Goal: Task Accomplishment & Management: Manage account settings

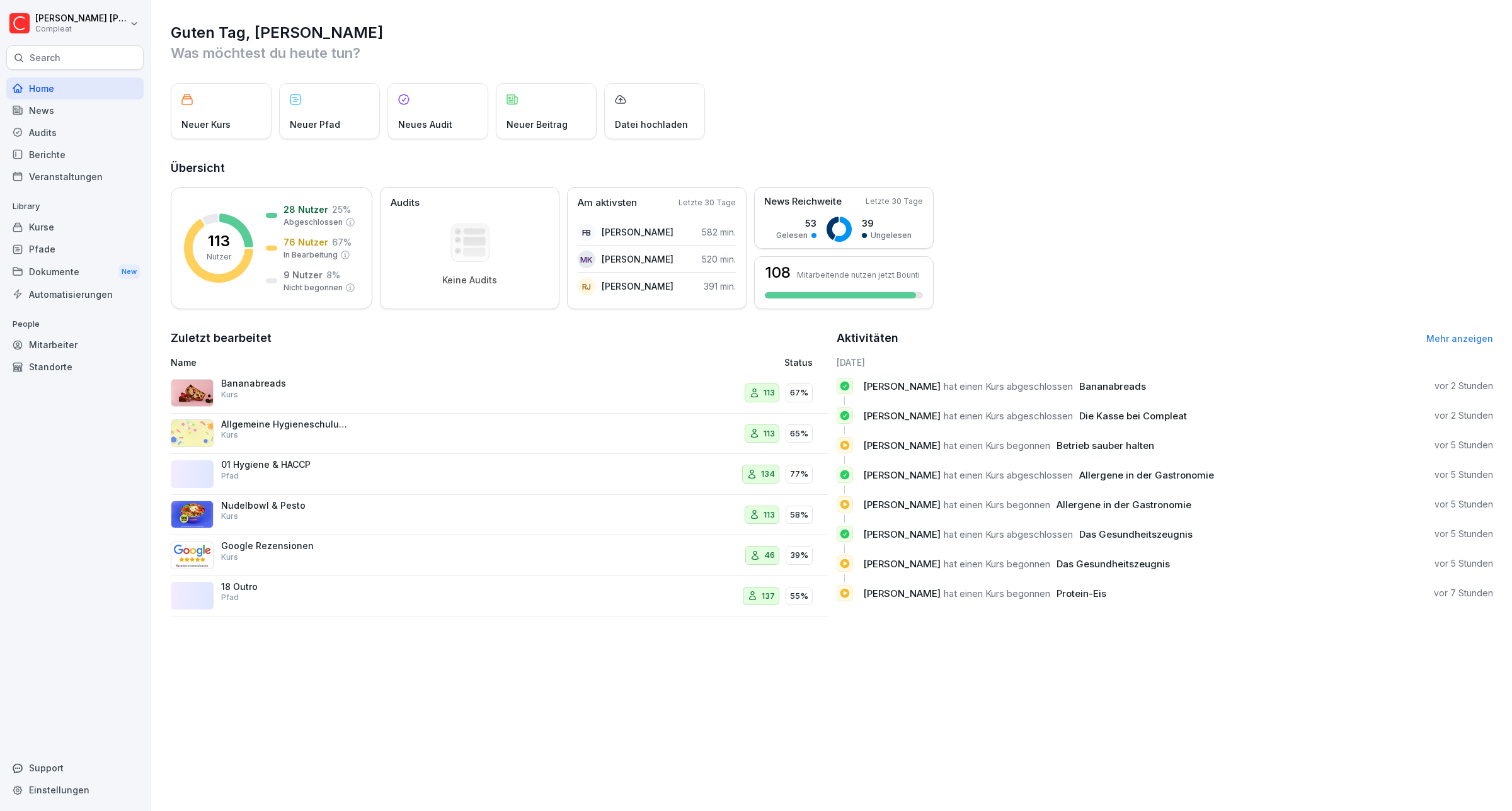
click at [55, 153] on div "Berichte" at bounding box center [75, 155] width 137 height 23
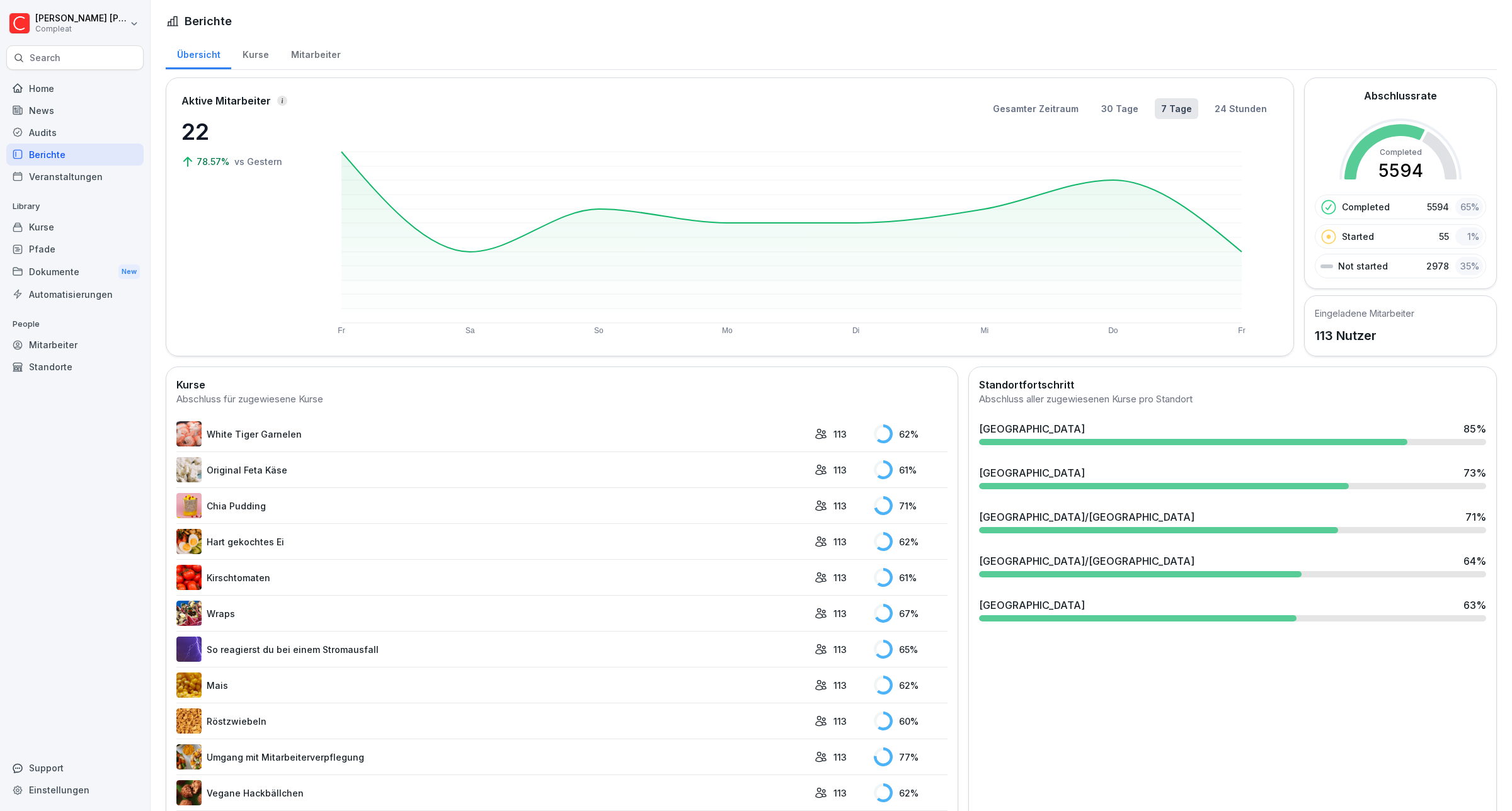
click at [316, 49] on div "Mitarbeiter" at bounding box center [315, 53] width 72 height 32
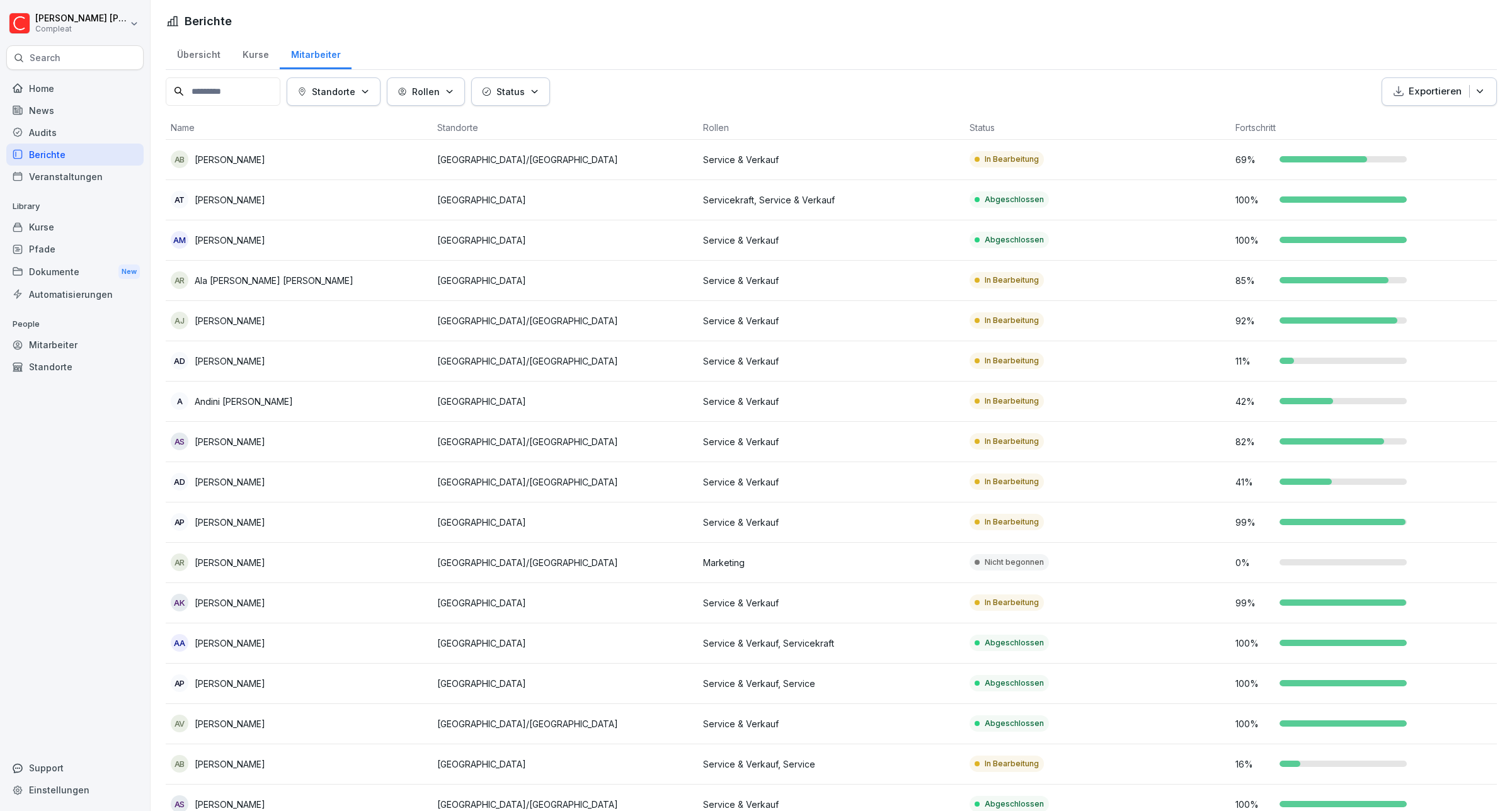
click at [370, 93] on icon "button" at bounding box center [365, 92] width 9 height 9
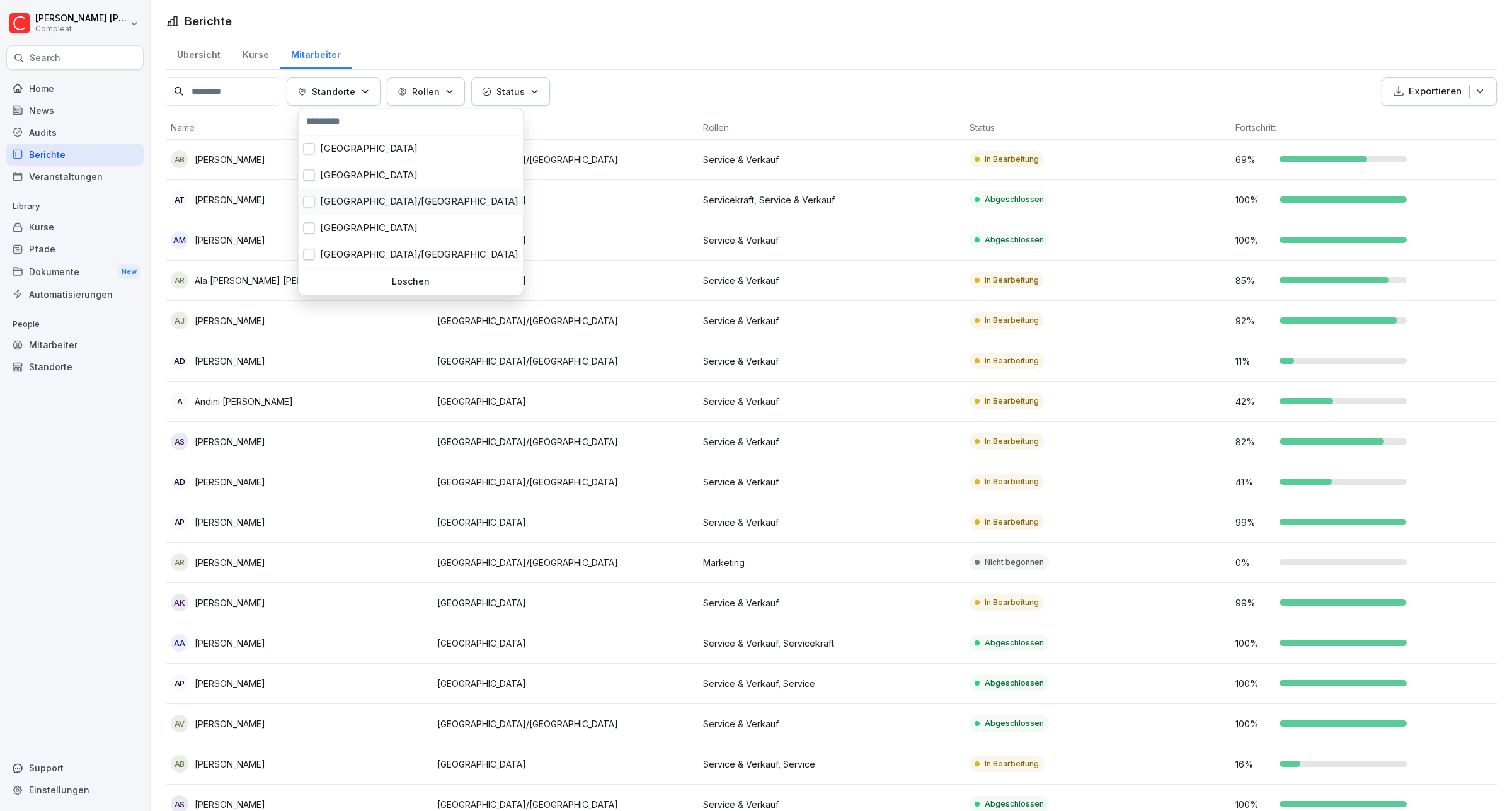
click at [340, 203] on div "[GEOGRAPHIC_DATA]/[GEOGRAPHIC_DATA]" at bounding box center [411, 202] width 225 height 26
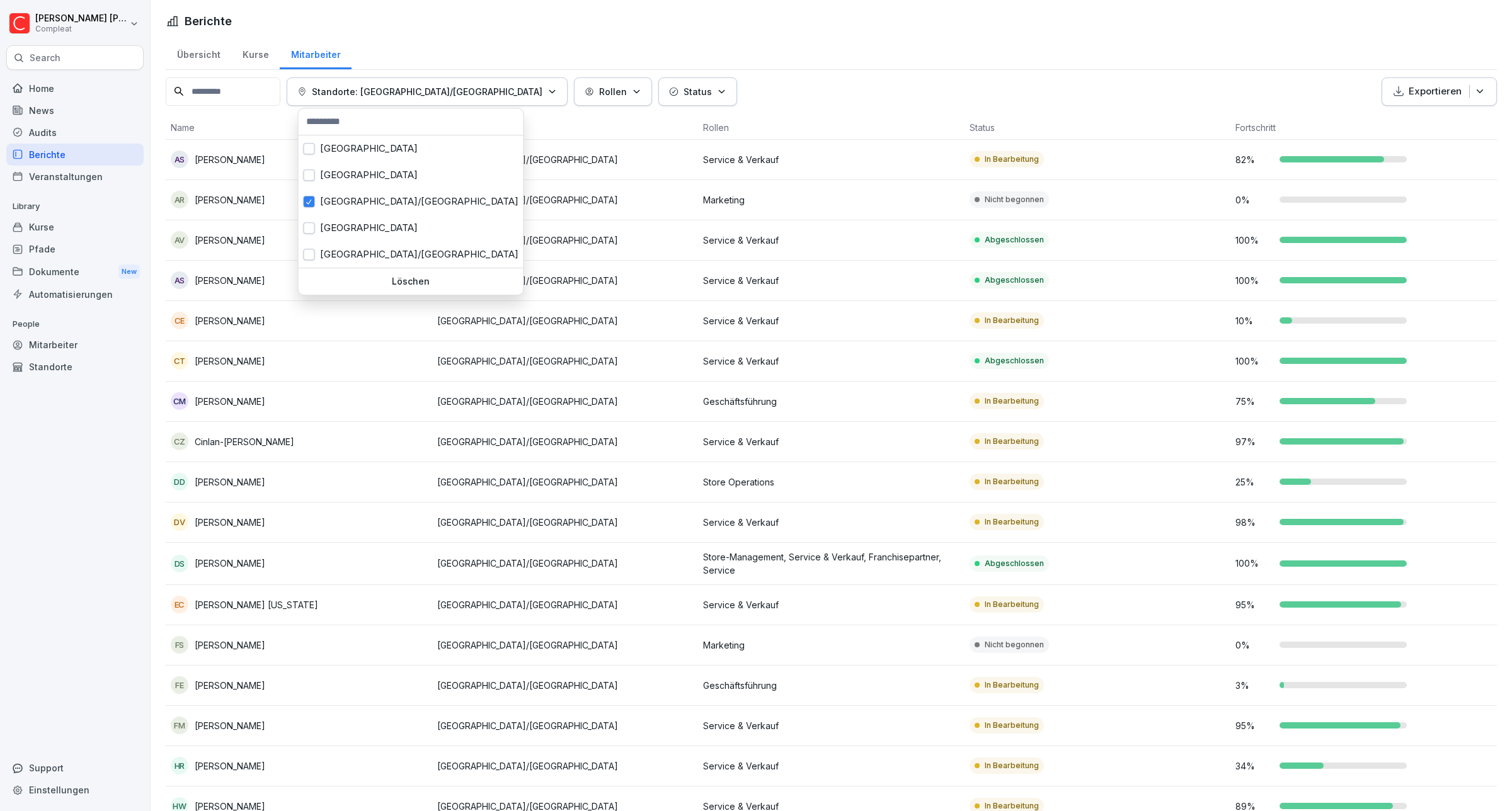
click at [830, 30] on html "[PERSON_NAME] Compleat Search Home News Audits Berichte Veranstaltungen Library…" at bounding box center [756, 405] width 1512 height 811
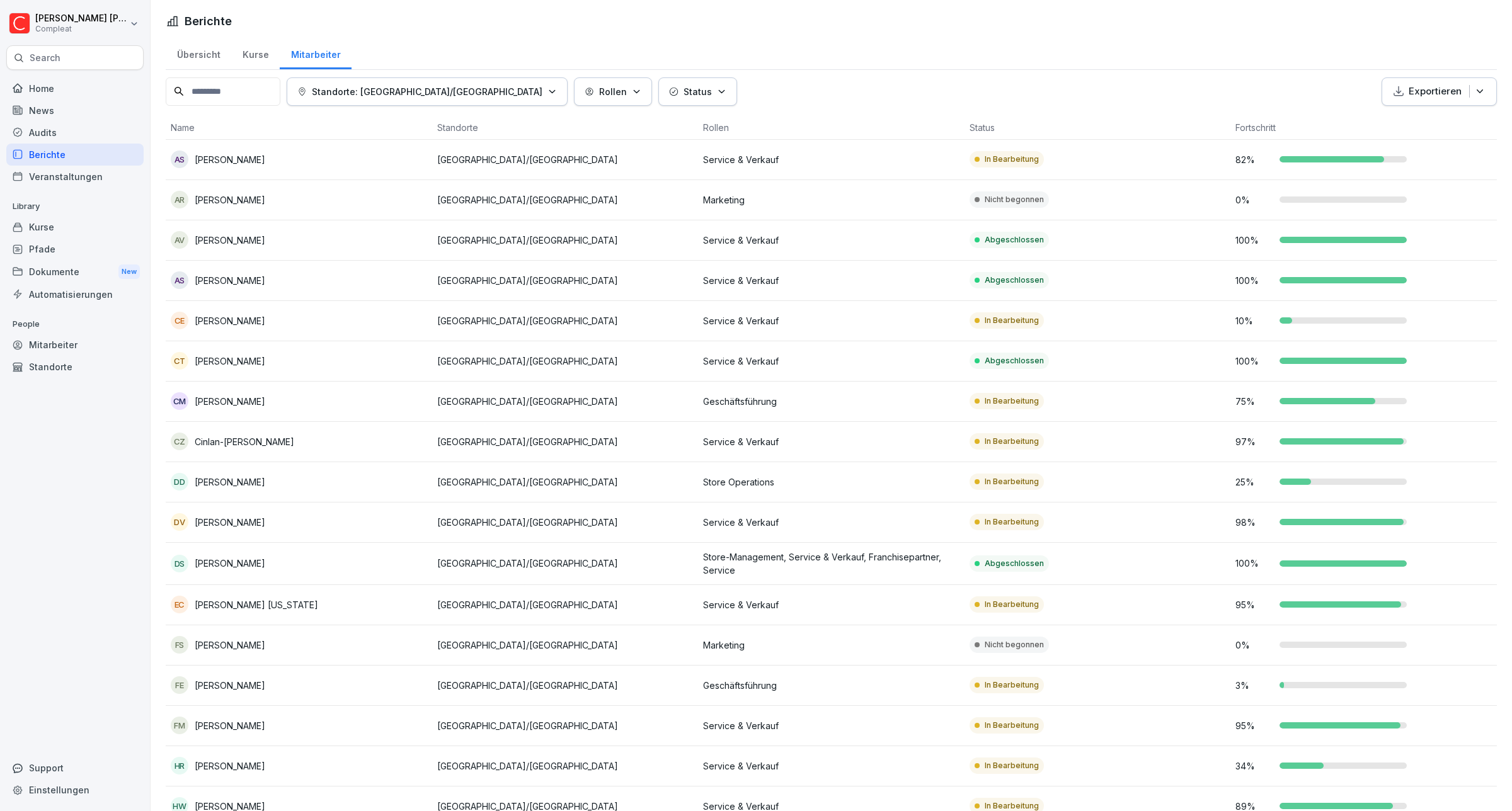
click at [228, 640] on p "[PERSON_NAME]" at bounding box center [230, 645] width 70 height 13
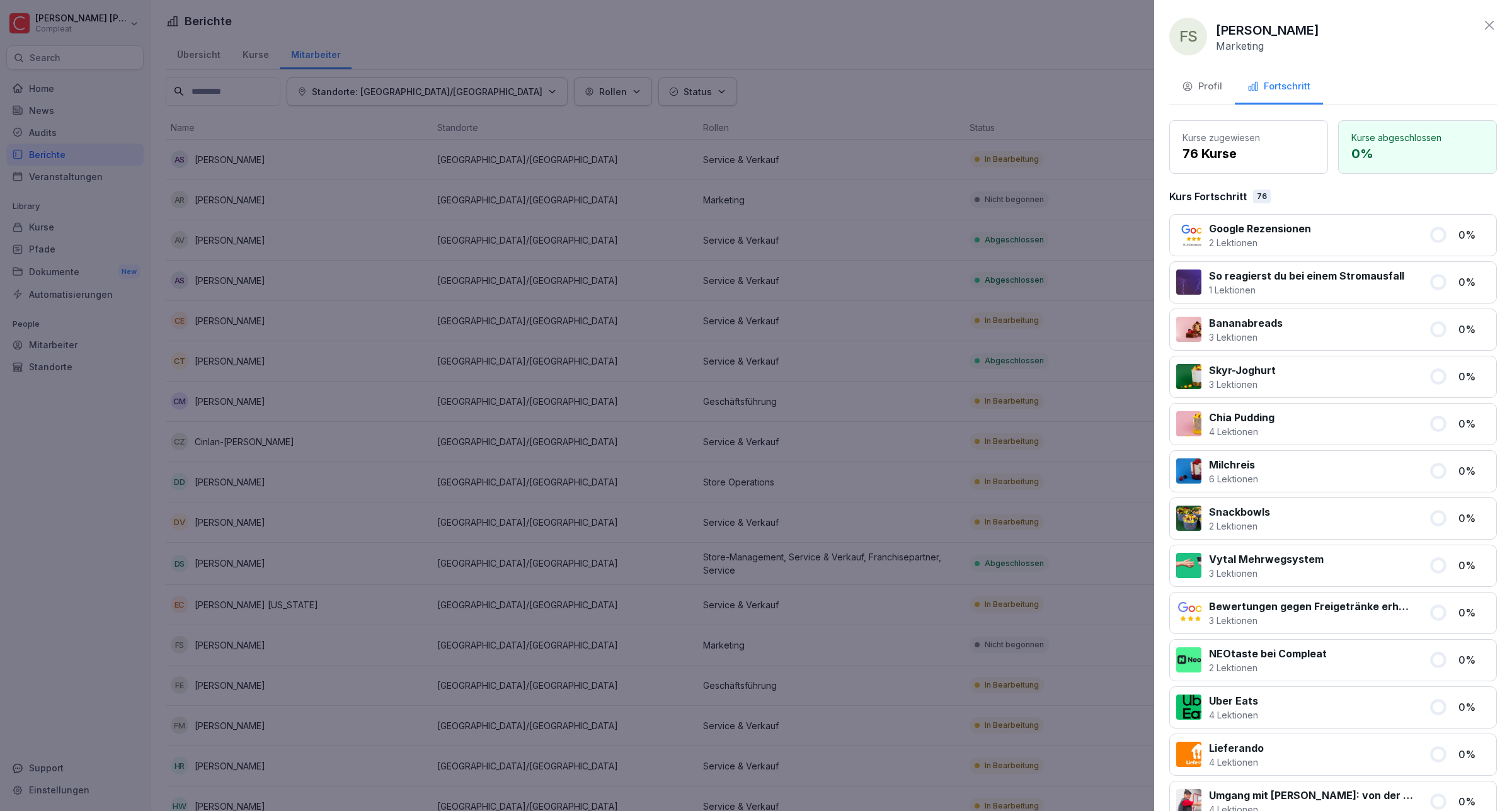
drag, startPoint x: 1475, startPoint y: 23, endPoint x: 1196, endPoint y: 85, distance: 285.8
click at [1214, 71] on div "FS [PERSON_NAME] Marketing Profil Fortschritt Kurse zugewiesen 76 Kurse Kurse a…" at bounding box center [1334, 405] width 358 height 811
click at [1193, 85] on icon "button" at bounding box center [1187, 86] width 11 height 11
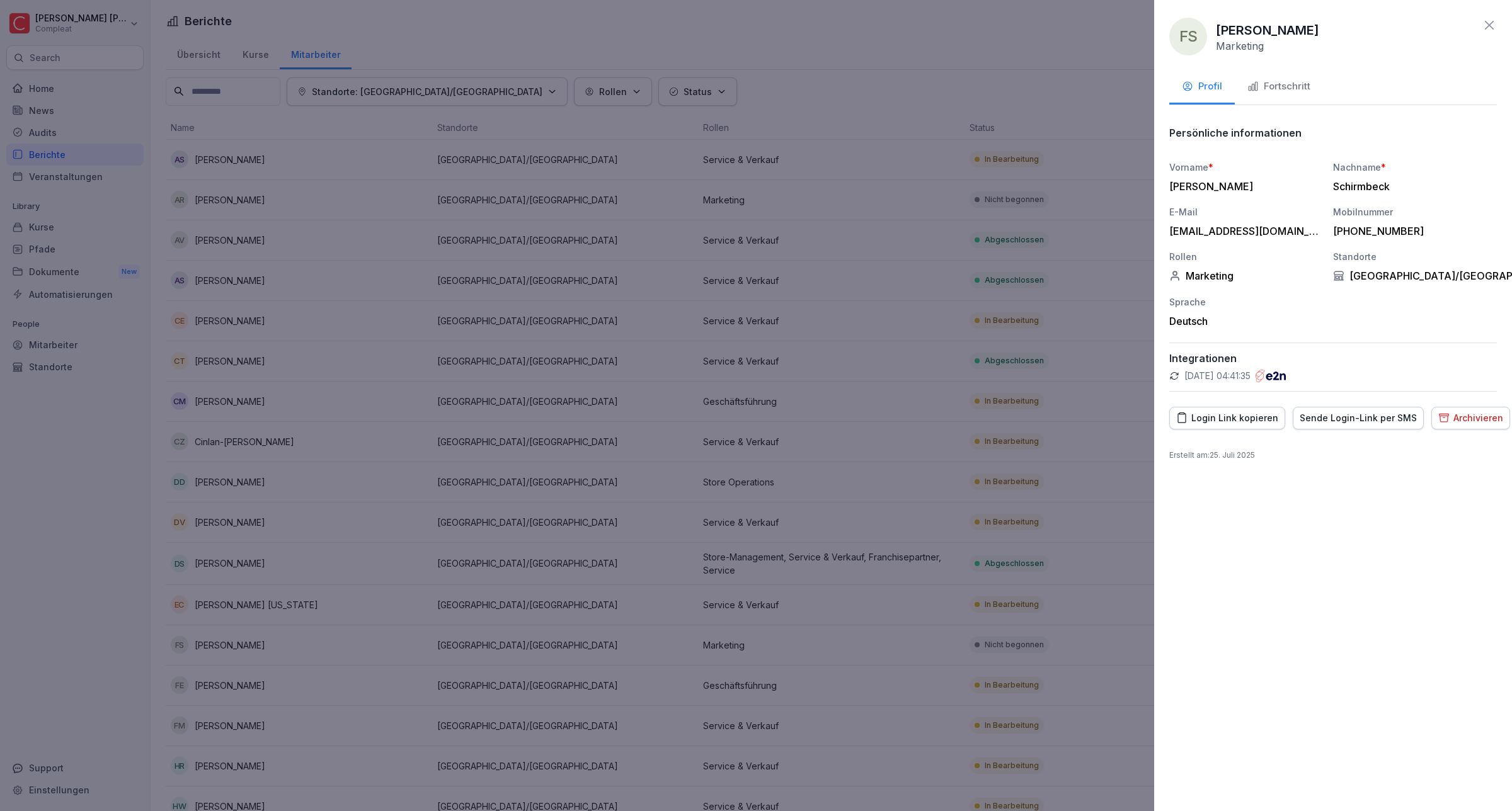
click at [1217, 83] on div "Profil" at bounding box center [1202, 86] width 40 height 14
click at [1439, 413] on icon "button" at bounding box center [1444, 417] width 11 height 12
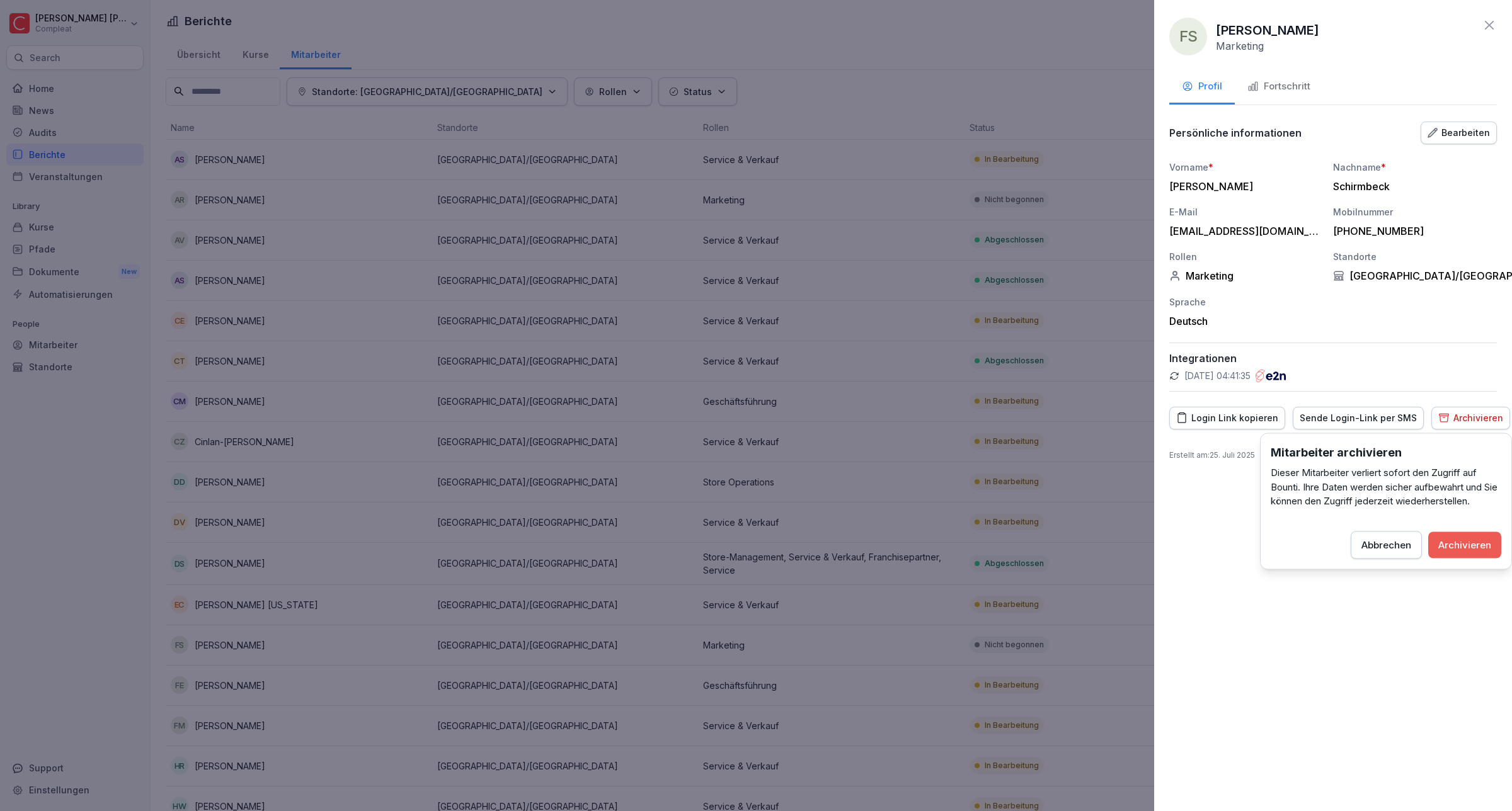
click at [1462, 545] on div "Archivieren" at bounding box center [1465, 545] width 53 height 14
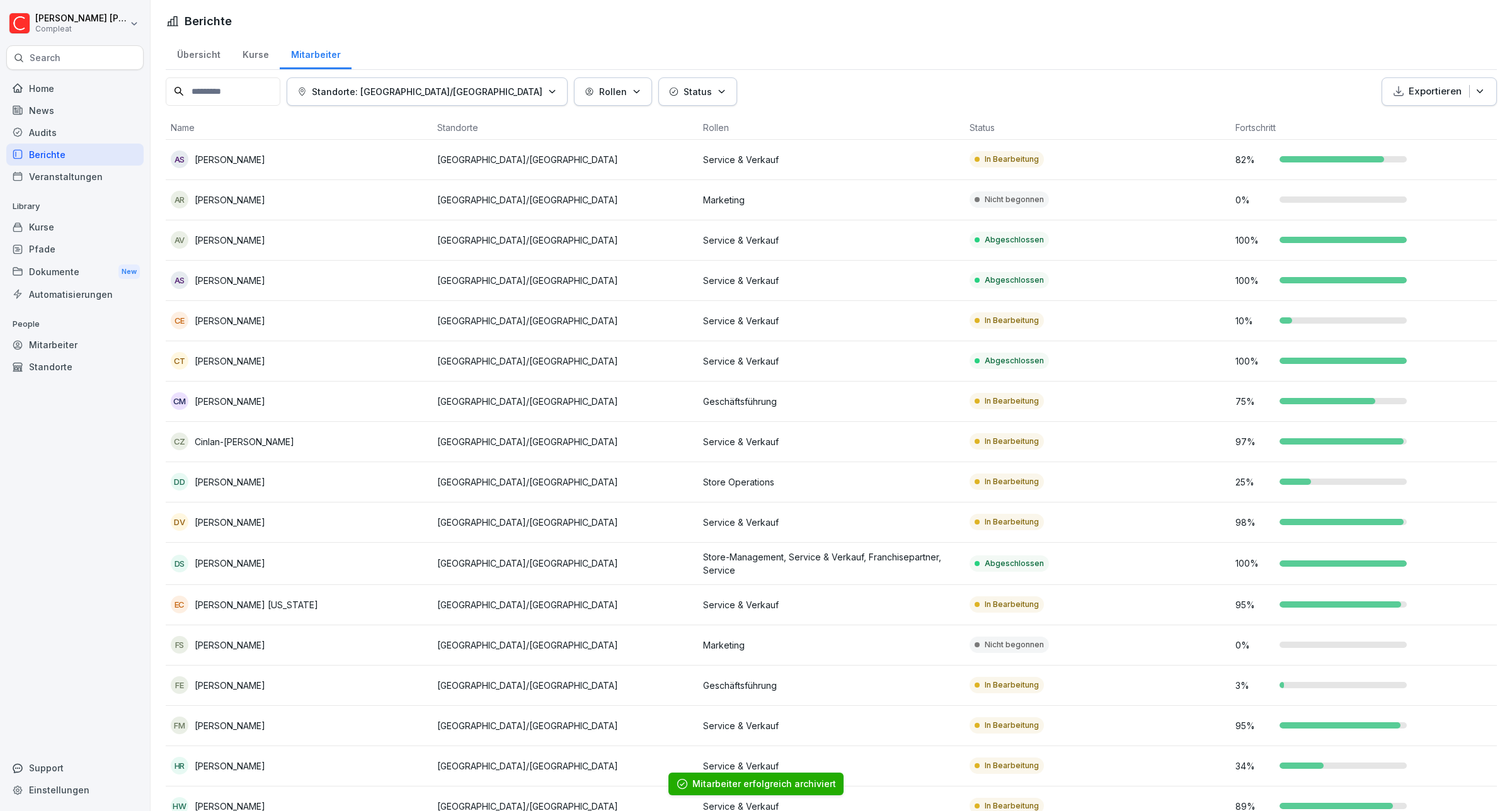
click at [221, 199] on p "[PERSON_NAME]" at bounding box center [230, 200] width 70 height 13
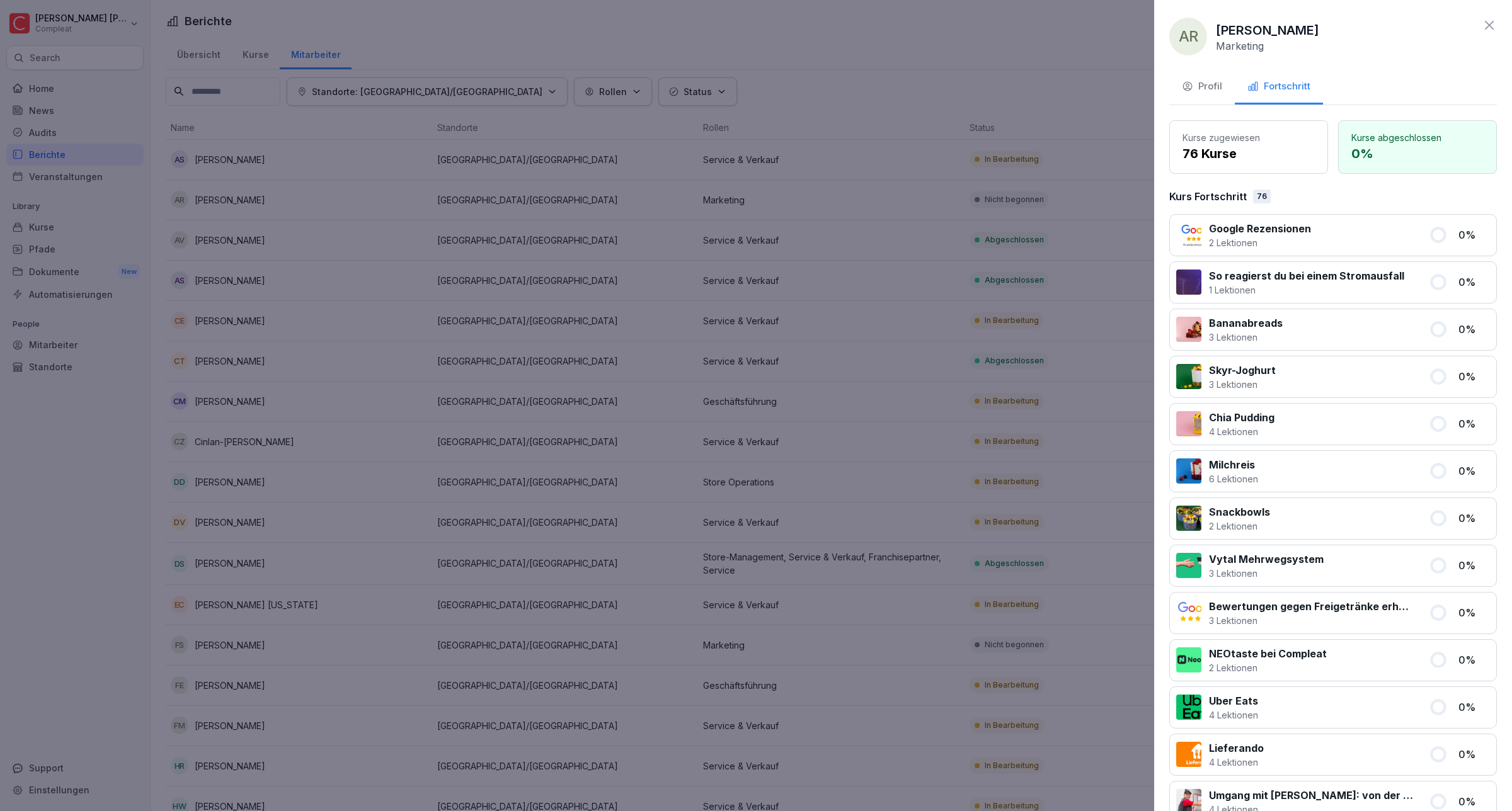
drag, startPoint x: 221, startPoint y: 199, endPoint x: 1203, endPoint y: 85, distance: 988.6
click at [1203, 85] on div "Profil" at bounding box center [1202, 86] width 40 height 14
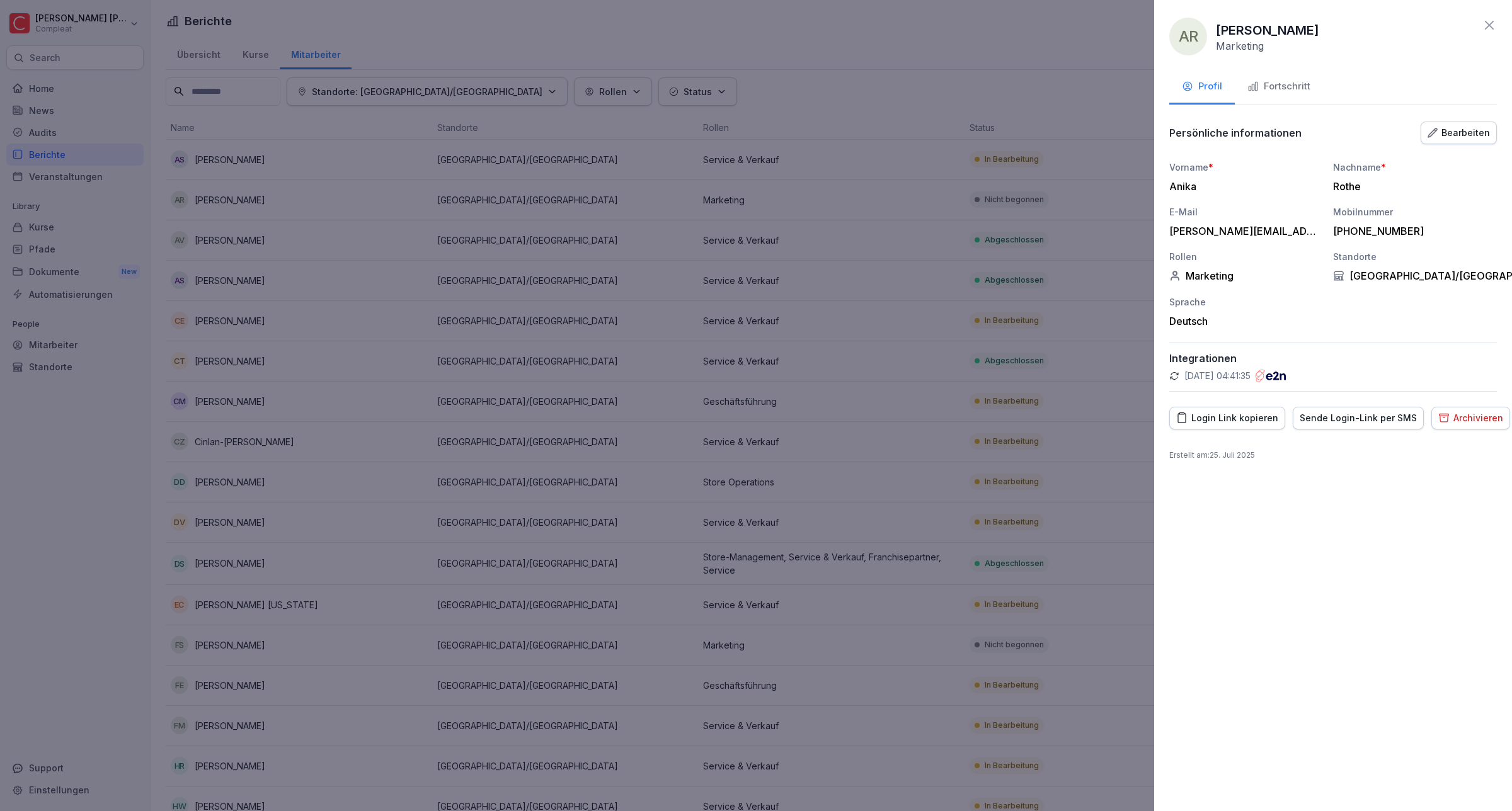
click at [1440, 415] on icon "button" at bounding box center [1444, 417] width 9 height 8
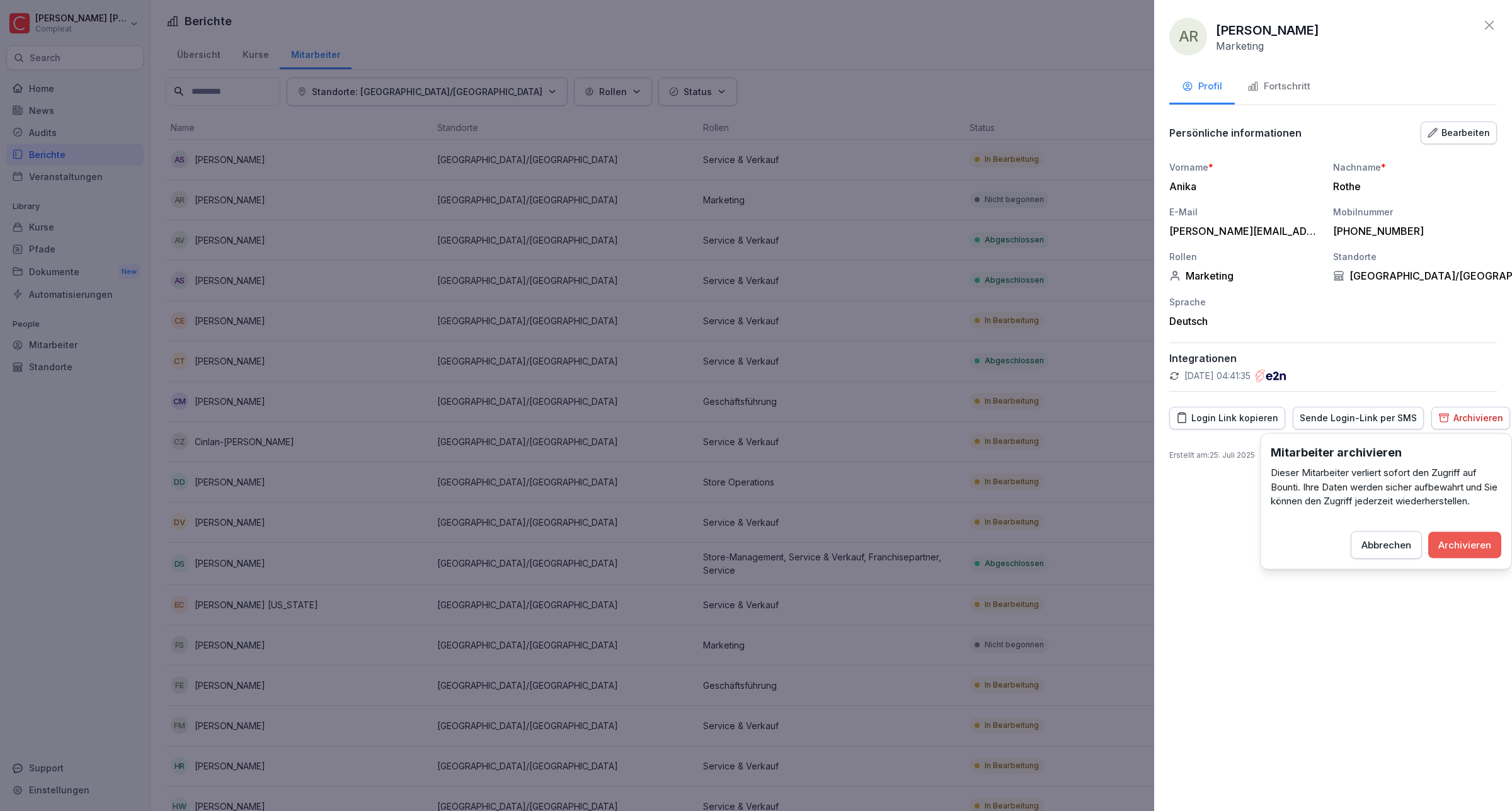
click at [1475, 544] on div "Archivieren" at bounding box center [1465, 545] width 53 height 14
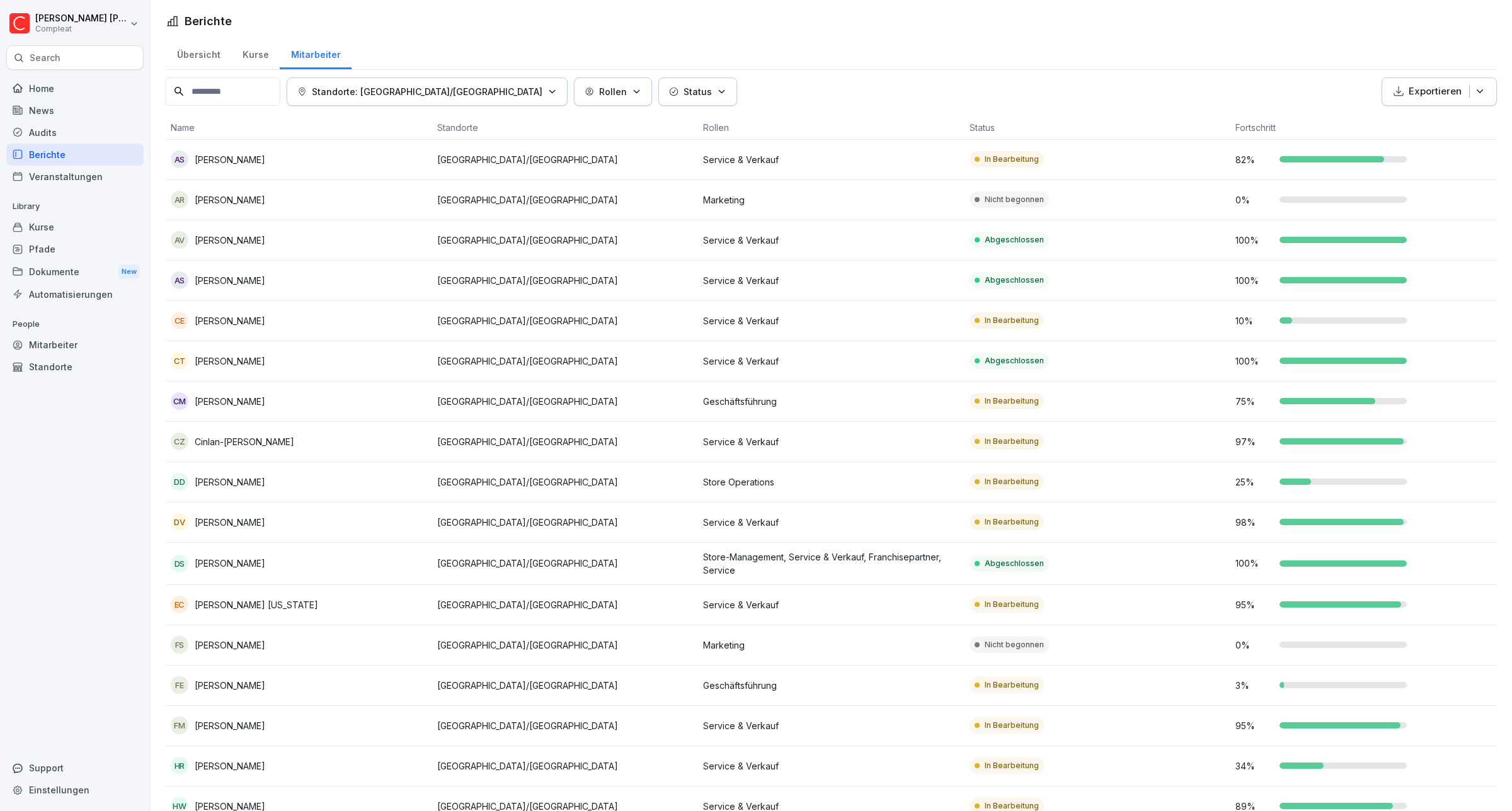
click at [225, 683] on p "[PERSON_NAME]" at bounding box center [230, 685] width 70 height 13
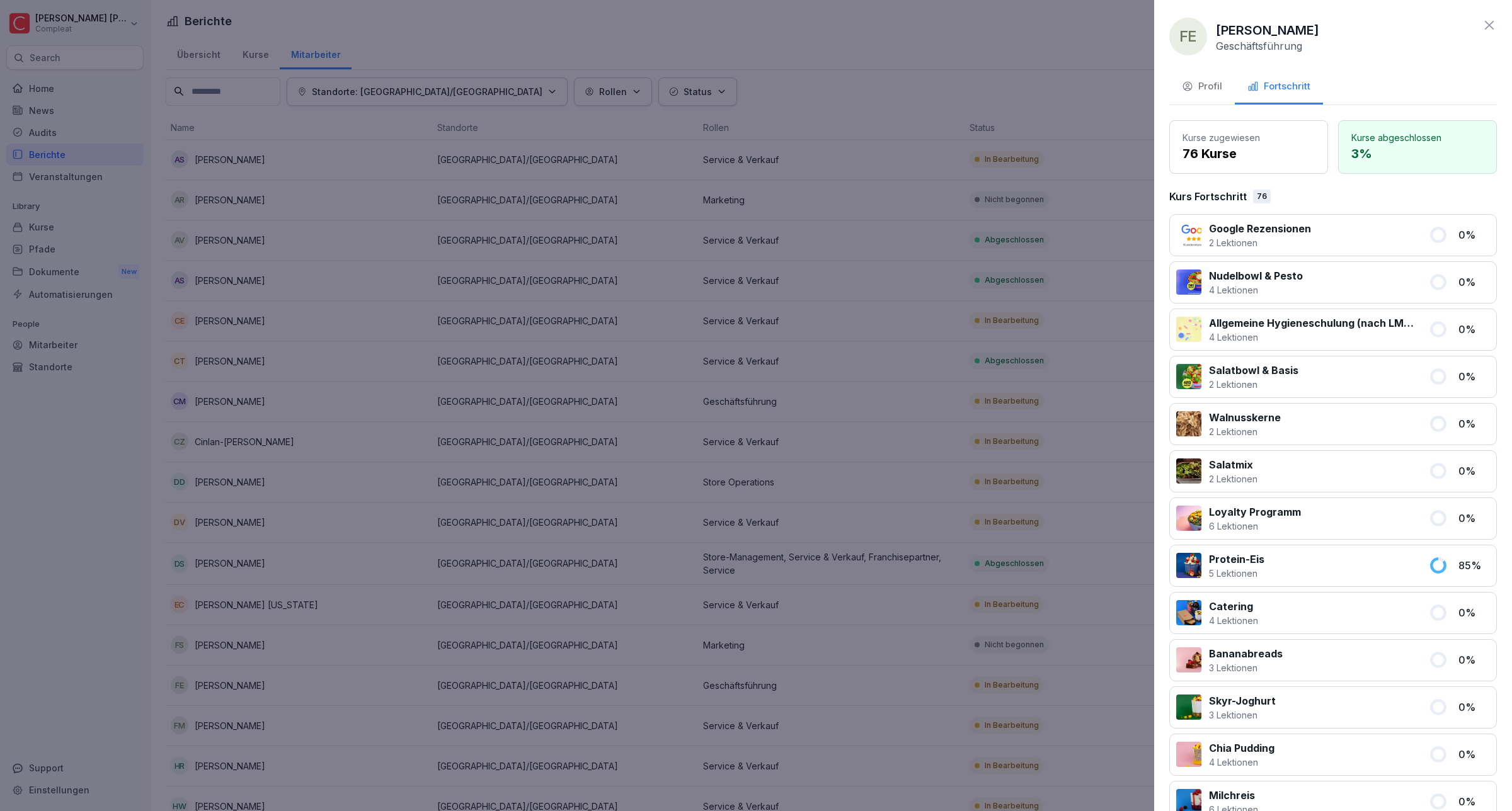
click at [1214, 87] on div "Profil" at bounding box center [1202, 86] width 40 height 14
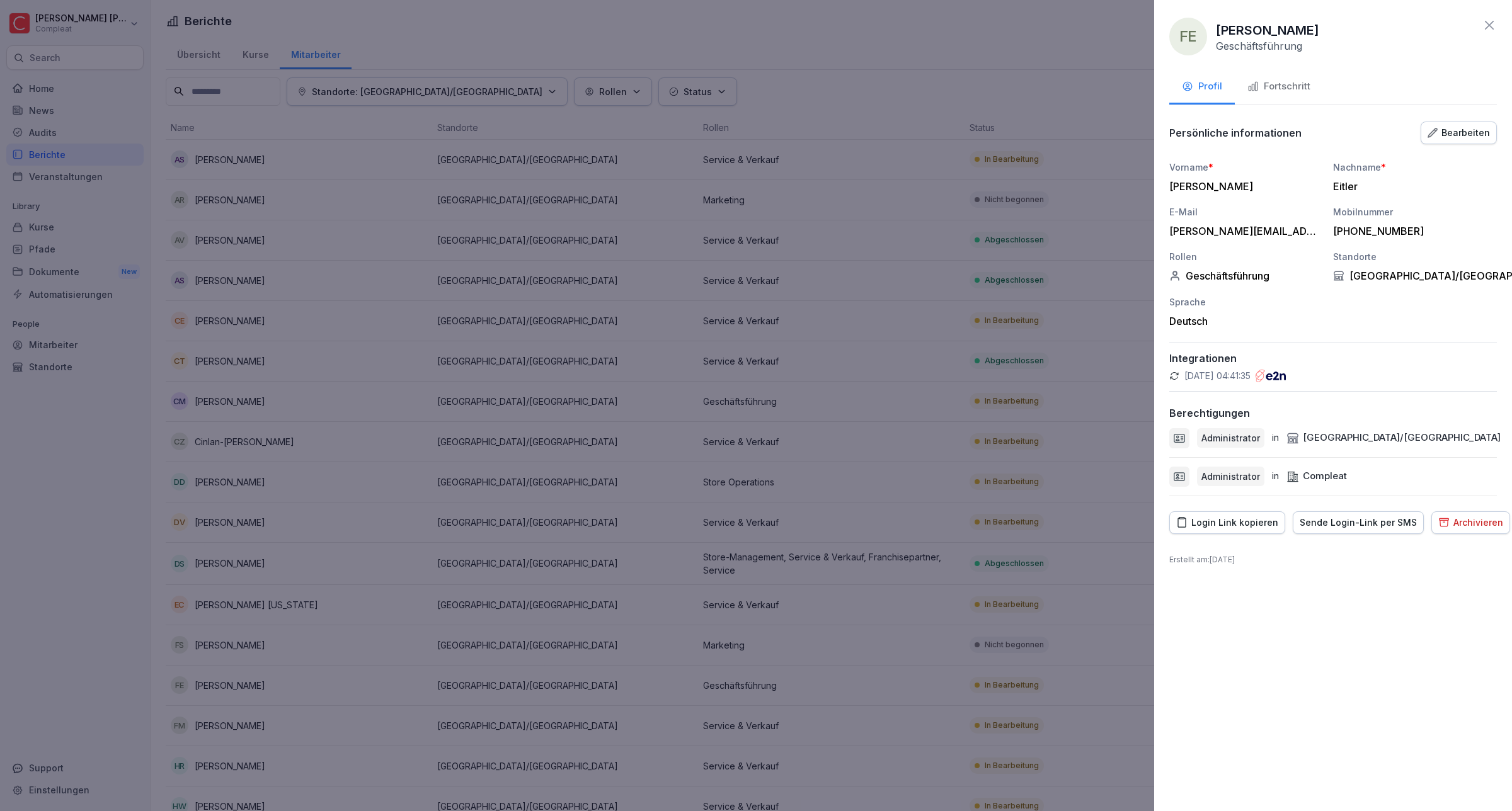
click at [1465, 518] on div "Archivieren" at bounding box center [1471, 522] width 65 height 14
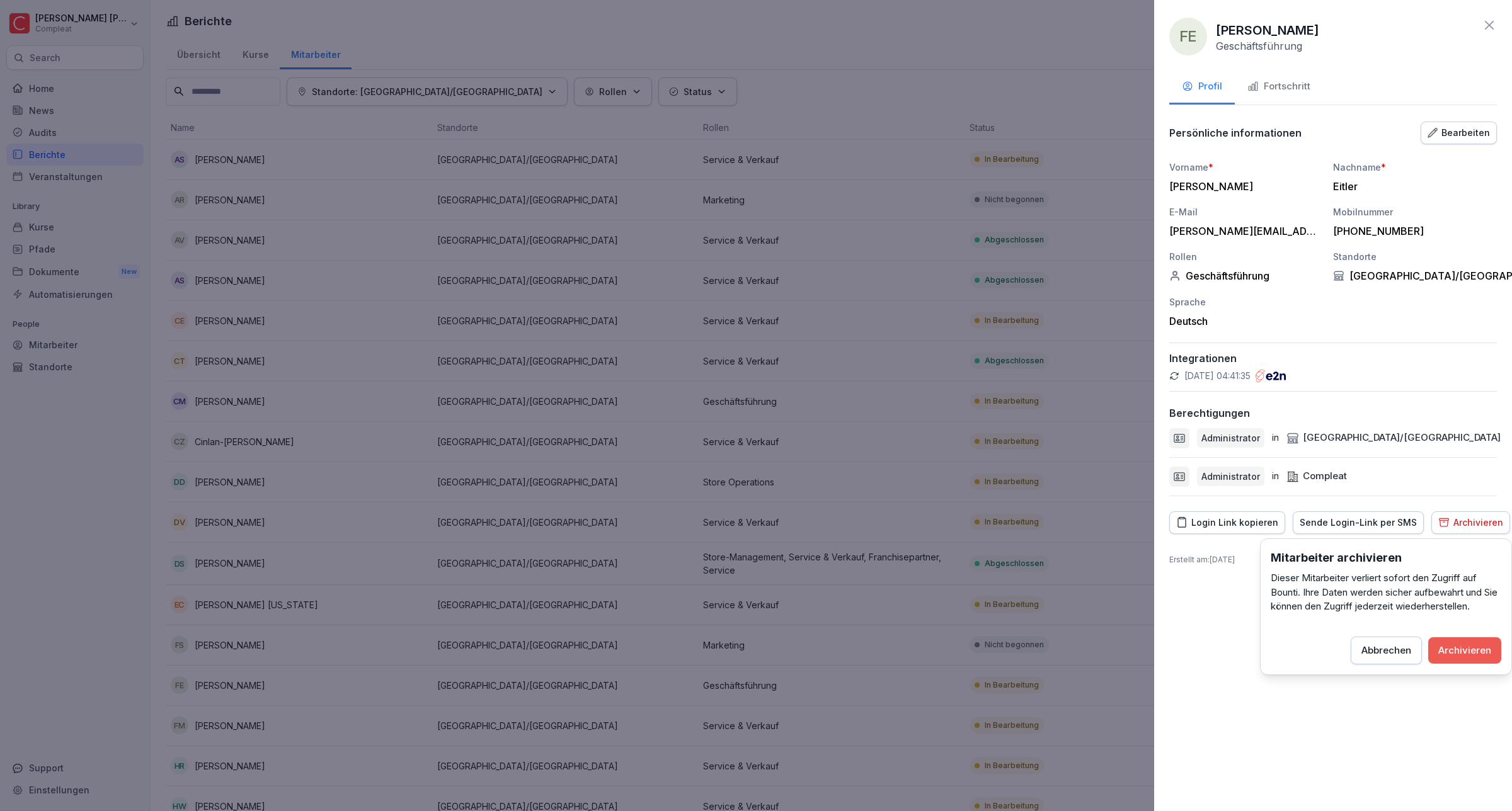
click at [1460, 644] on div "Archivieren" at bounding box center [1465, 651] width 53 height 14
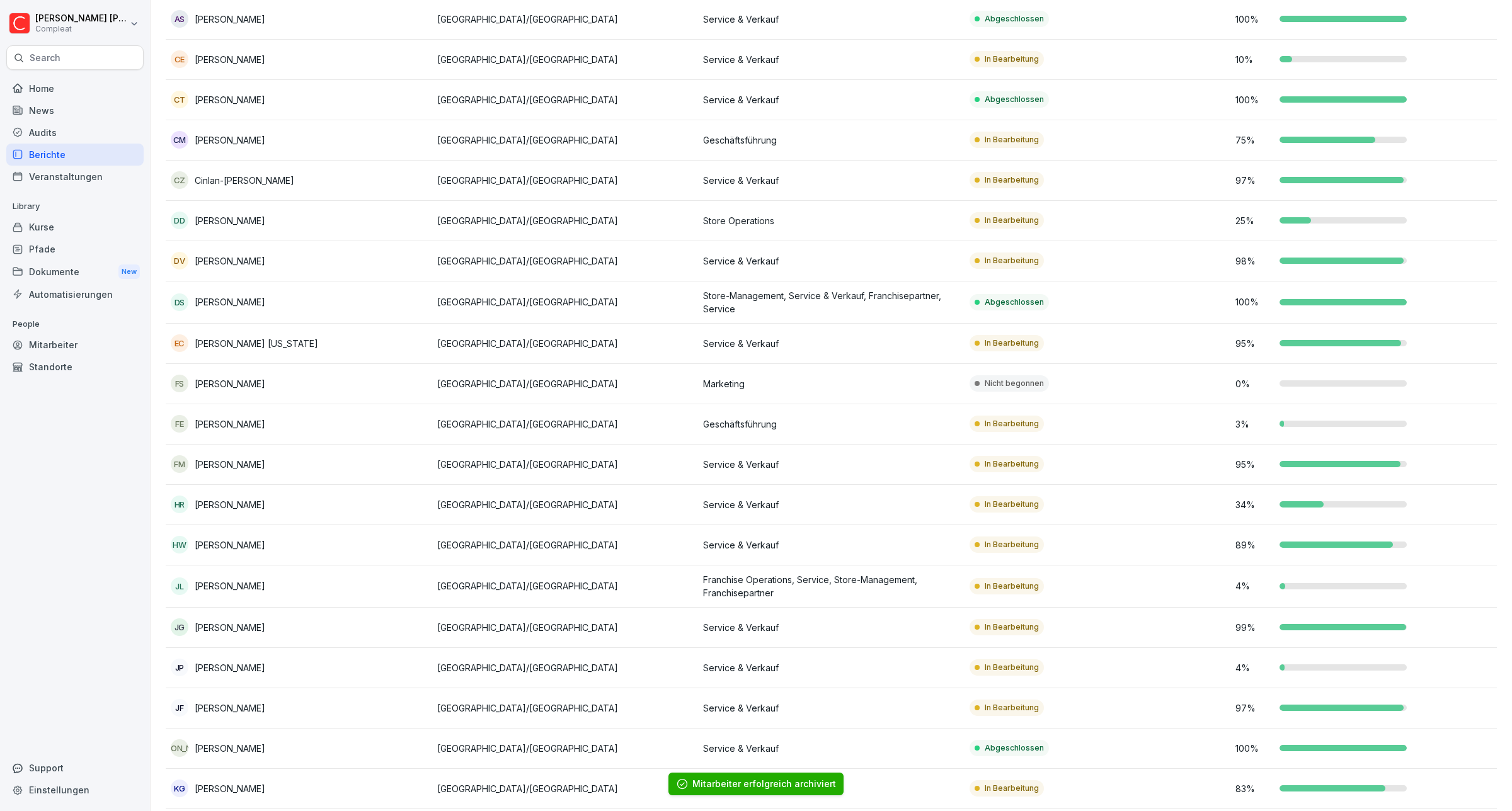
scroll to position [315, 0]
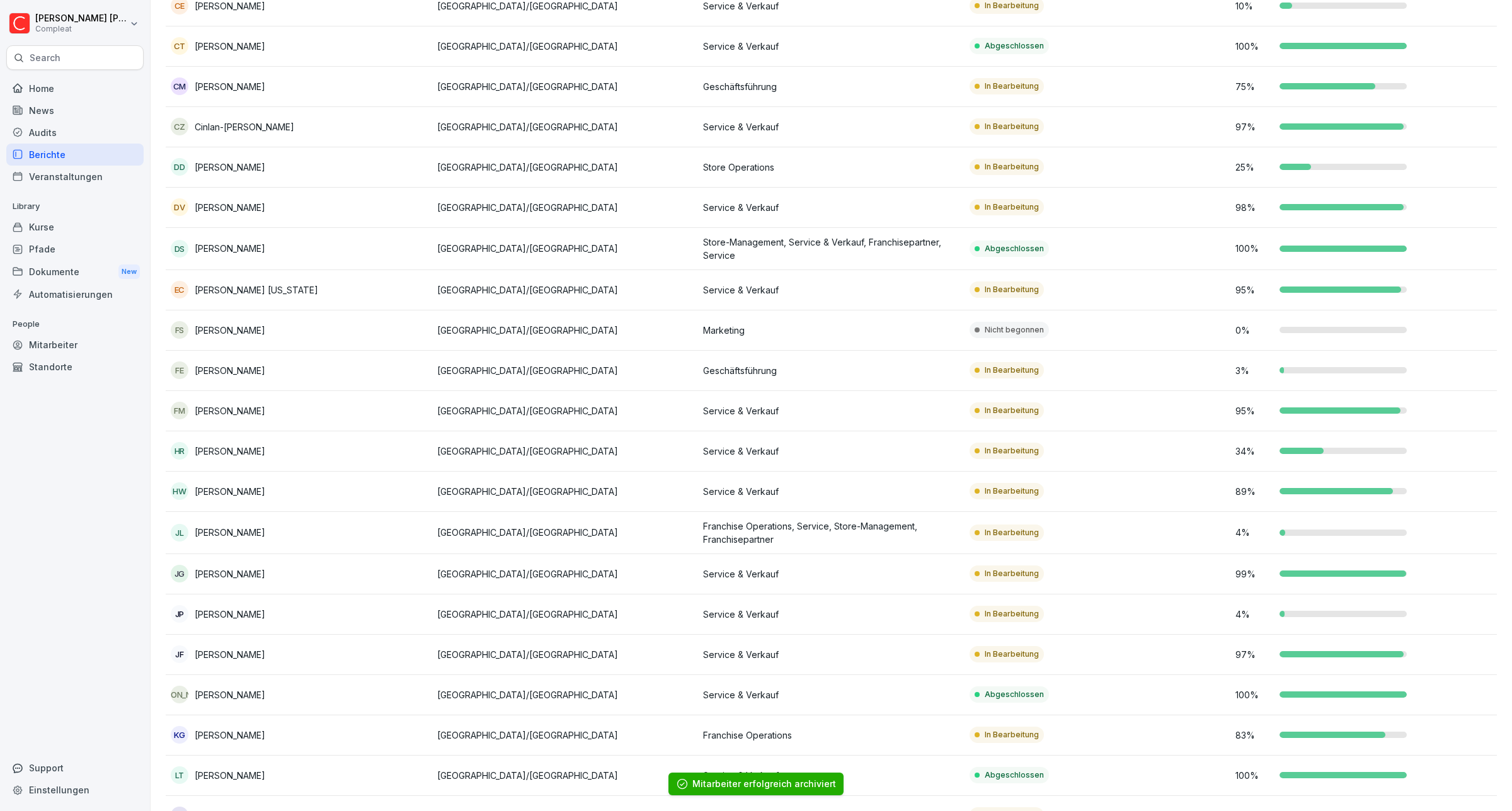
click at [203, 531] on p "[PERSON_NAME]" at bounding box center [230, 533] width 70 height 13
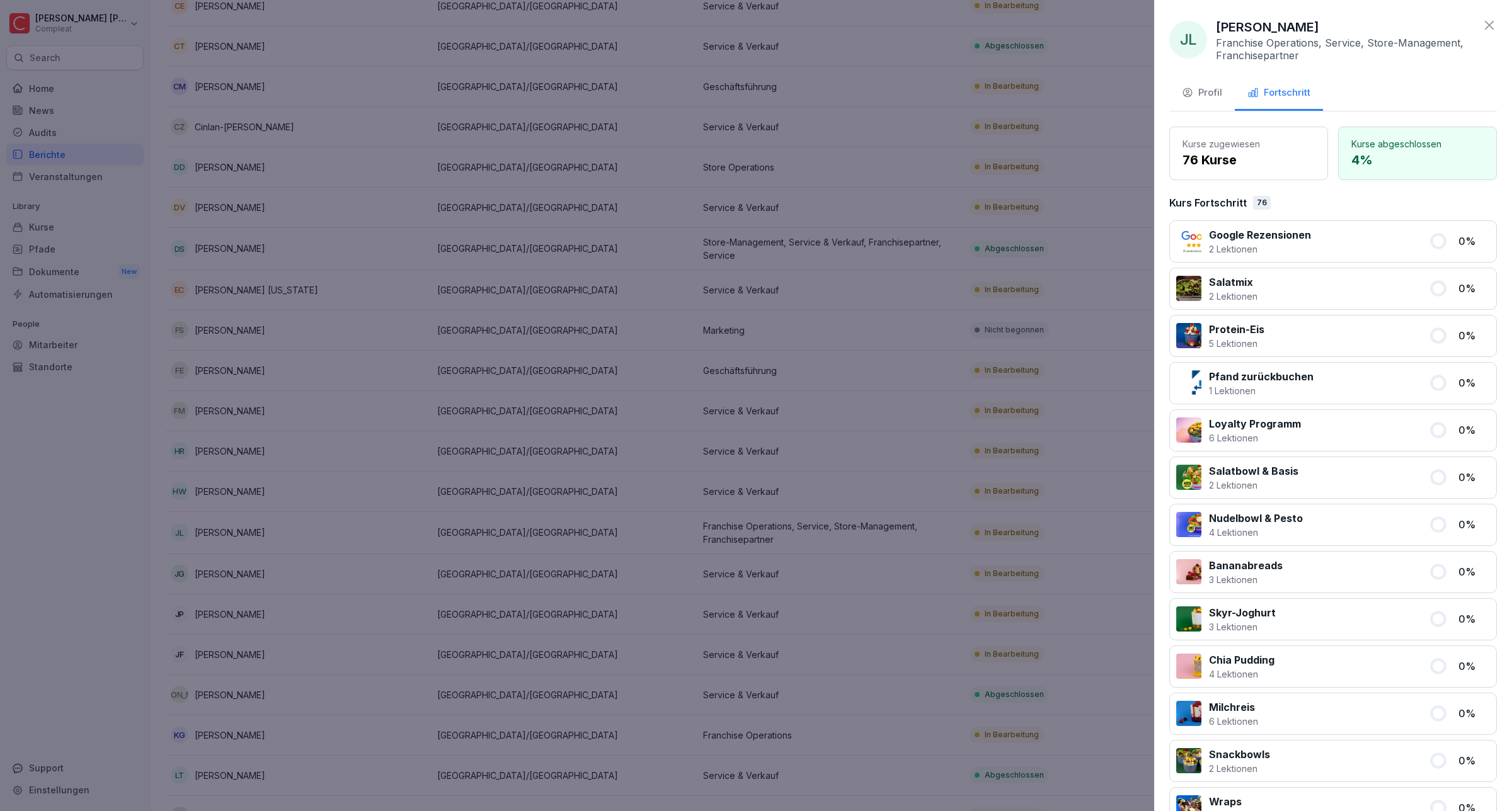
click at [1205, 89] on div "Profil" at bounding box center [1202, 92] width 40 height 14
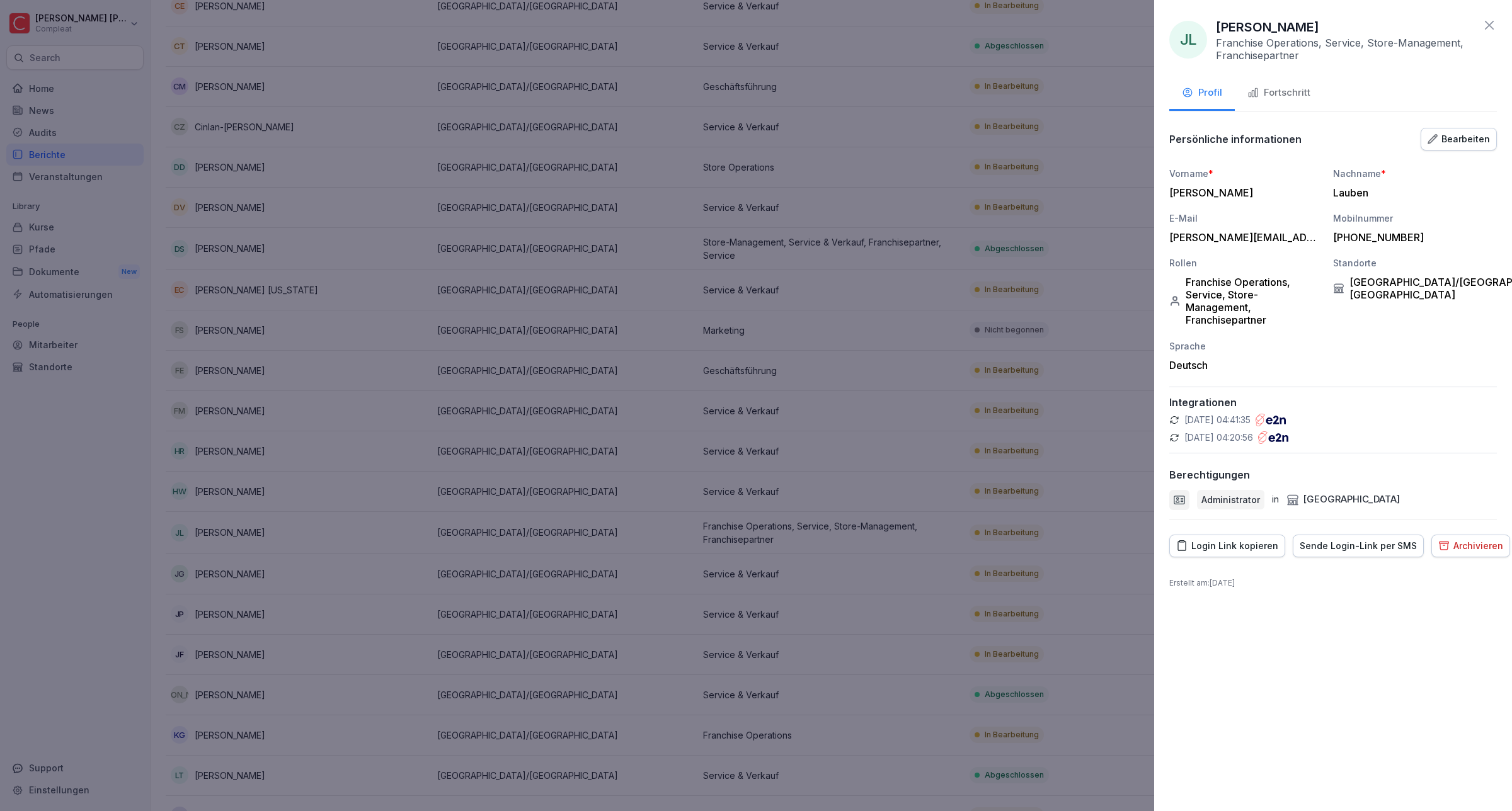
click at [1464, 539] on div "Archivieren" at bounding box center [1471, 546] width 65 height 14
click at [1464, 666] on div "Archivieren" at bounding box center [1465, 660] width 53 height 14
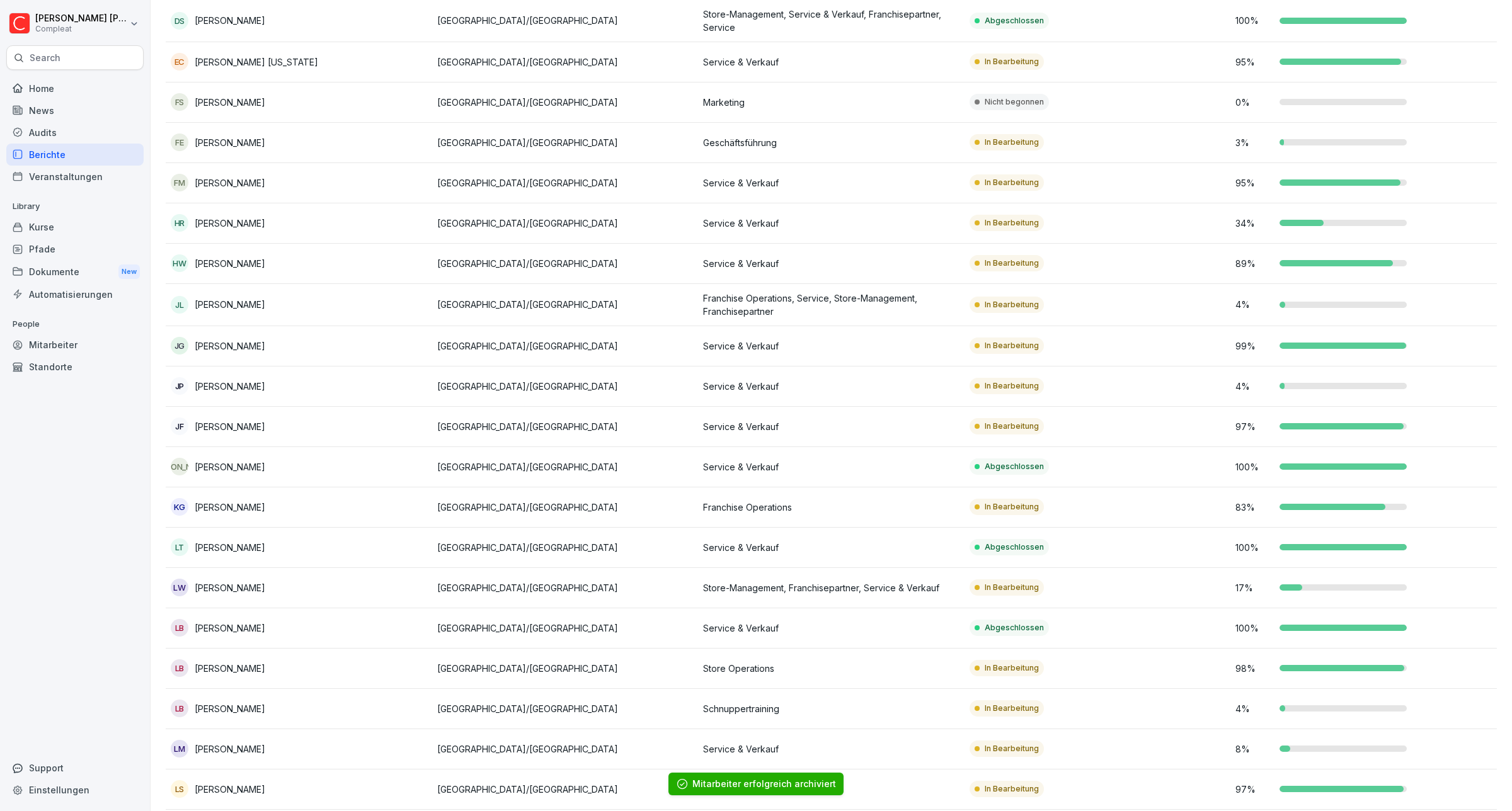
scroll to position [551, 0]
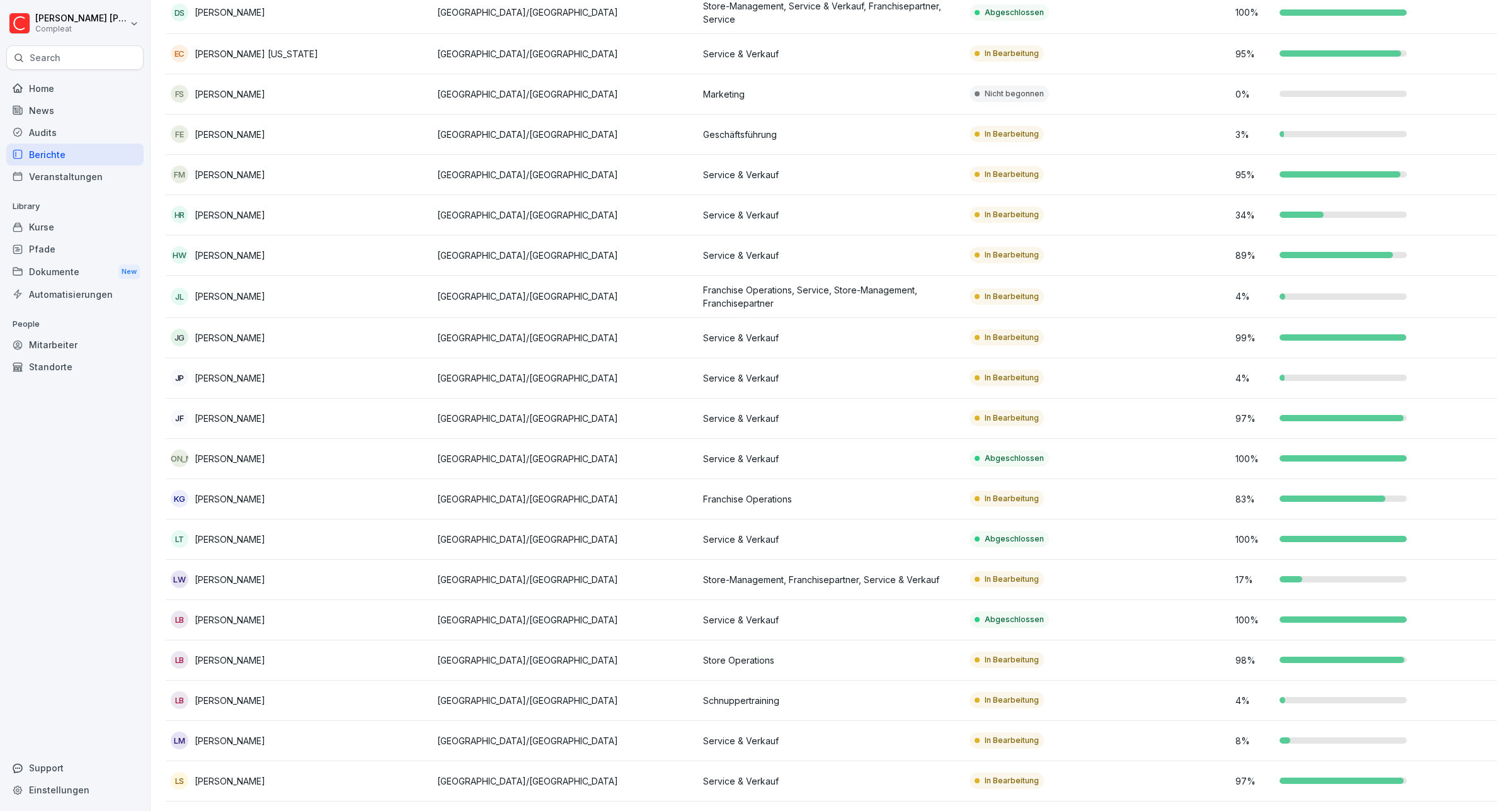
click at [228, 703] on p "[PERSON_NAME]" at bounding box center [230, 700] width 70 height 13
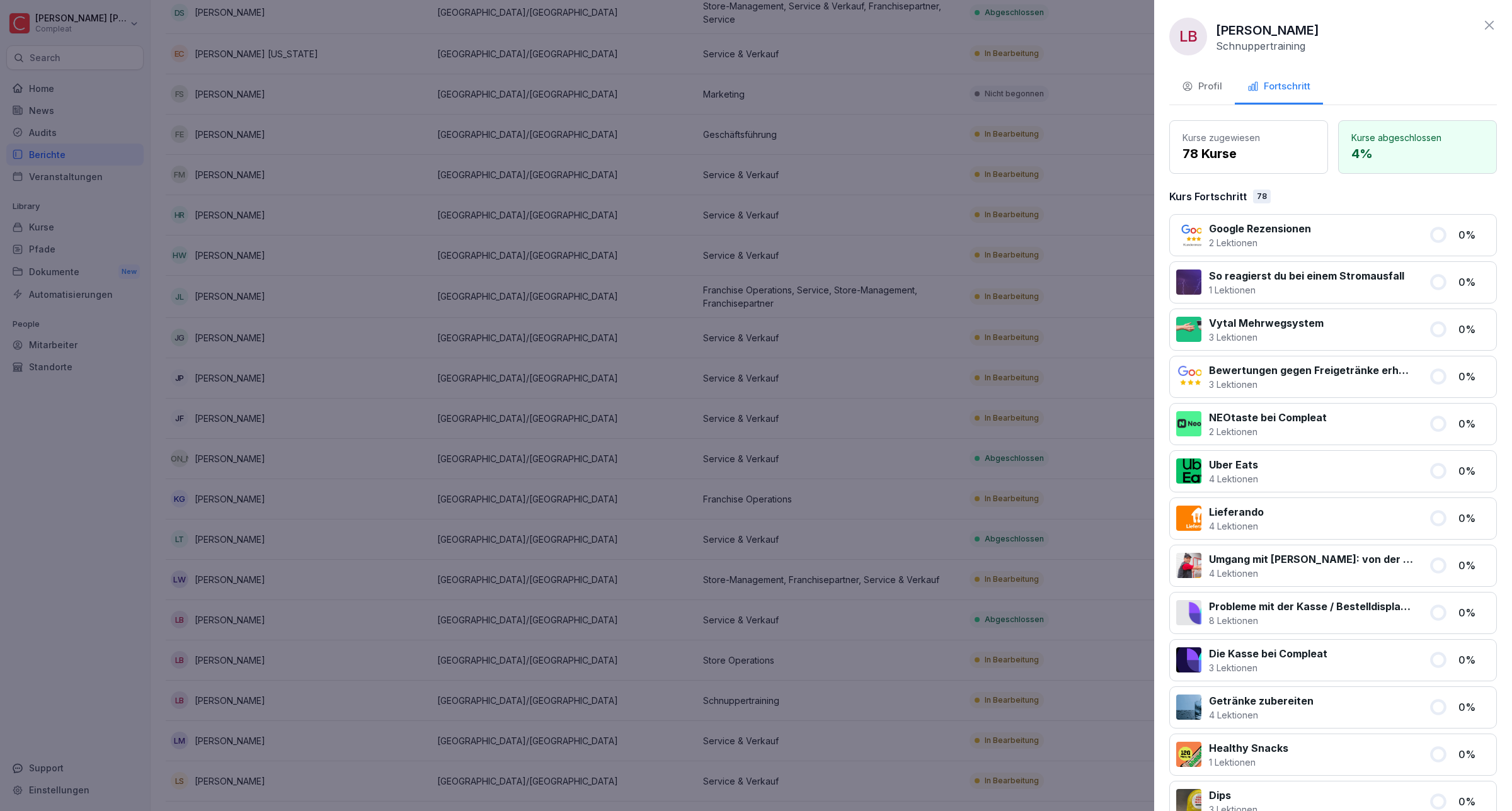
click at [1210, 83] on div "Profil" at bounding box center [1202, 86] width 40 height 14
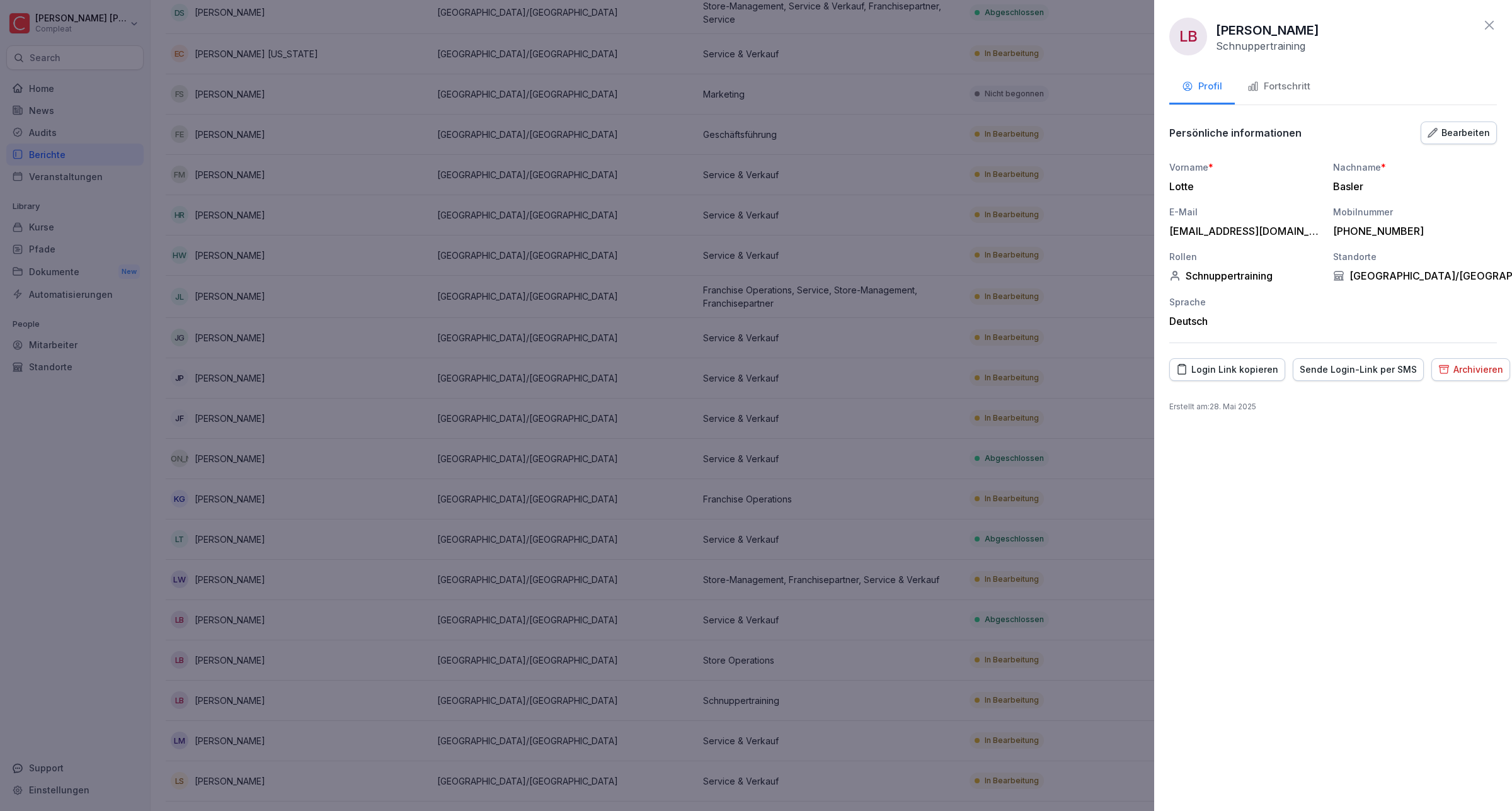
click at [1443, 372] on div "Archivieren" at bounding box center [1471, 369] width 65 height 14
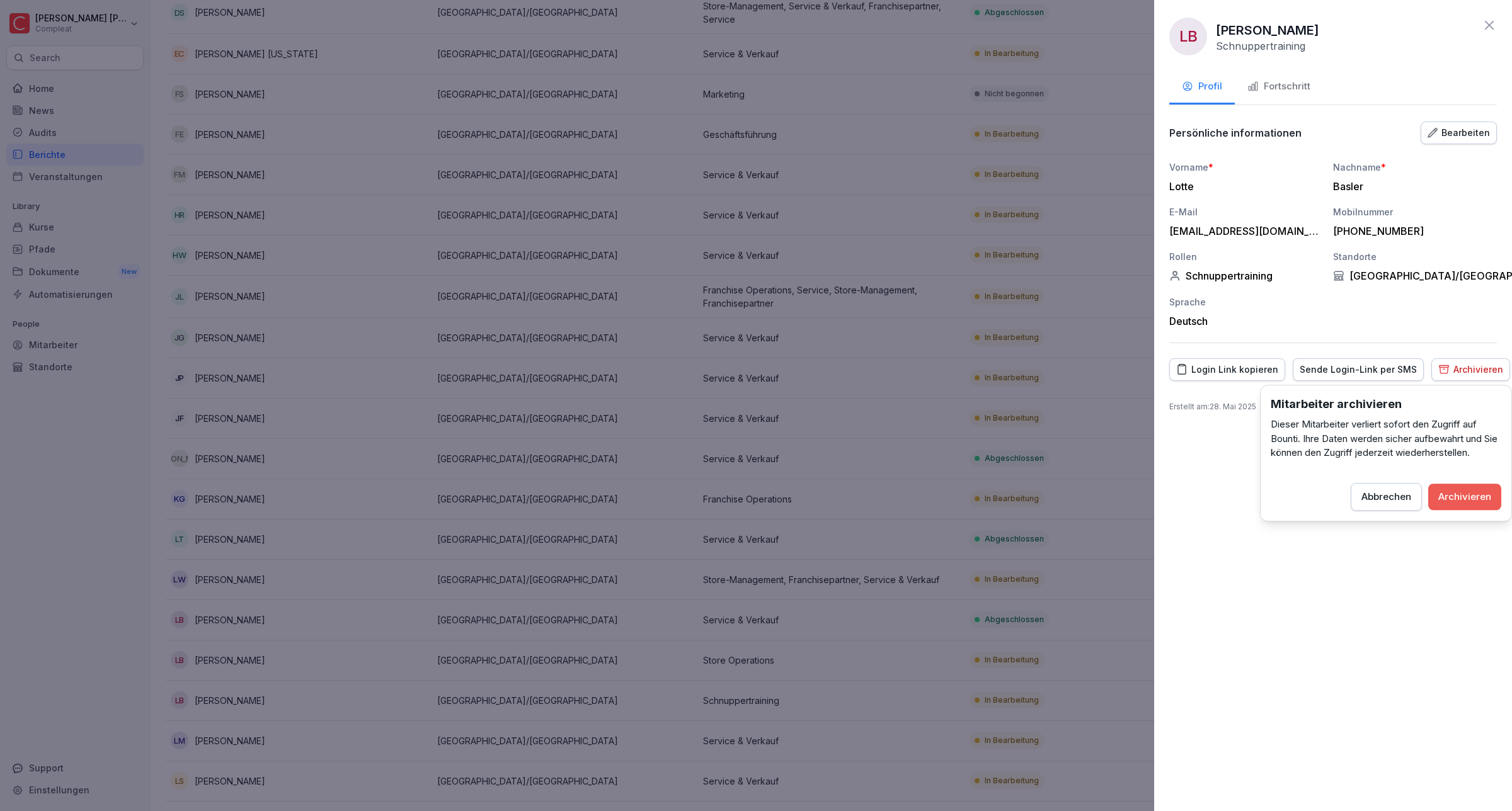
click at [1466, 488] on button "Archivieren" at bounding box center [1465, 497] width 73 height 26
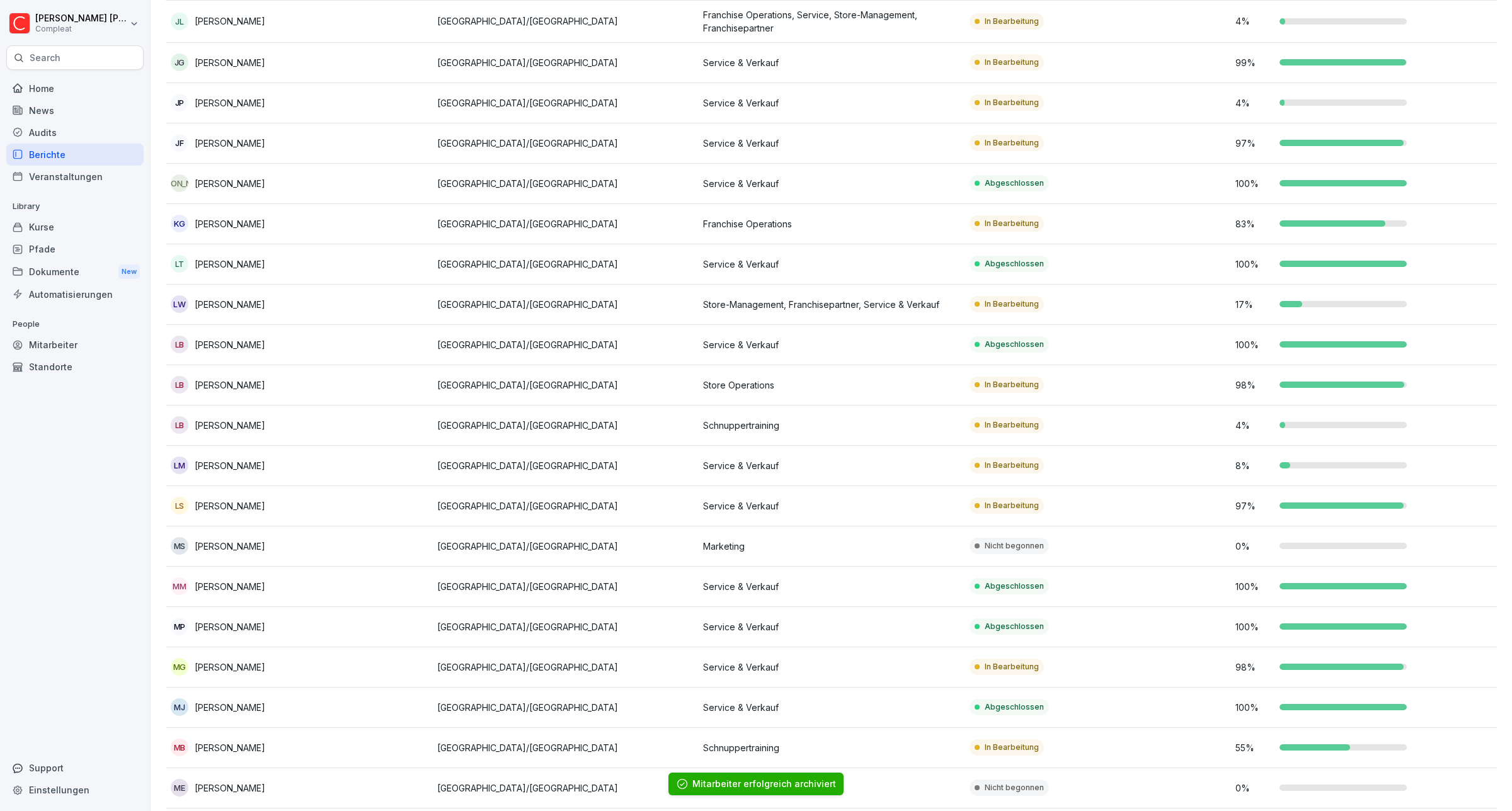
scroll to position [866, 0]
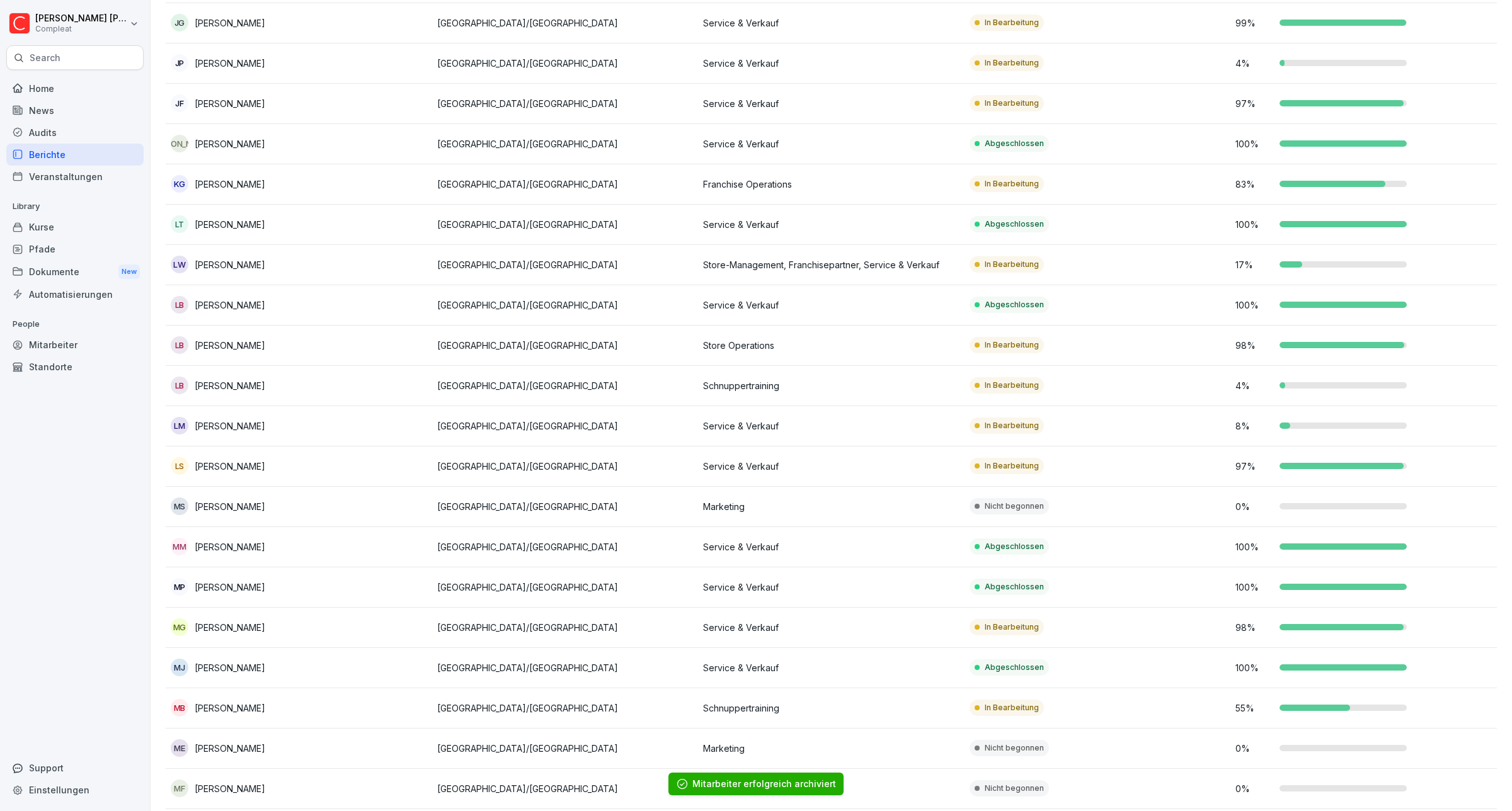
click at [219, 505] on p "[PERSON_NAME]" at bounding box center [230, 506] width 70 height 13
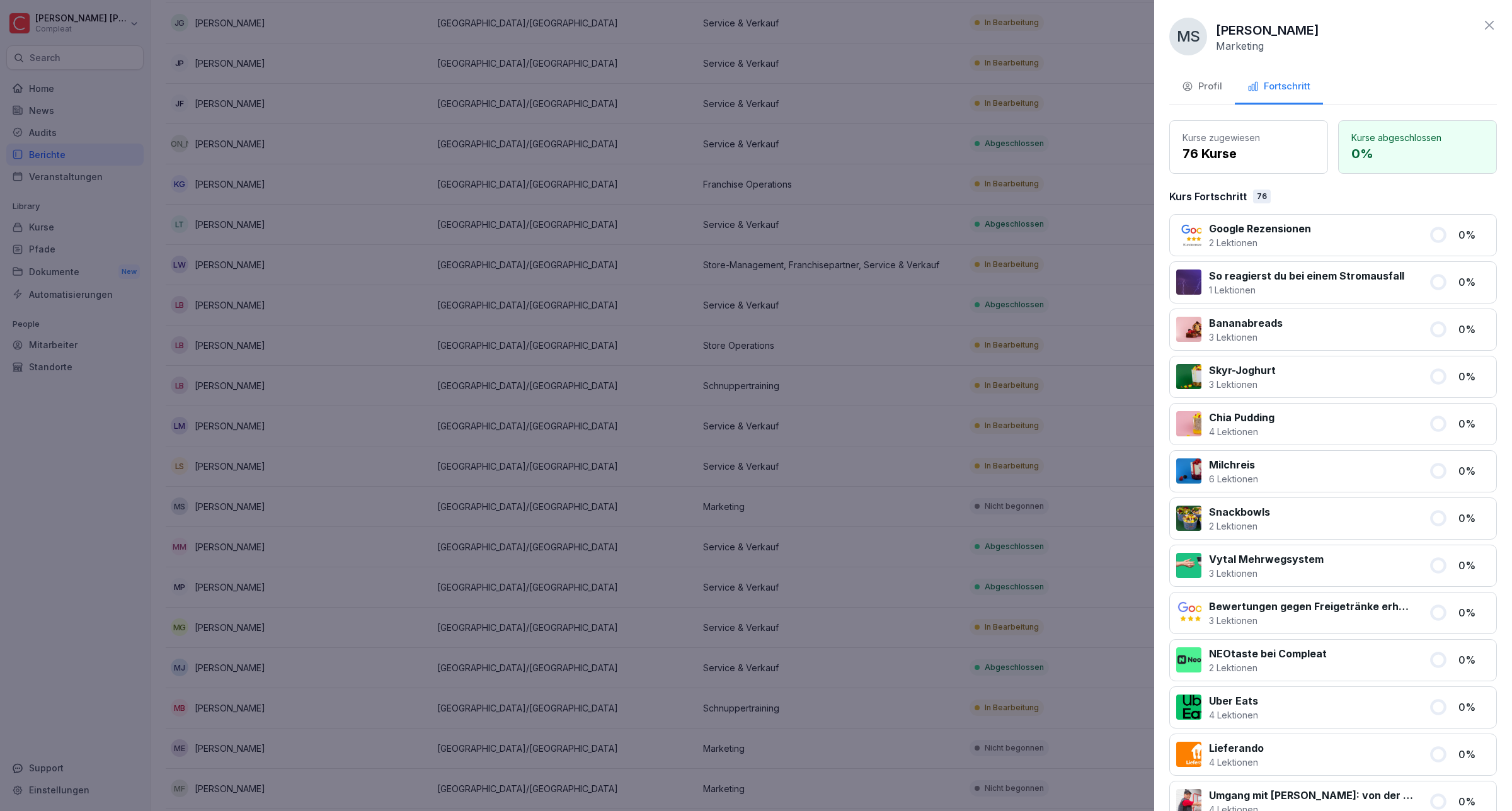
click at [1209, 86] on div "Profil" at bounding box center [1202, 86] width 40 height 14
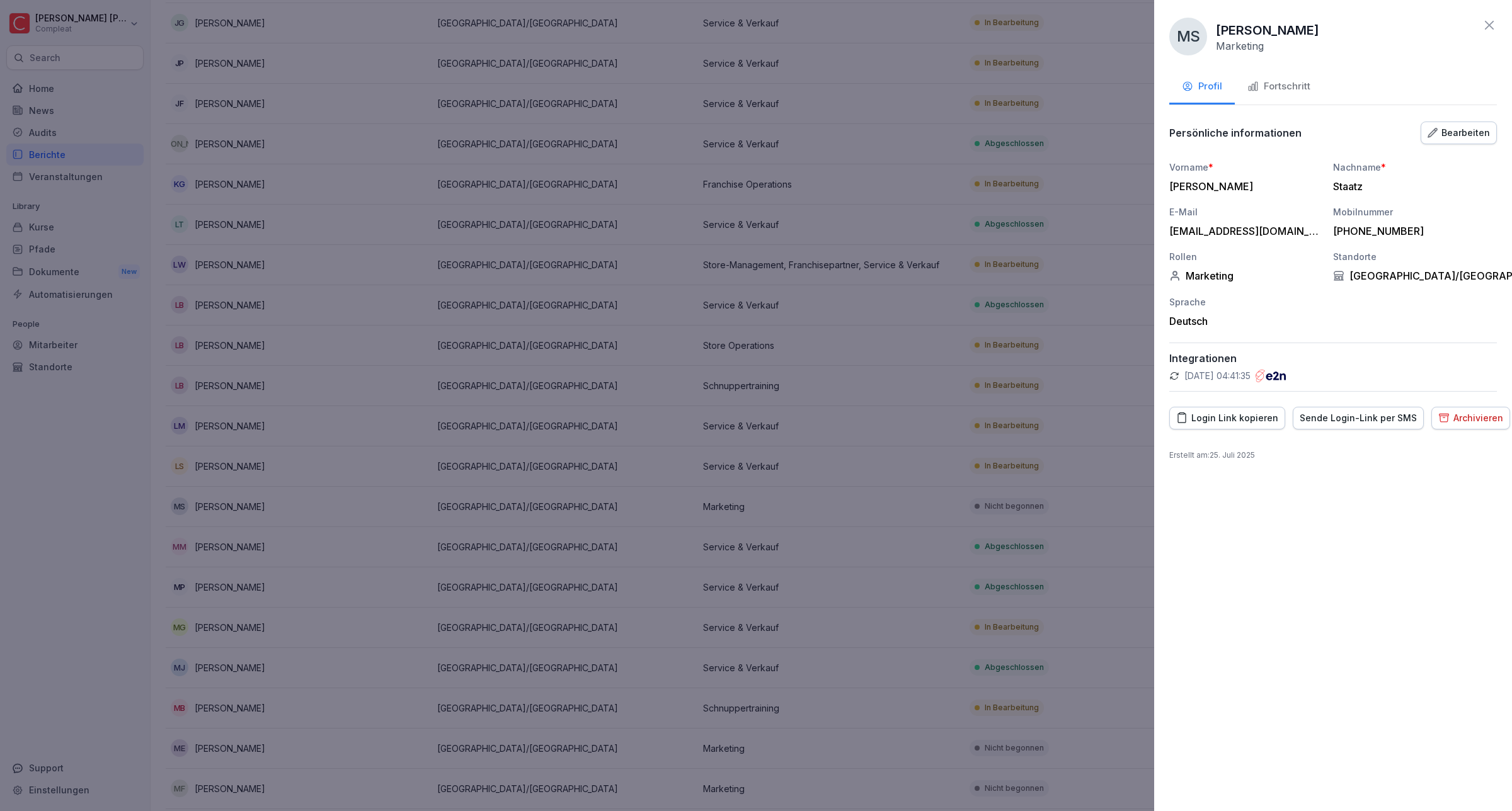
click at [1446, 422] on div "Archivieren" at bounding box center [1471, 418] width 65 height 14
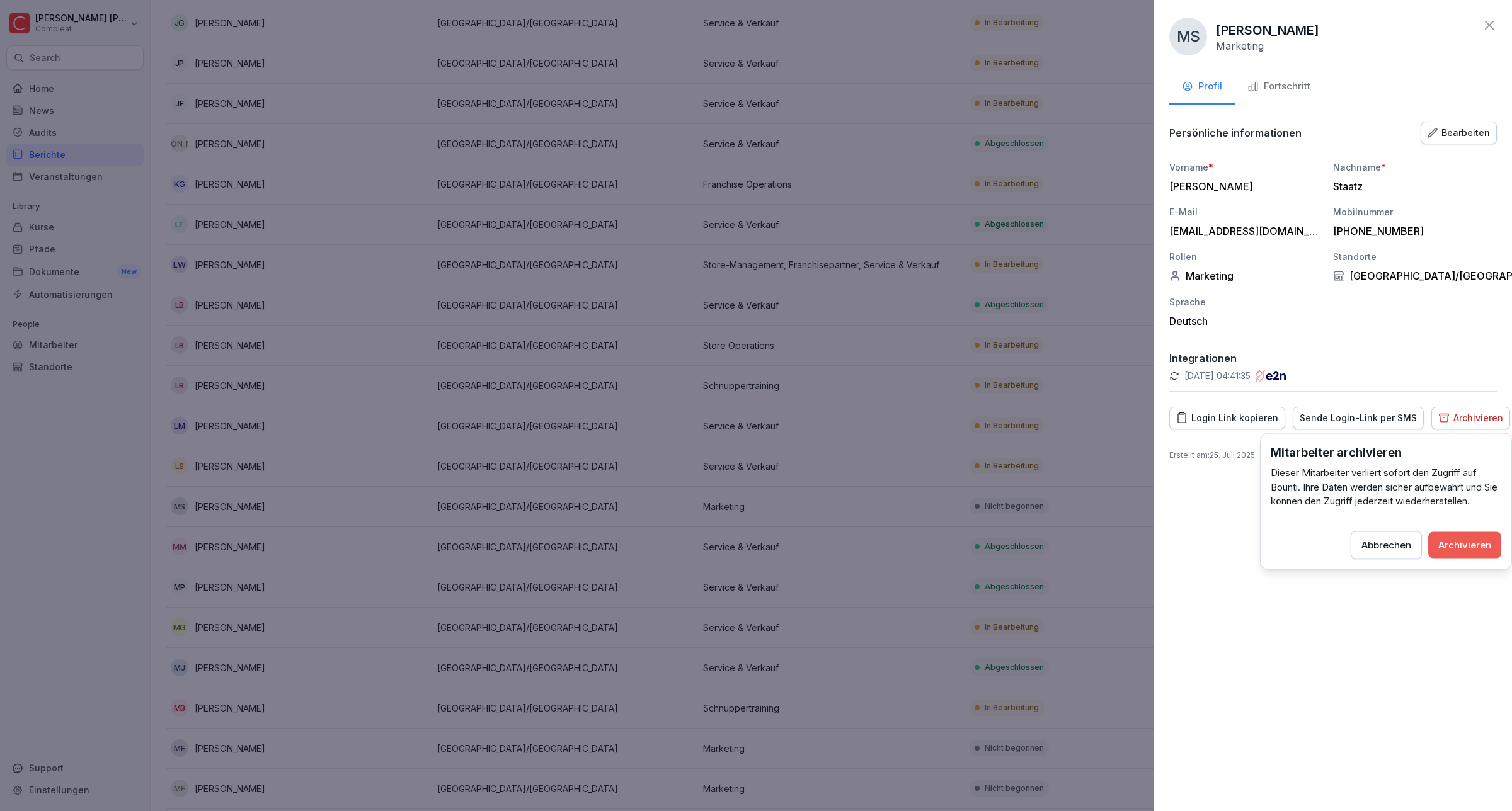
click at [1466, 545] on div "Archivieren" at bounding box center [1465, 545] width 53 height 14
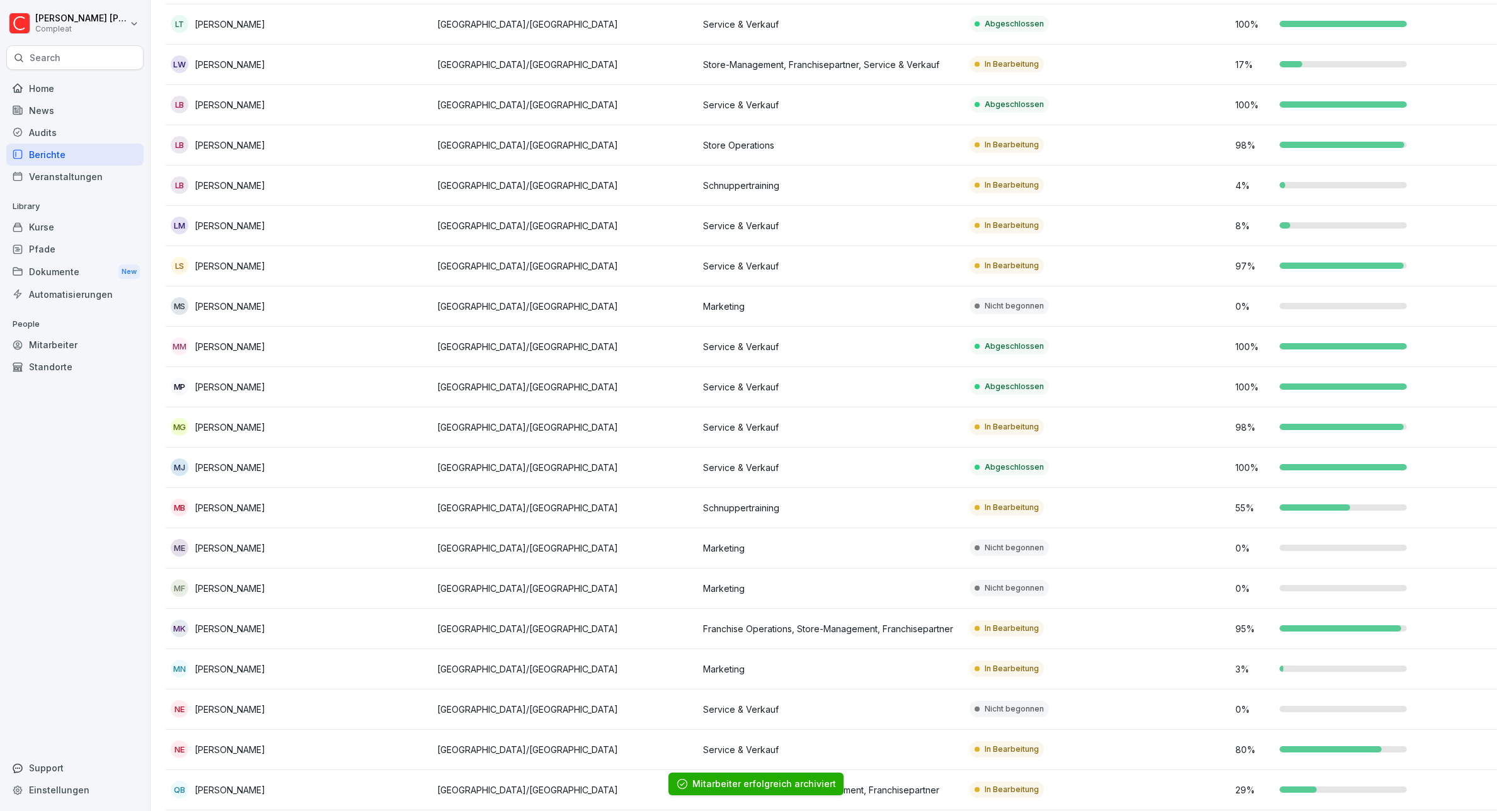
scroll to position [1103, 0]
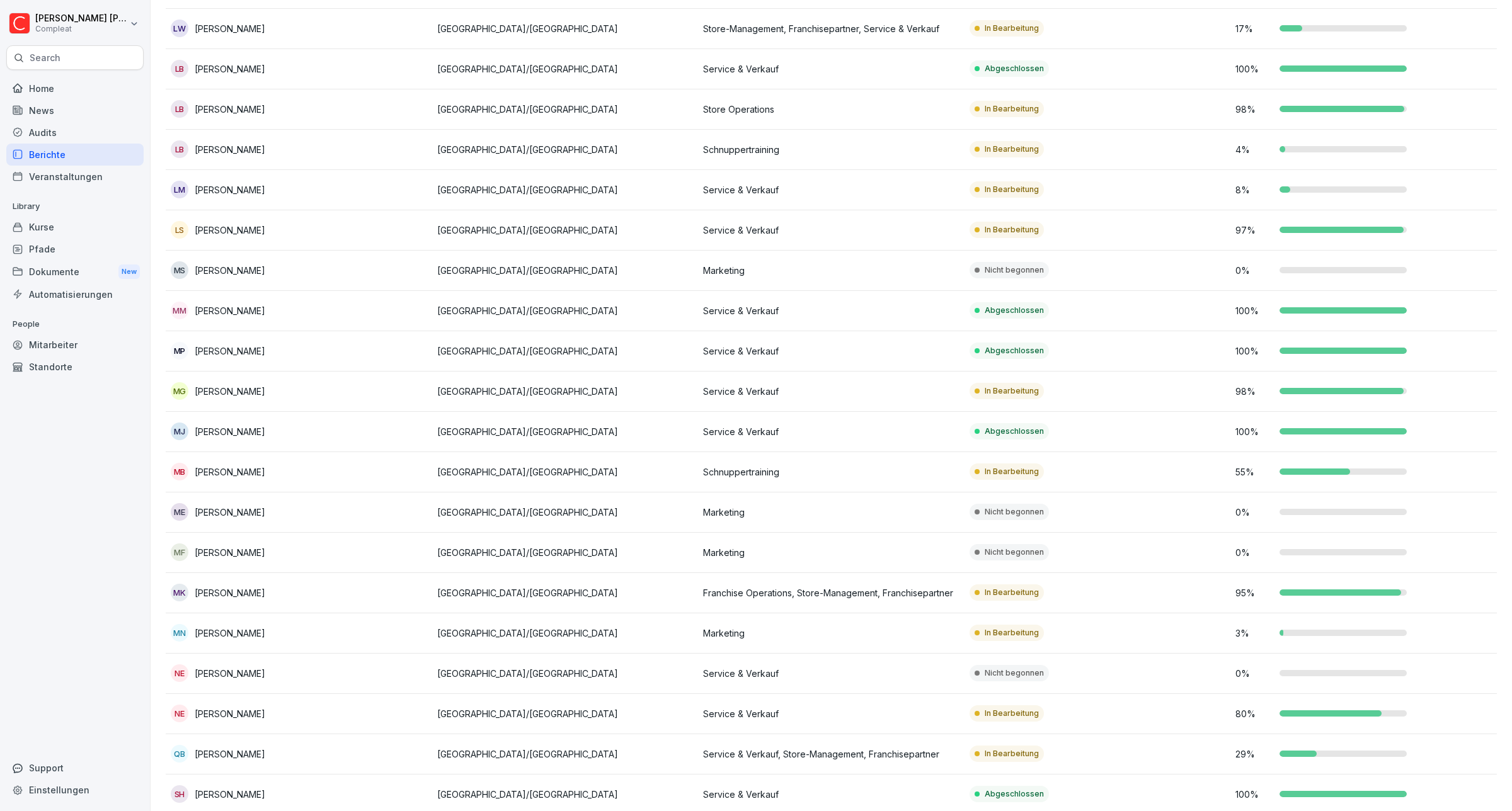
click at [238, 509] on p "[PERSON_NAME]" at bounding box center [230, 512] width 70 height 13
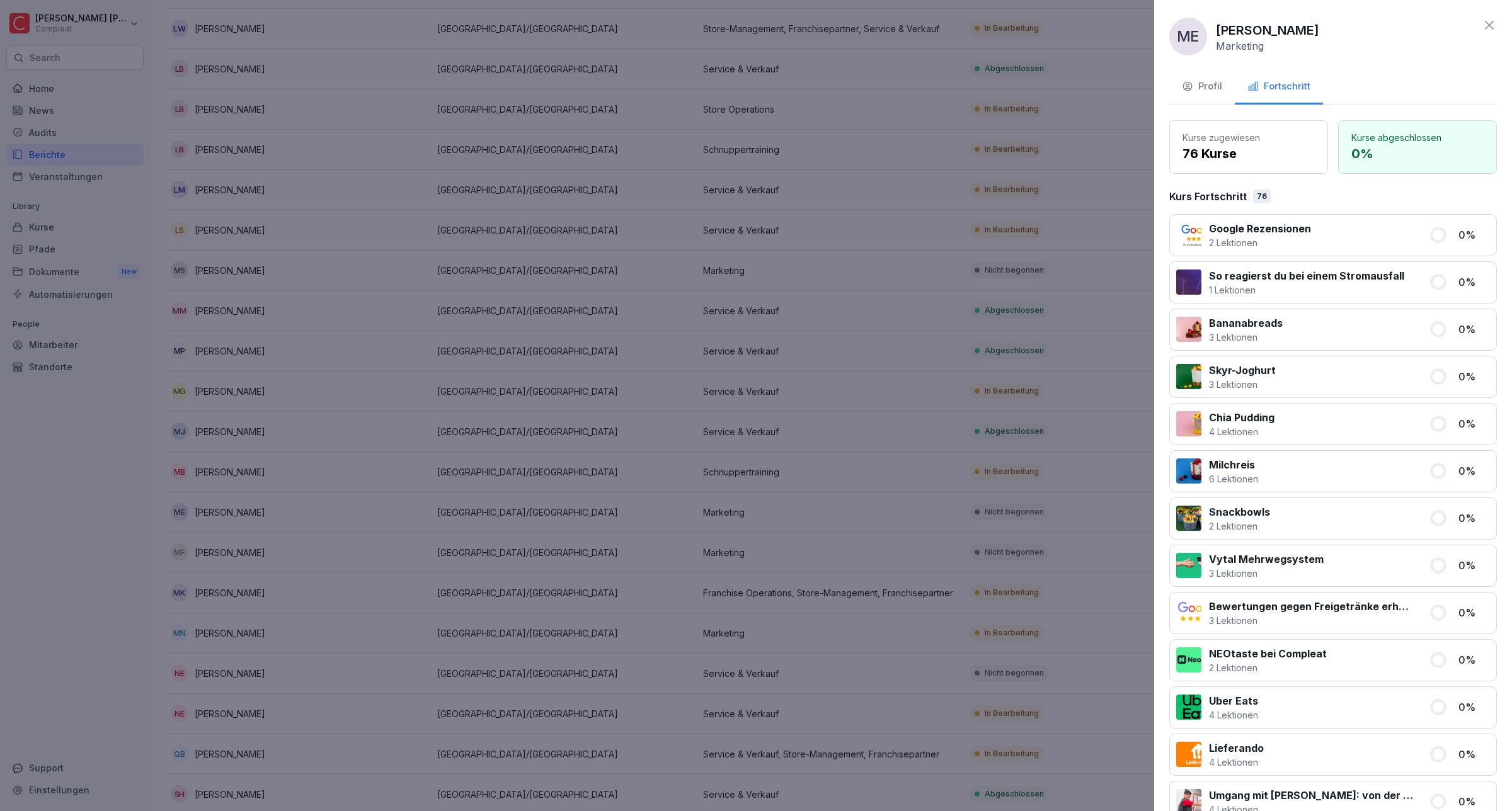
click at [1196, 93] on button "Profil" at bounding box center [1202, 87] width 66 height 34
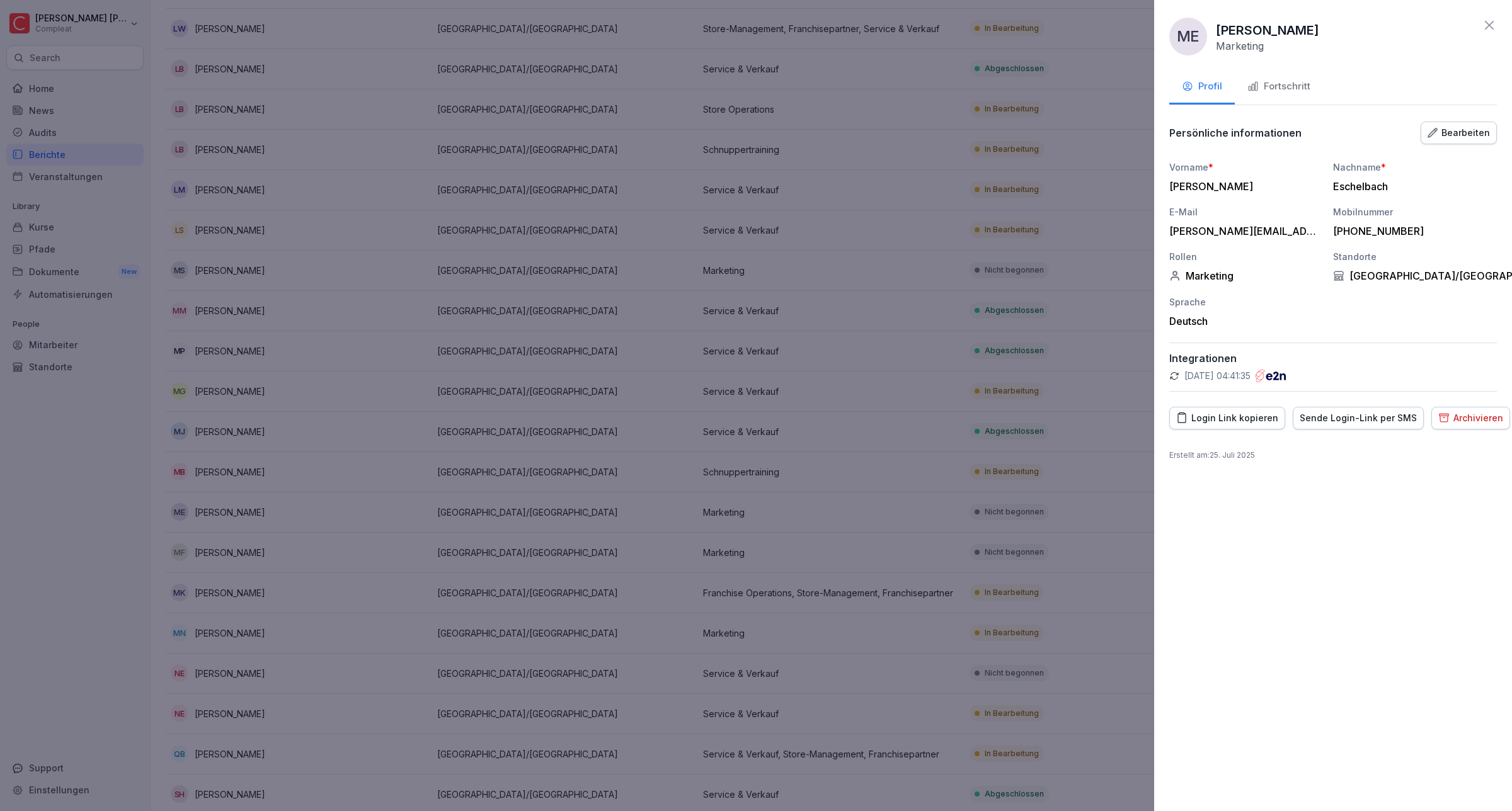
click at [1465, 413] on div "Archivieren" at bounding box center [1471, 418] width 65 height 14
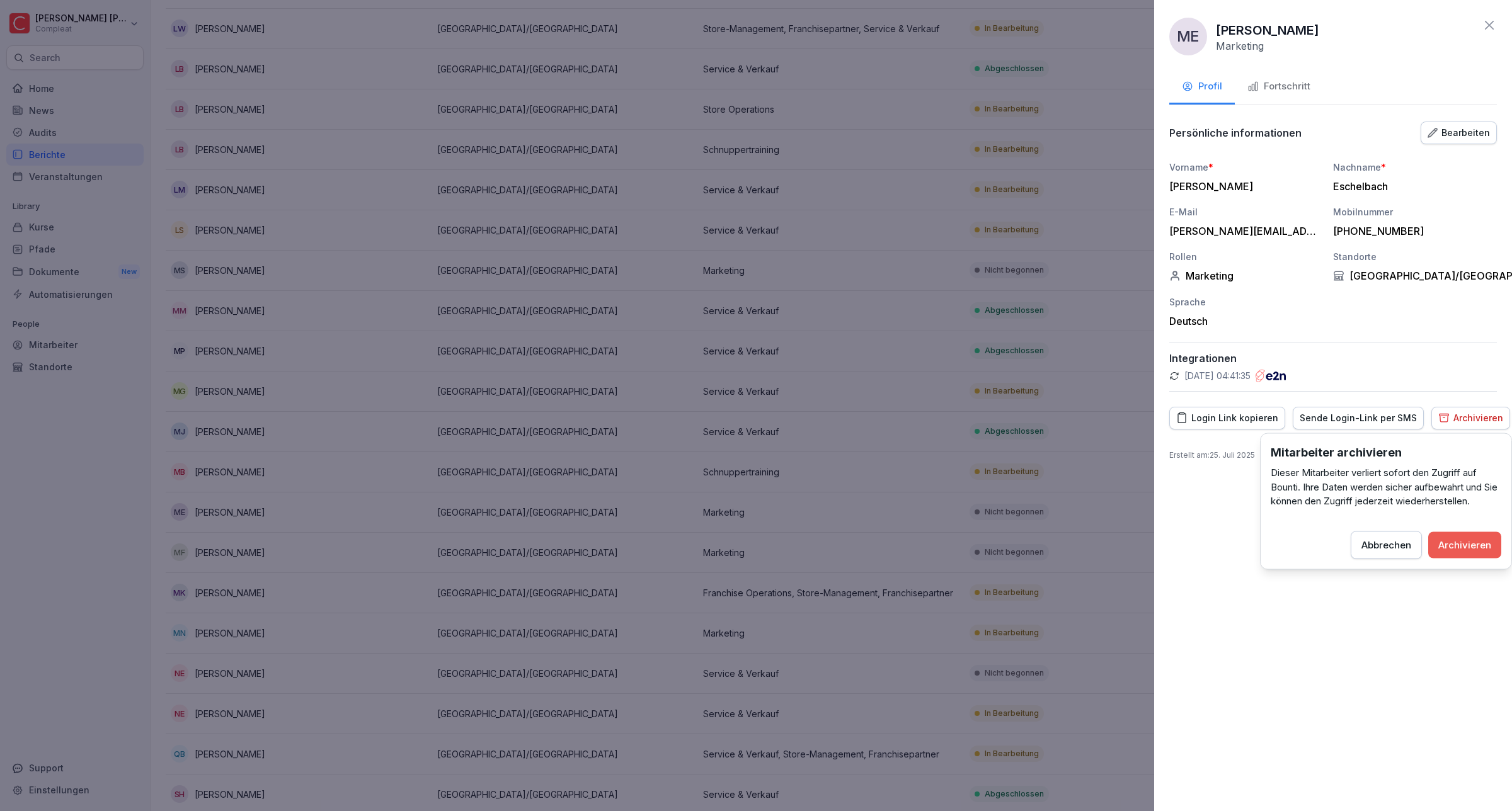
click at [1444, 544] on div "Archivieren" at bounding box center [1465, 545] width 53 height 14
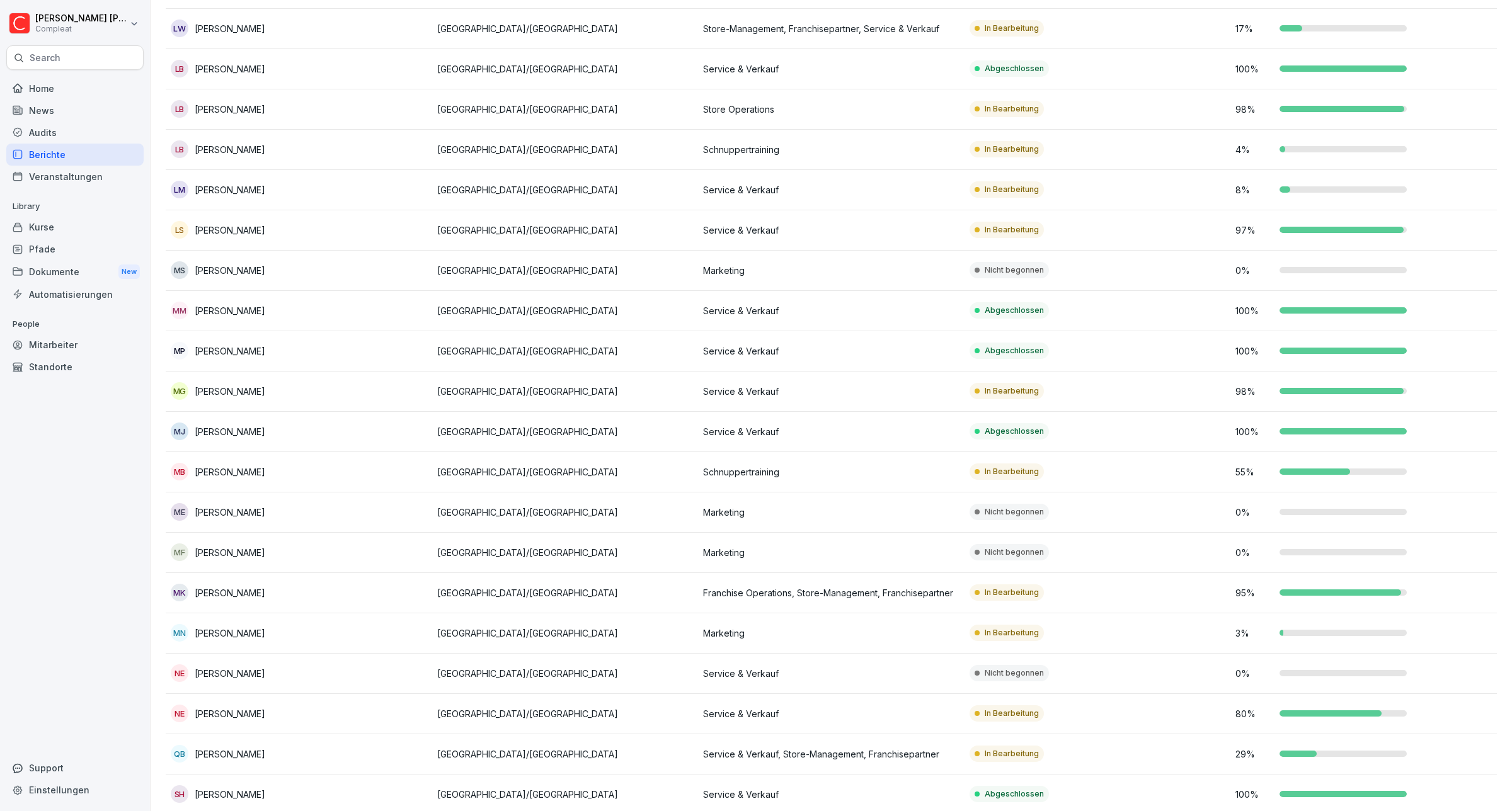
click at [219, 671] on p "[PERSON_NAME]" at bounding box center [230, 673] width 70 height 13
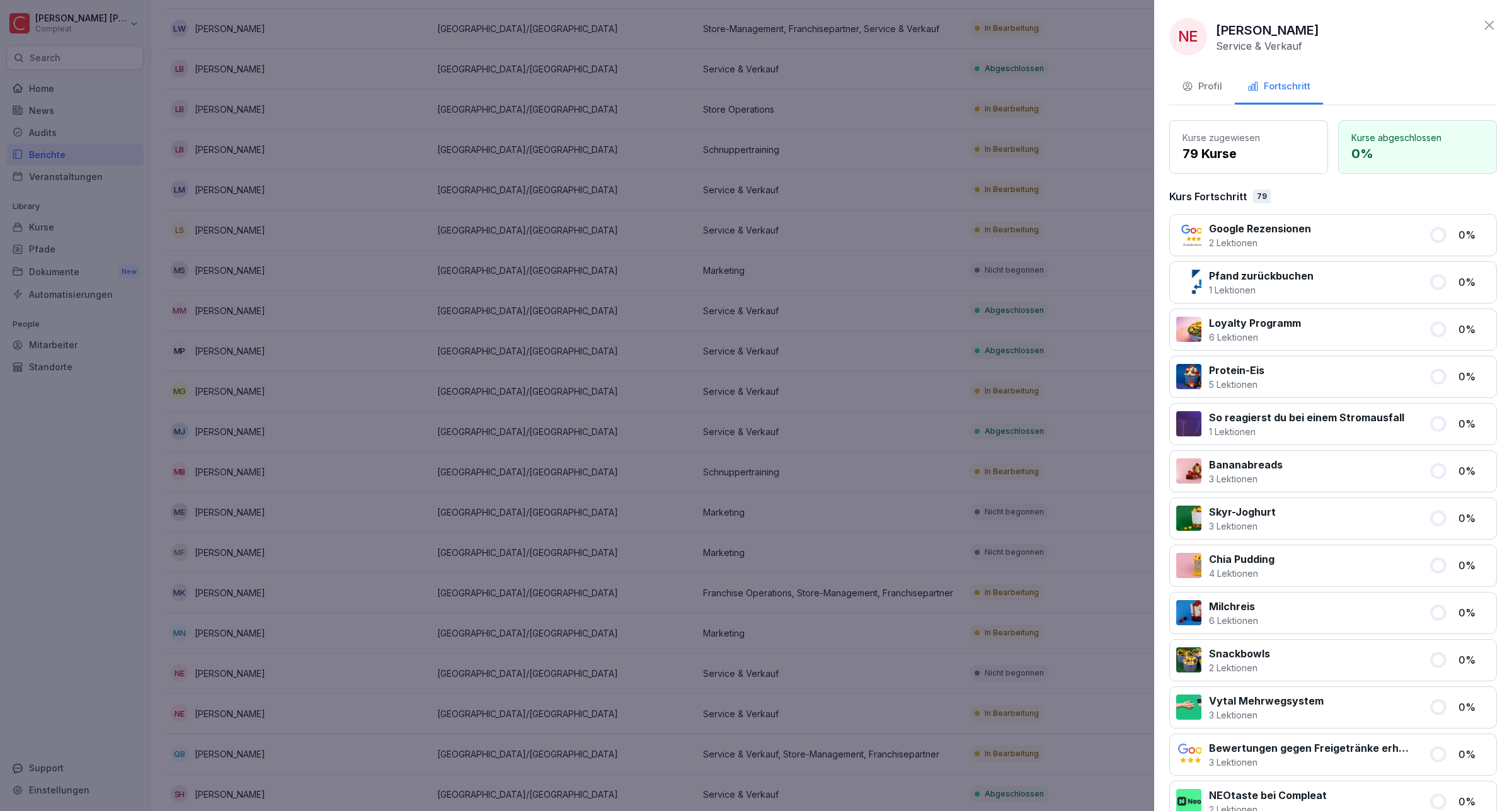
click at [1220, 91] on div "Profil" at bounding box center [1202, 86] width 40 height 14
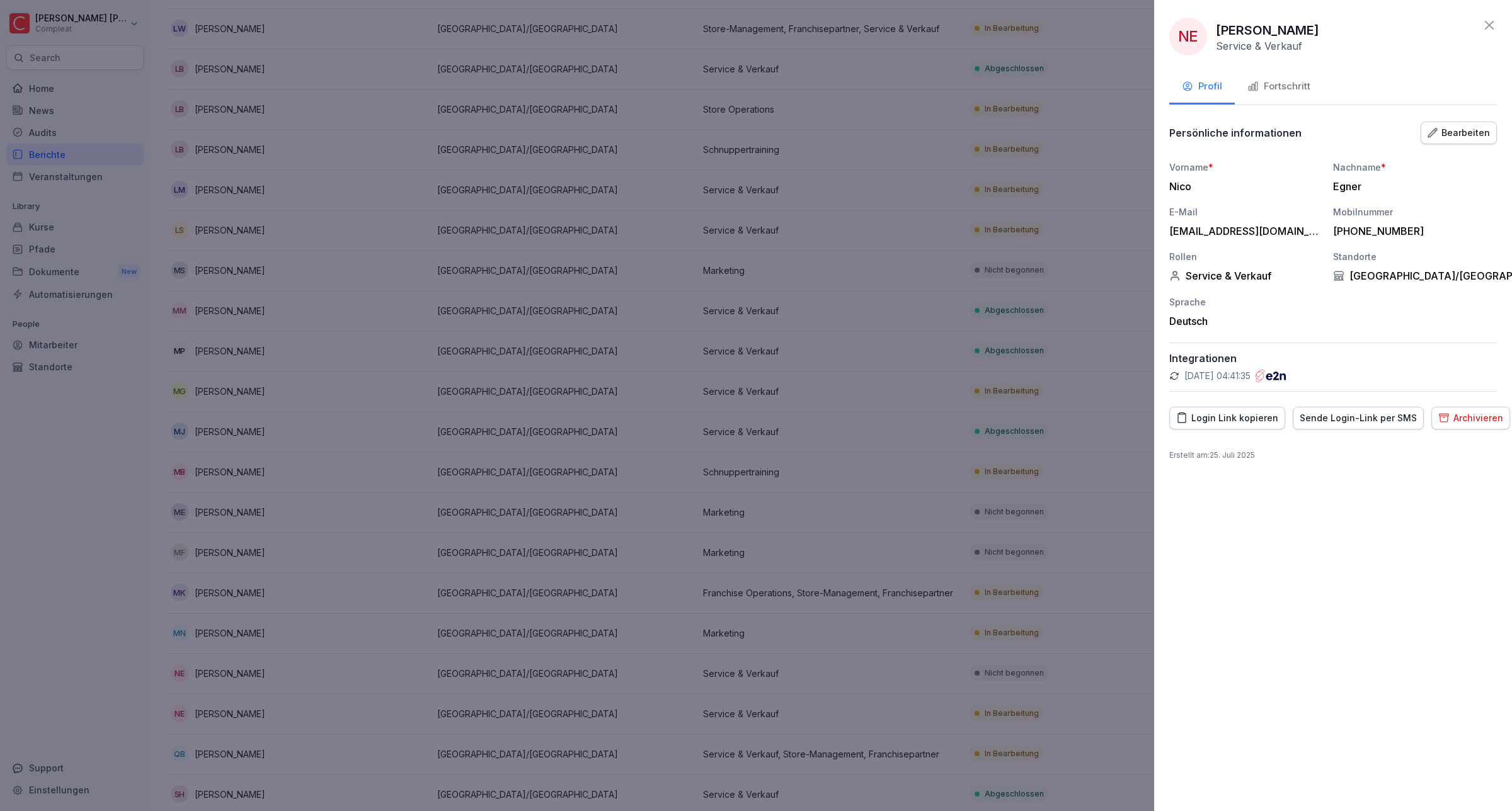
click at [1450, 417] on div "Archivieren" at bounding box center [1471, 418] width 65 height 14
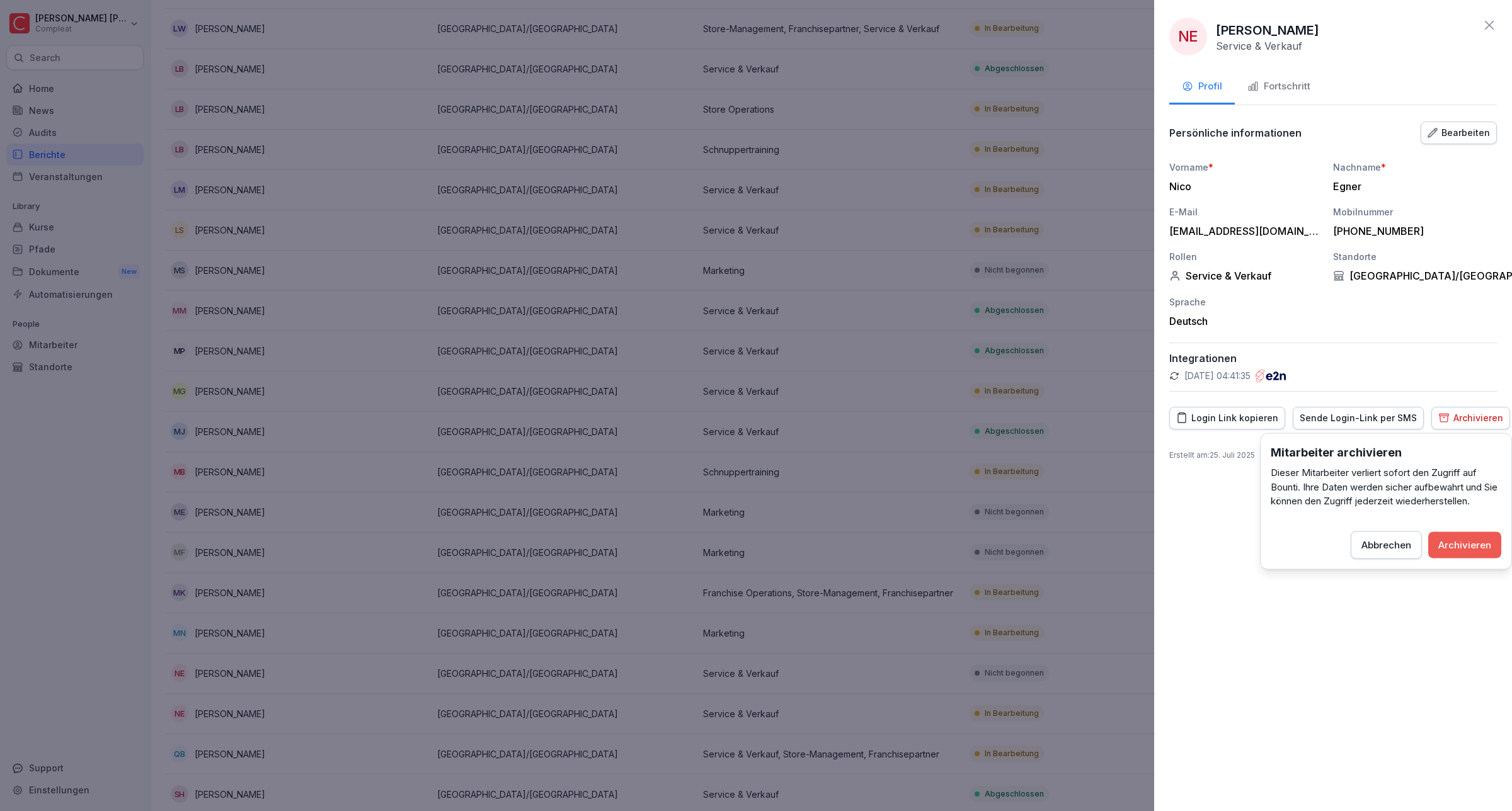
click at [1470, 542] on div "Archivieren" at bounding box center [1465, 545] width 53 height 14
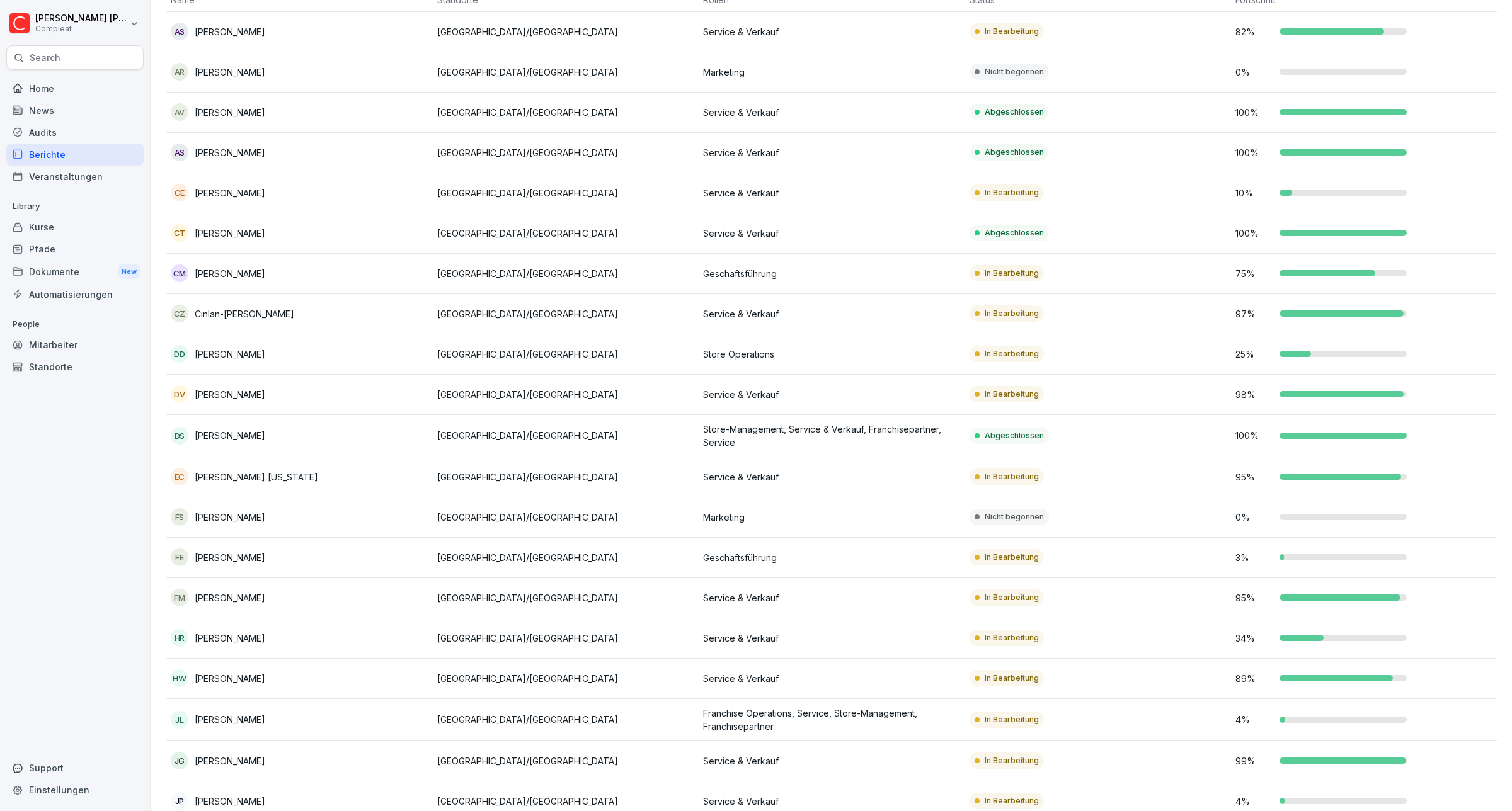
scroll to position [0, 0]
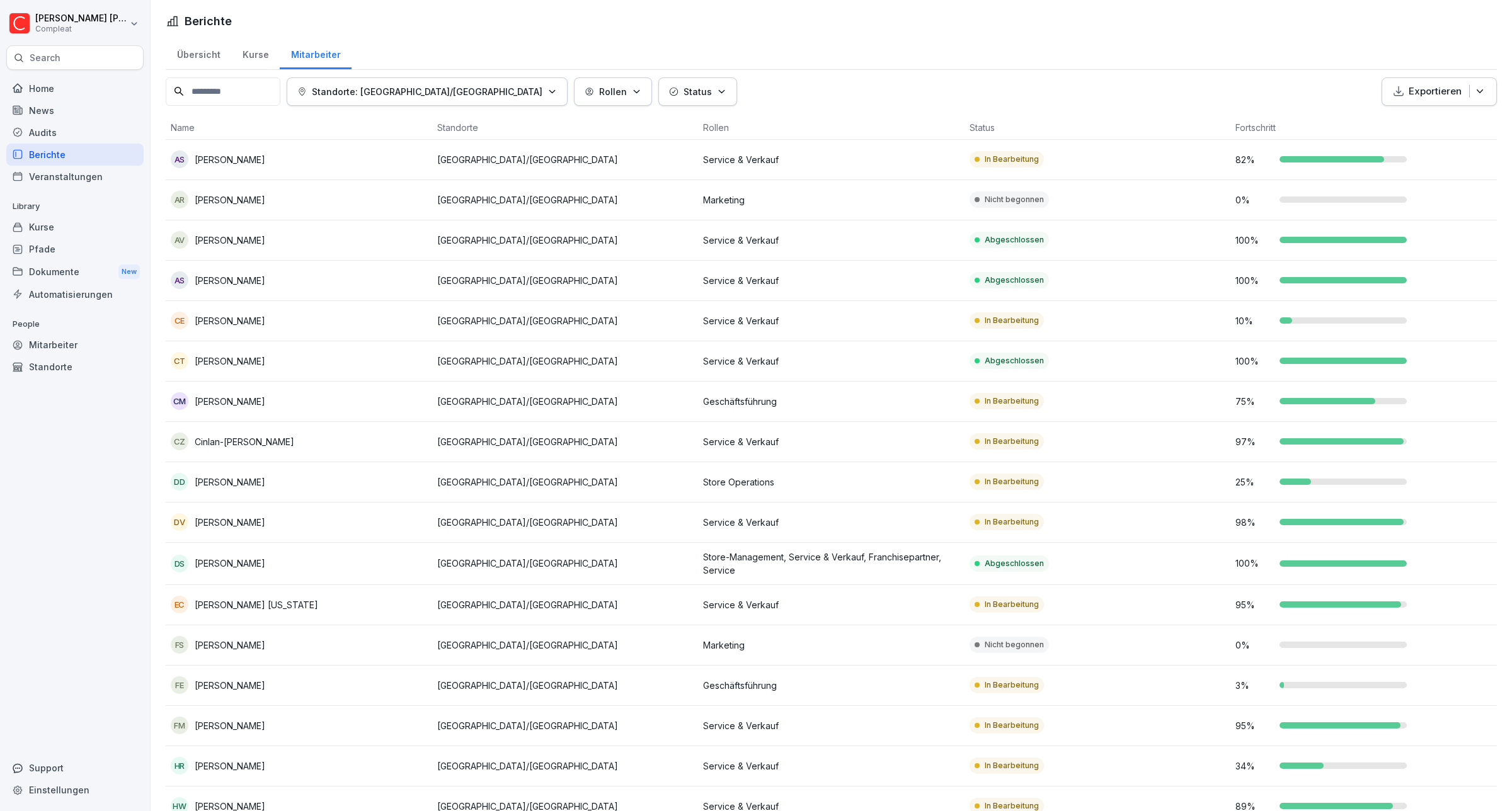
click at [461, 87] on p "Standorte: [GEOGRAPHIC_DATA]/[GEOGRAPHIC_DATA]" at bounding box center [428, 92] width 231 height 13
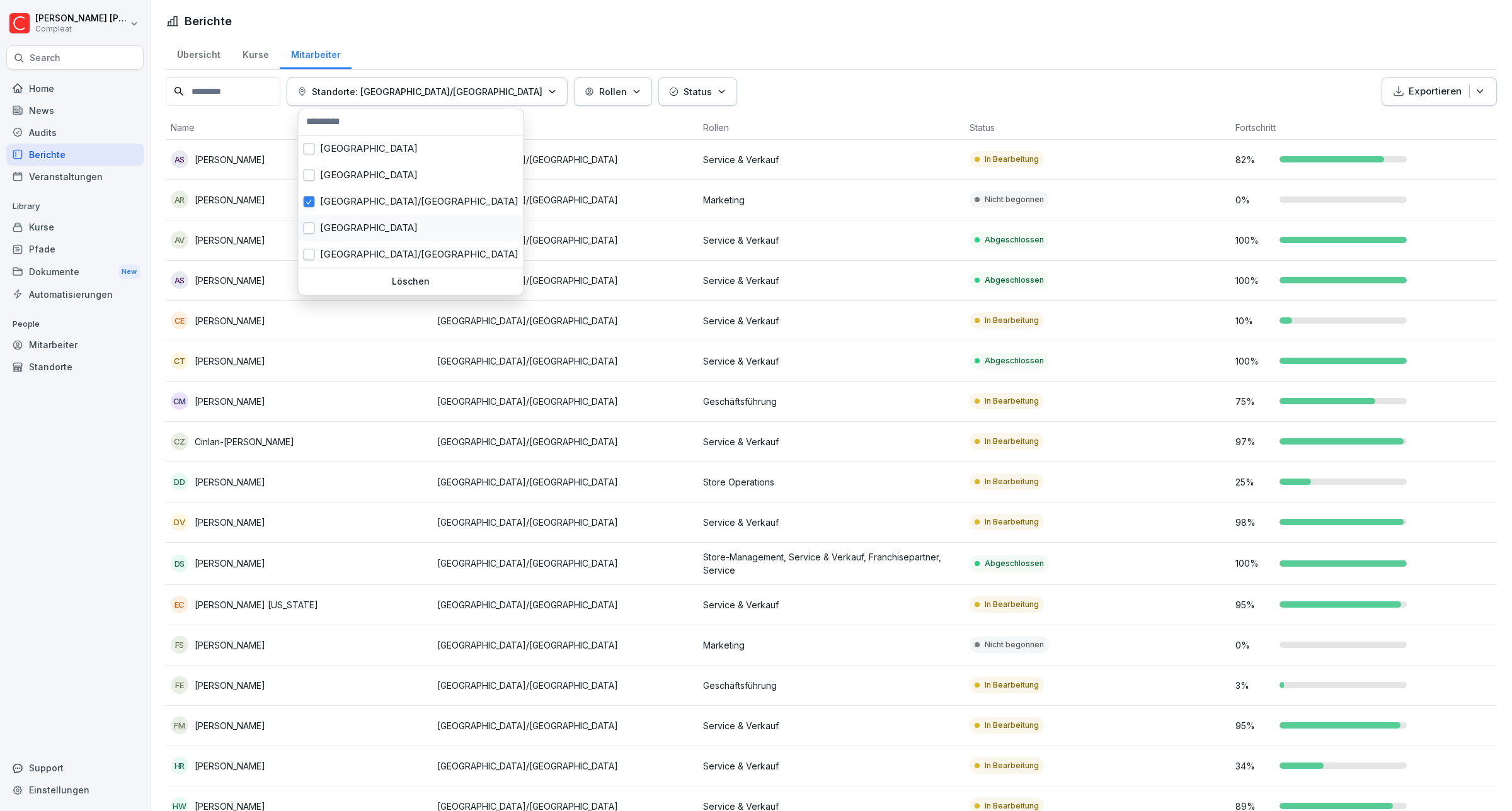
click at [344, 229] on div "[GEOGRAPHIC_DATA]" at bounding box center [411, 228] width 225 height 26
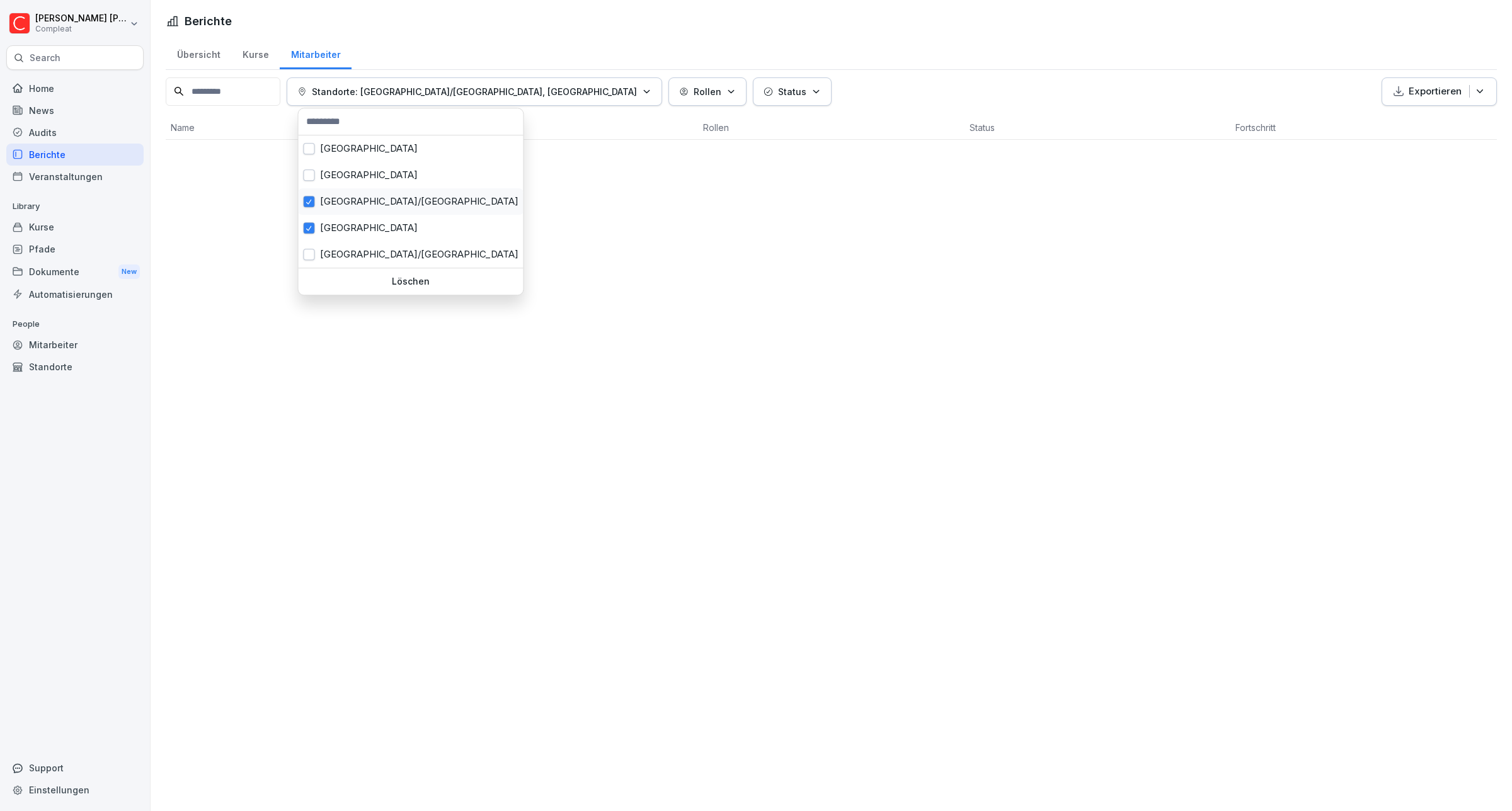
click at [351, 206] on div "[GEOGRAPHIC_DATA]/[GEOGRAPHIC_DATA]" at bounding box center [411, 202] width 225 height 26
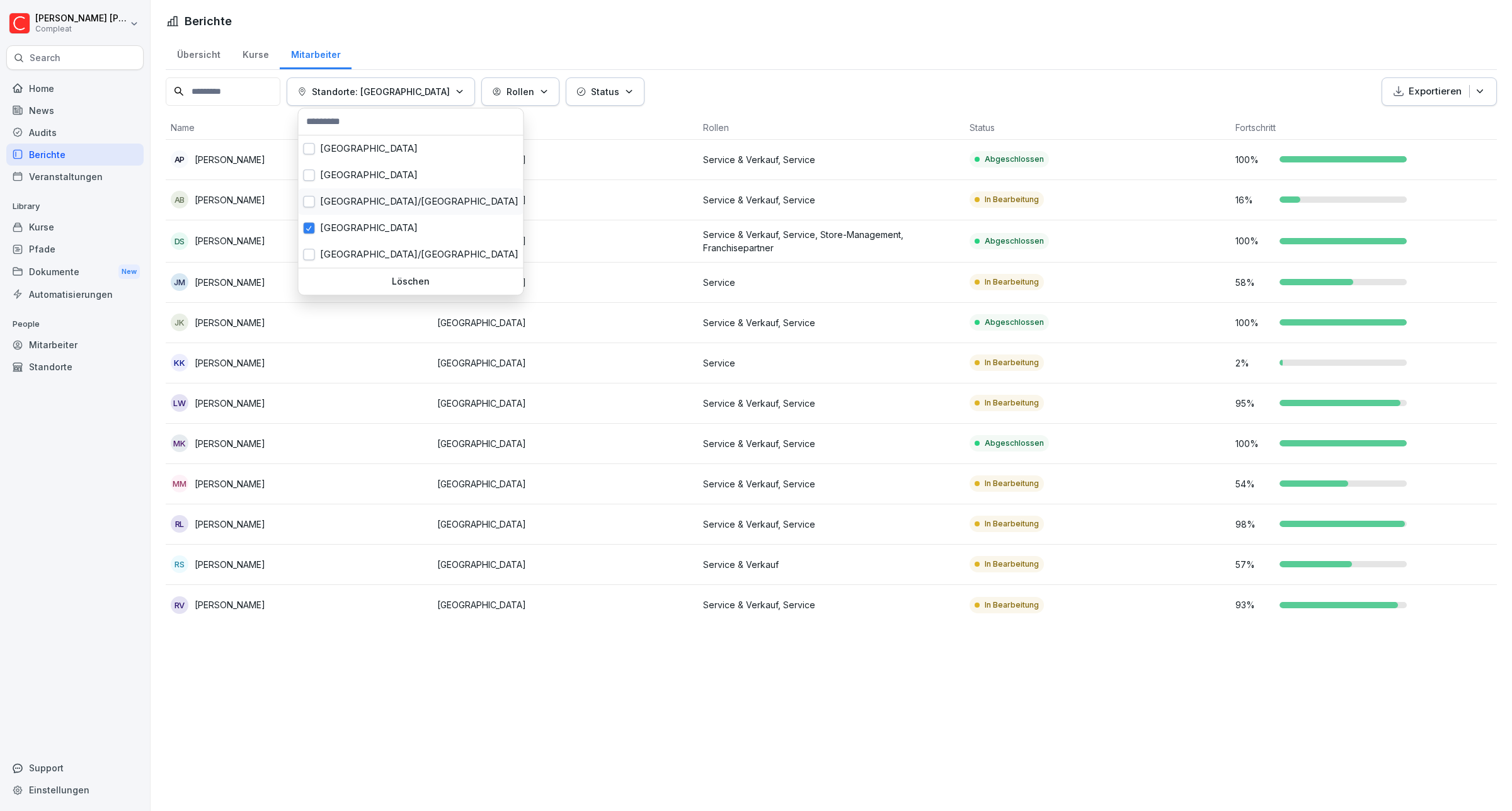
click at [347, 211] on div "[GEOGRAPHIC_DATA]/[GEOGRAPHIC_DATA]" at bounding box center [411, 202] width 225 height 26
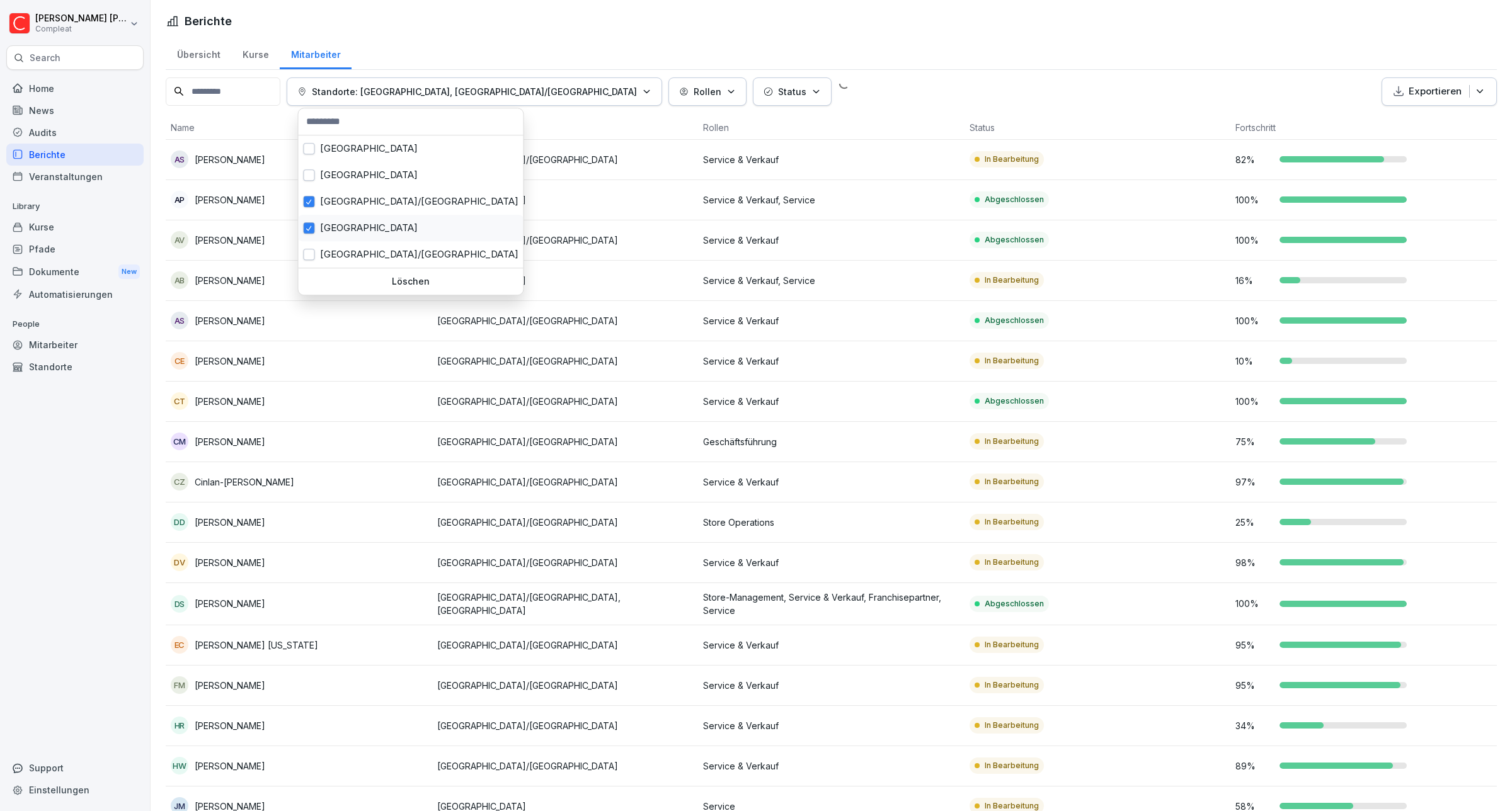
click at [333, 235] on div "[GEOGRAPHIC_DATA]" at bounding box center [411, 228] width 225 height 26
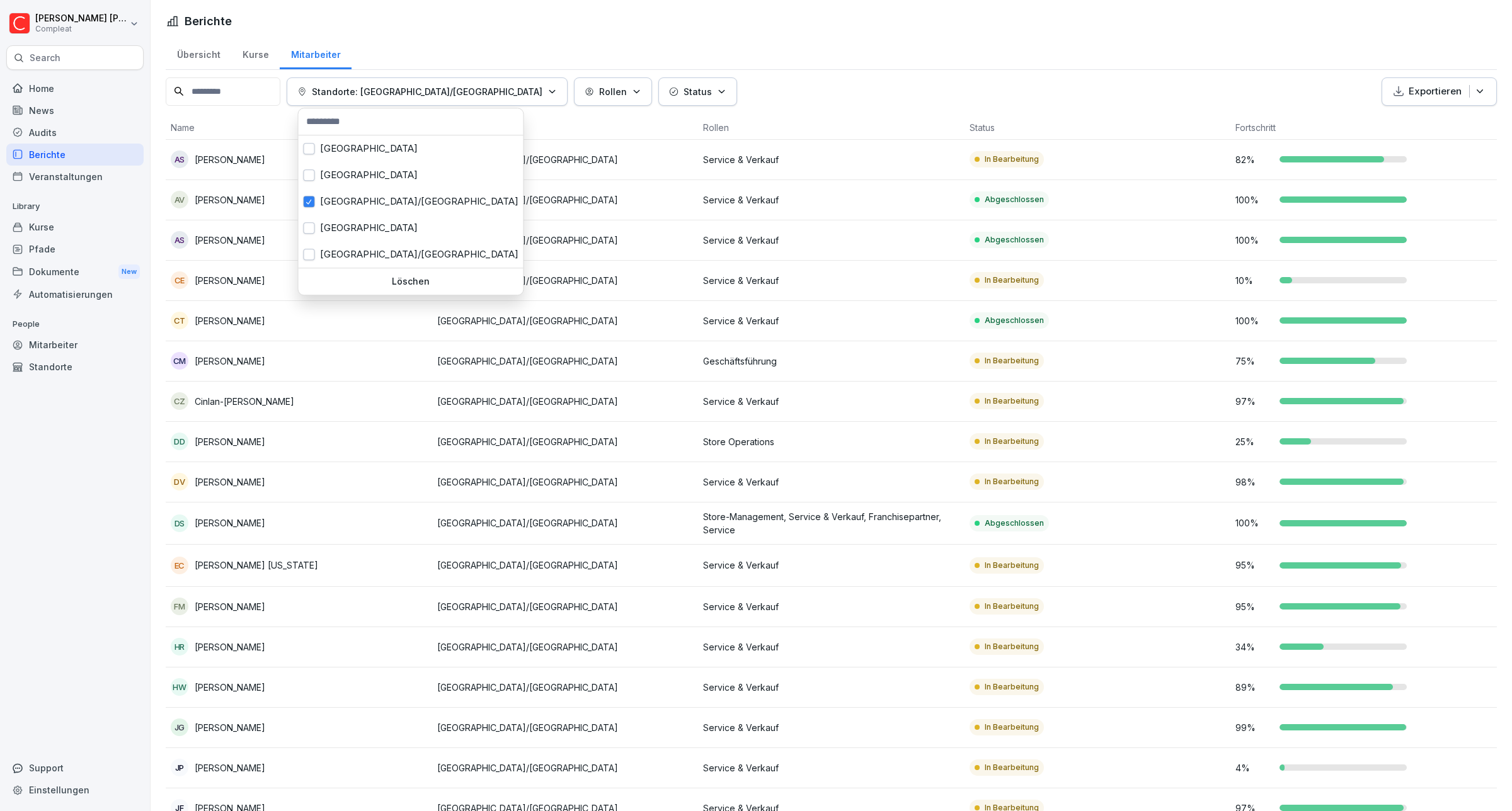
click at [770, 60] on html "[PERSON_NAME] Compleat Search Home News Audits Berichte Veranstaltungen Library…" at bounding box center [756, 405] width 1512 height 811
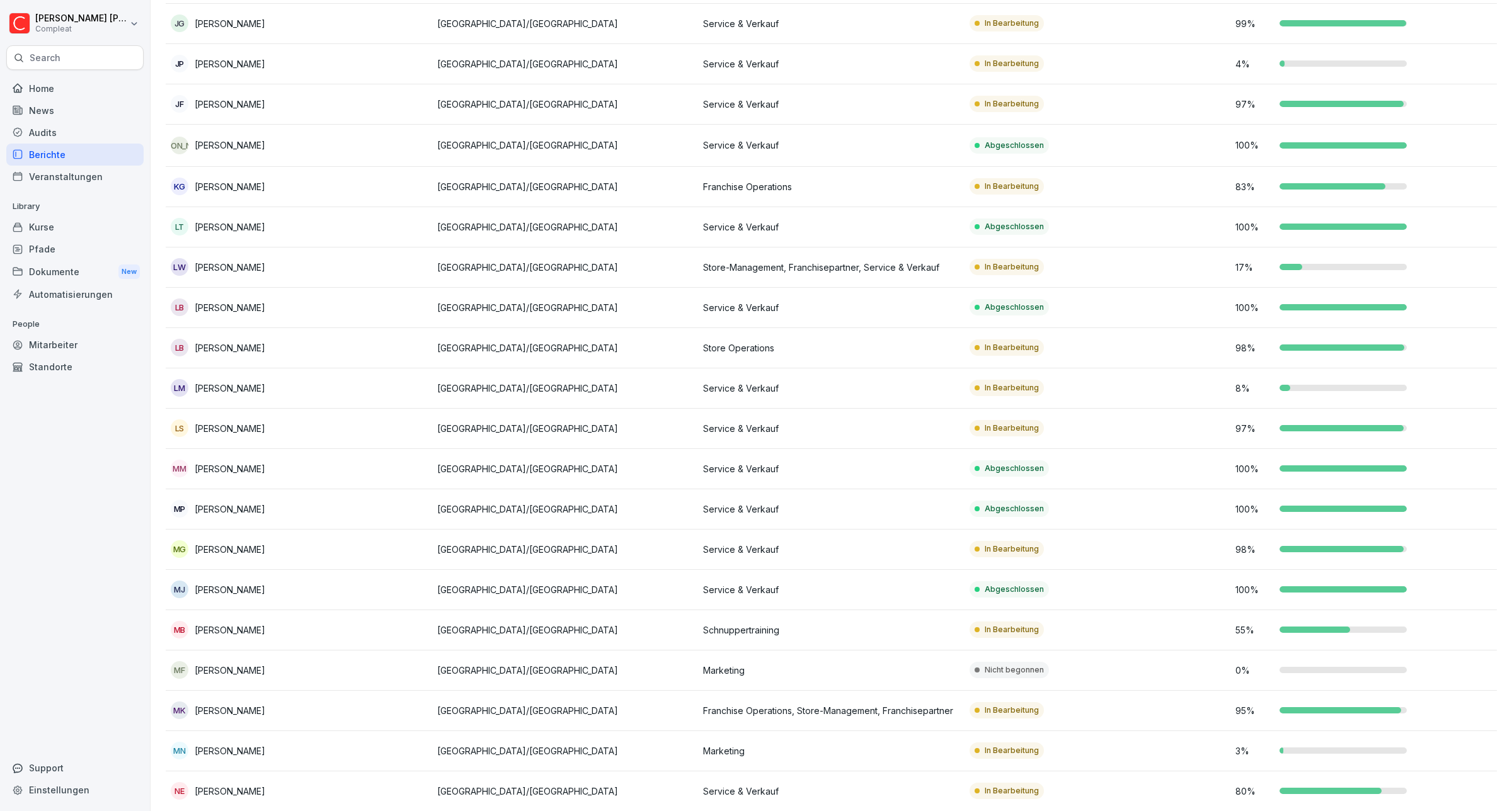
scroll to position [887, 0]
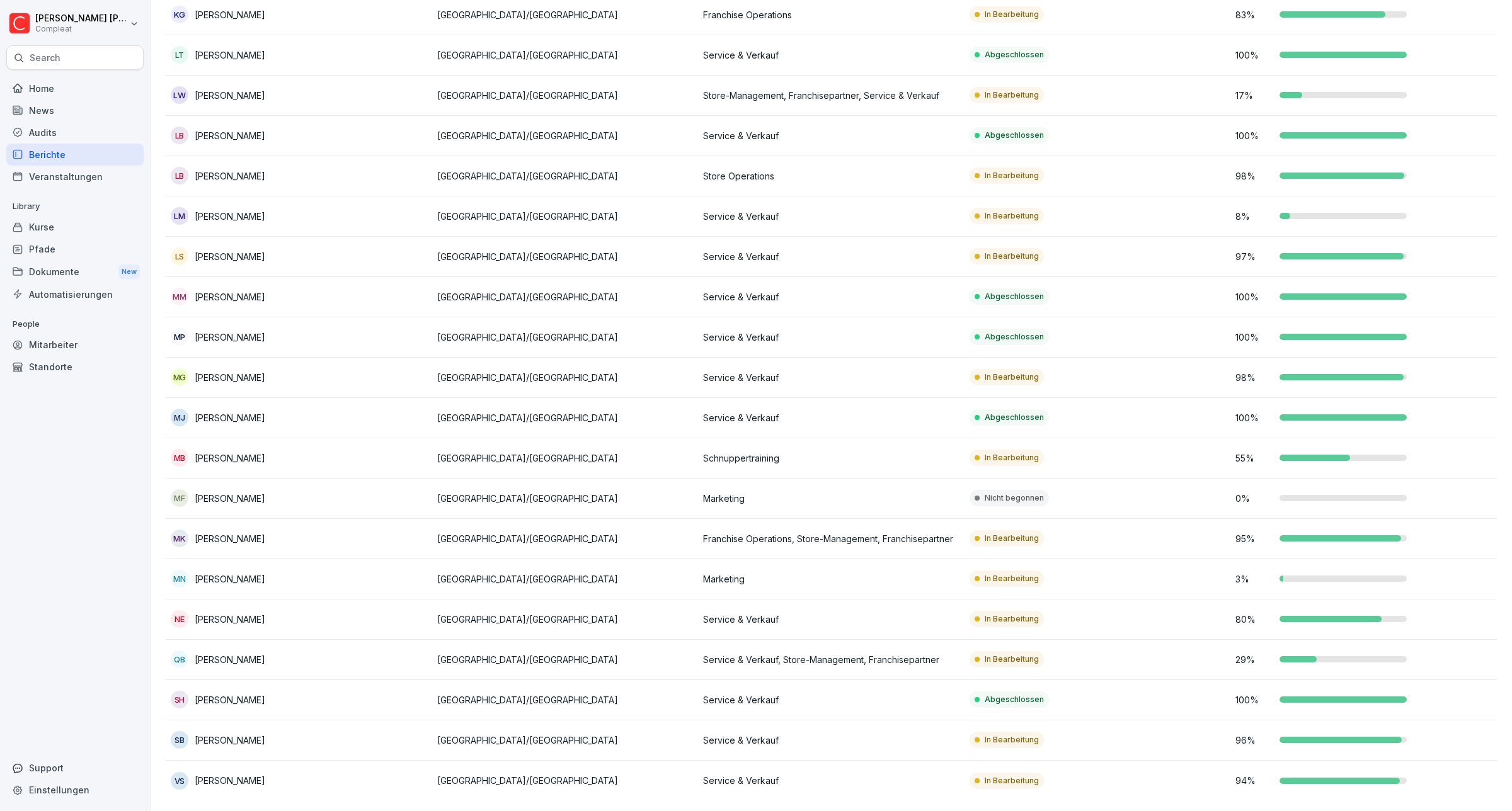
click at [219, 573] on p "[PERSON_NAME]" at bounding box center [230, 579] width 70 height 13
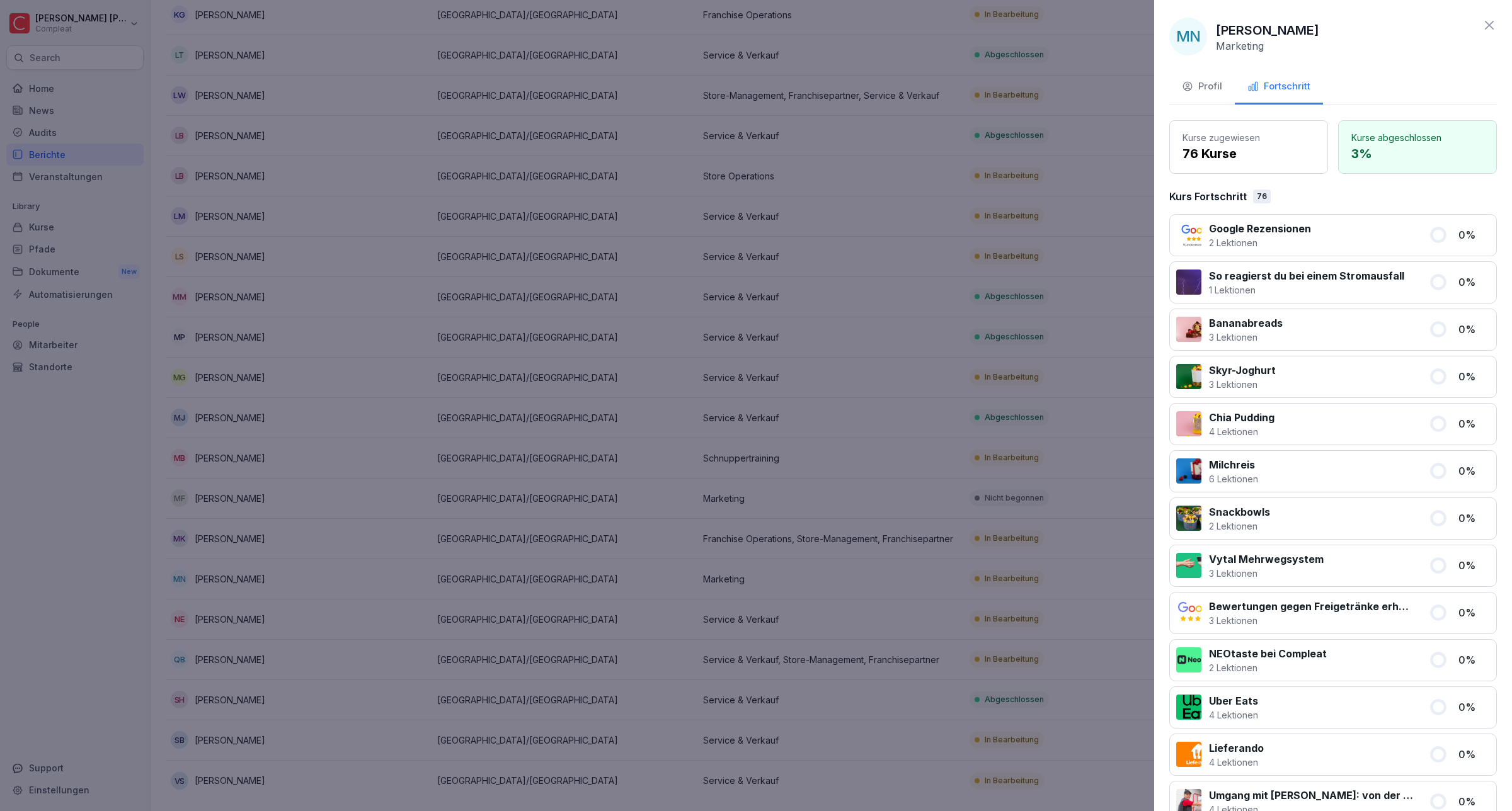
click at [1213, 86] on div "Profil" at bounding box center [1202, 86] width 40 height 14
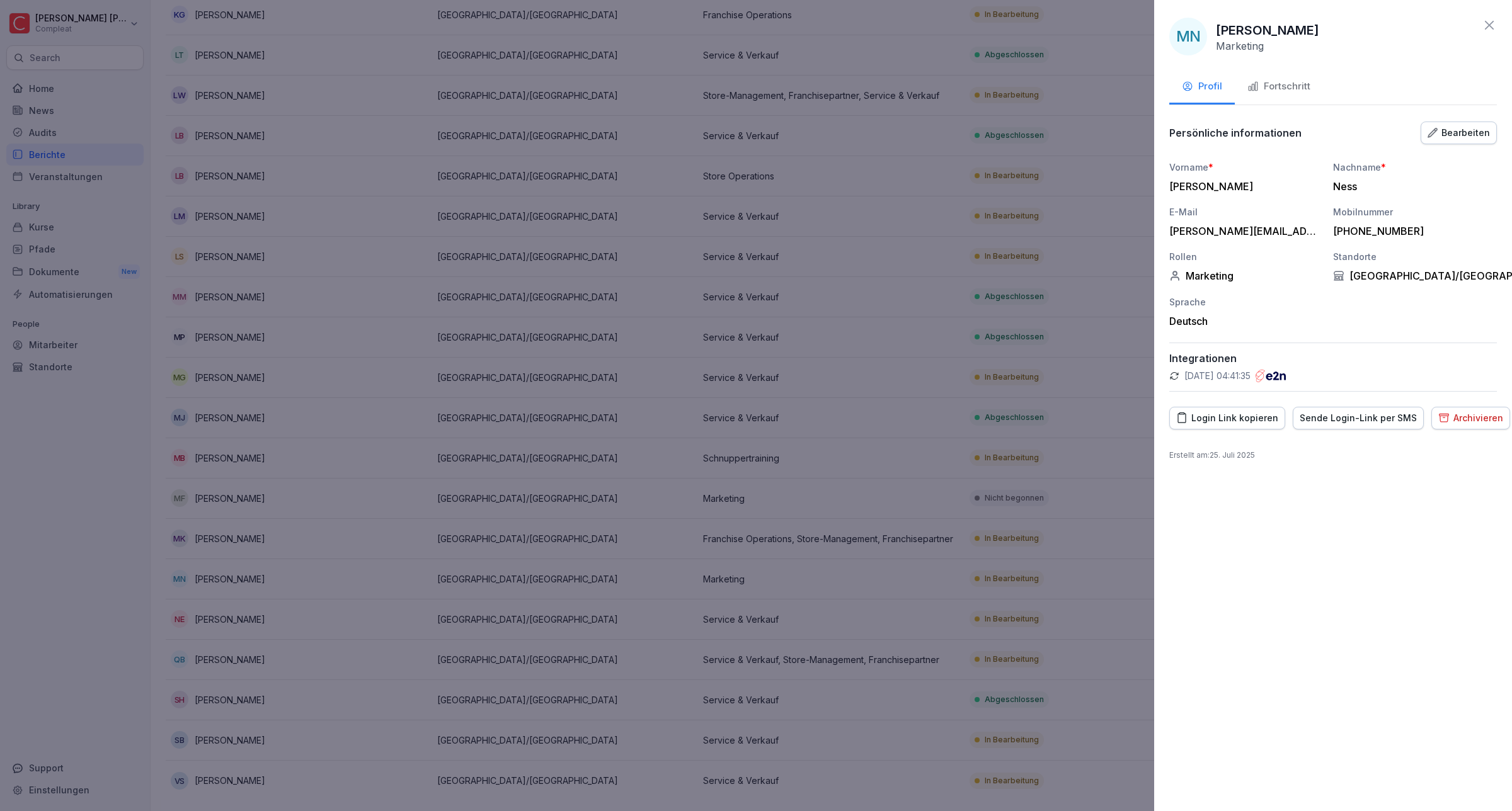
click at [1459, 421] on div "Archivieren" at bounding box center [1471, 418] width 65 height 14
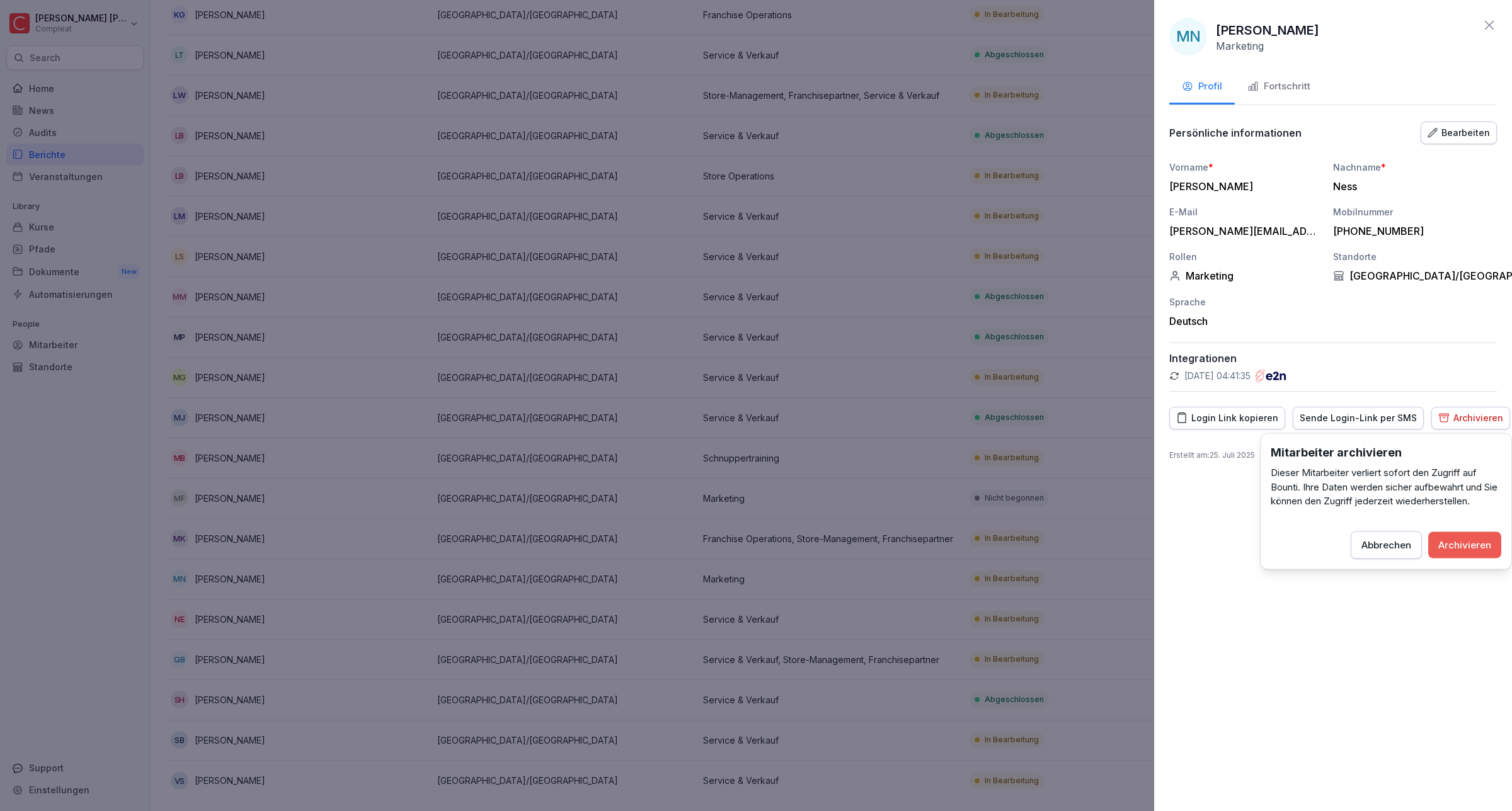
click at [1476, 546] on div "Archivieren" at bounding box center [1465, 545] width 53 height 14
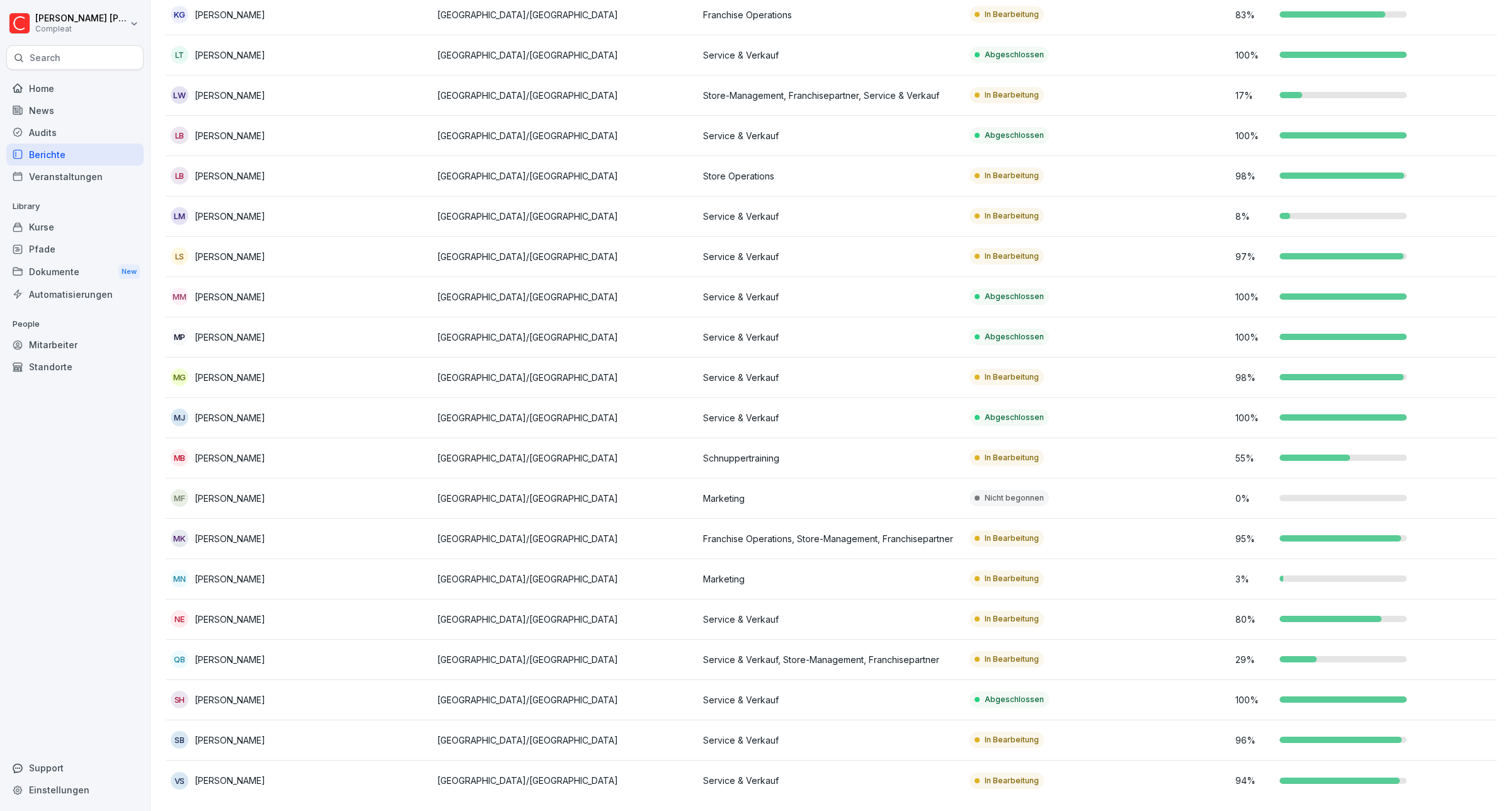
click at [221, 492] on p "[PERSON_NAME]" at bounding box center [230, 499] width 70 height 13
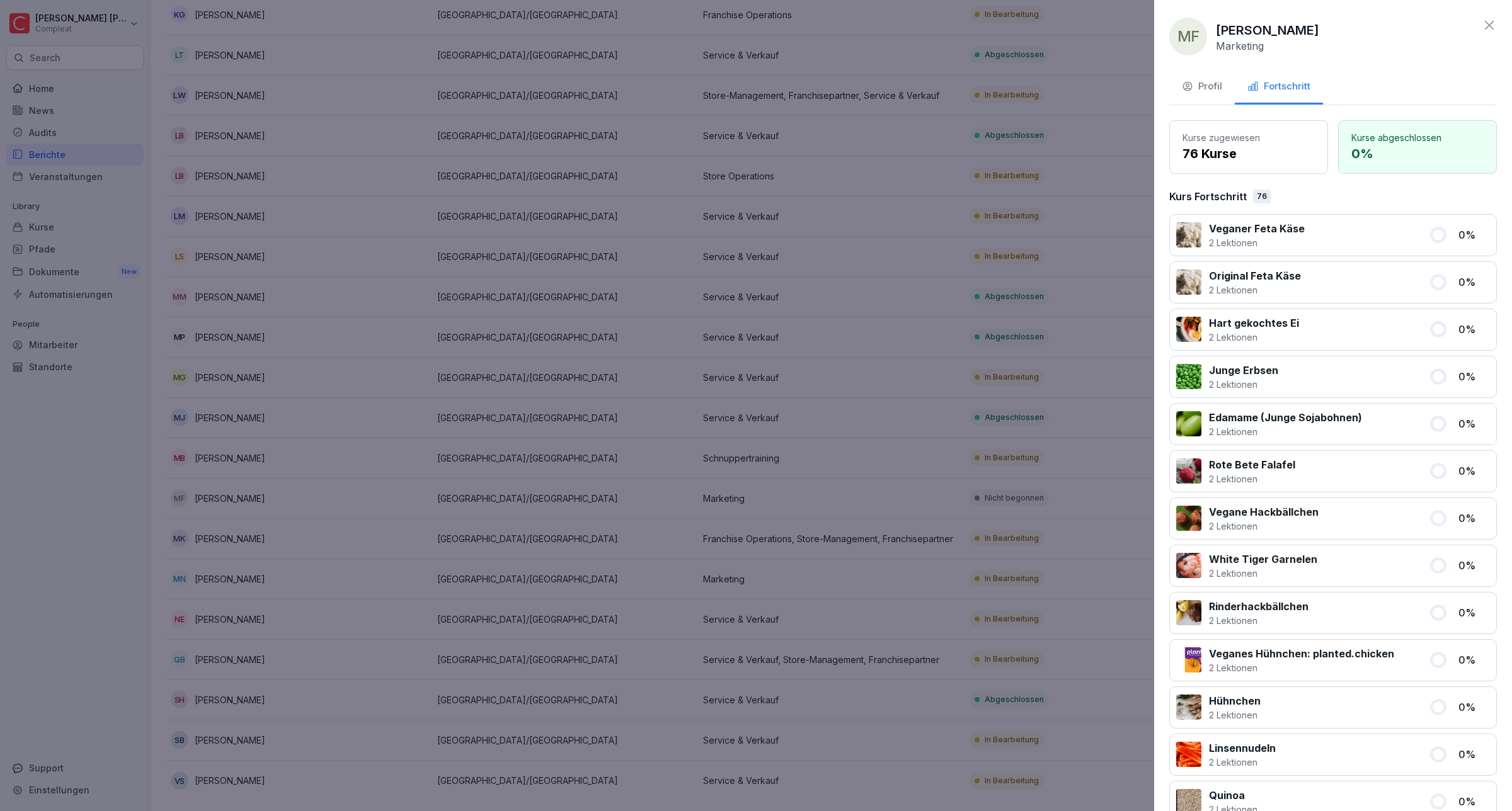
click at [1208, 89] on div "Profil" at bounding box center [1202, 86] width 40 height 14
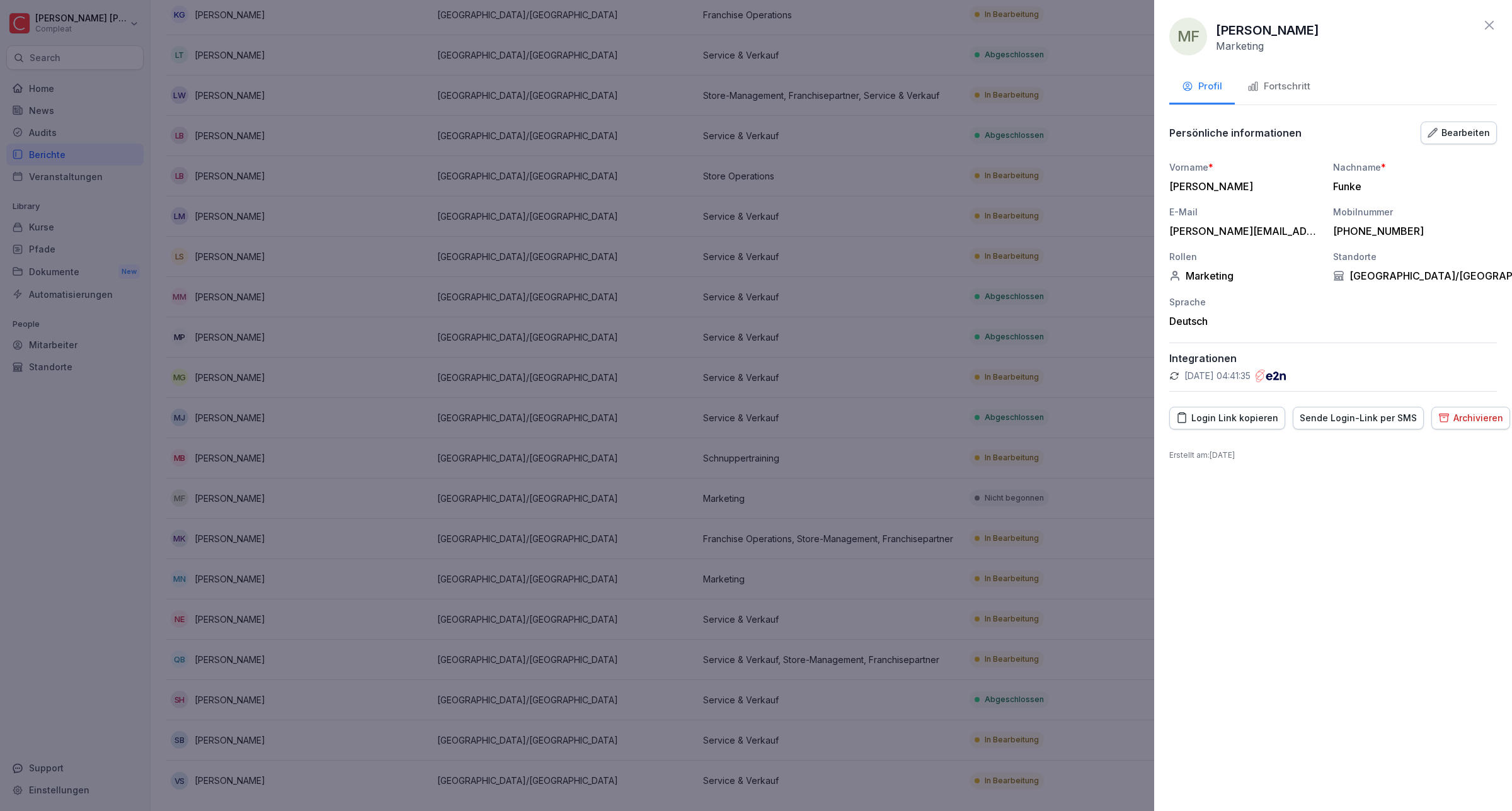
click at [1462, 416] on div "Archivieren" at bounding box center [1471, 418] width 65 height 14
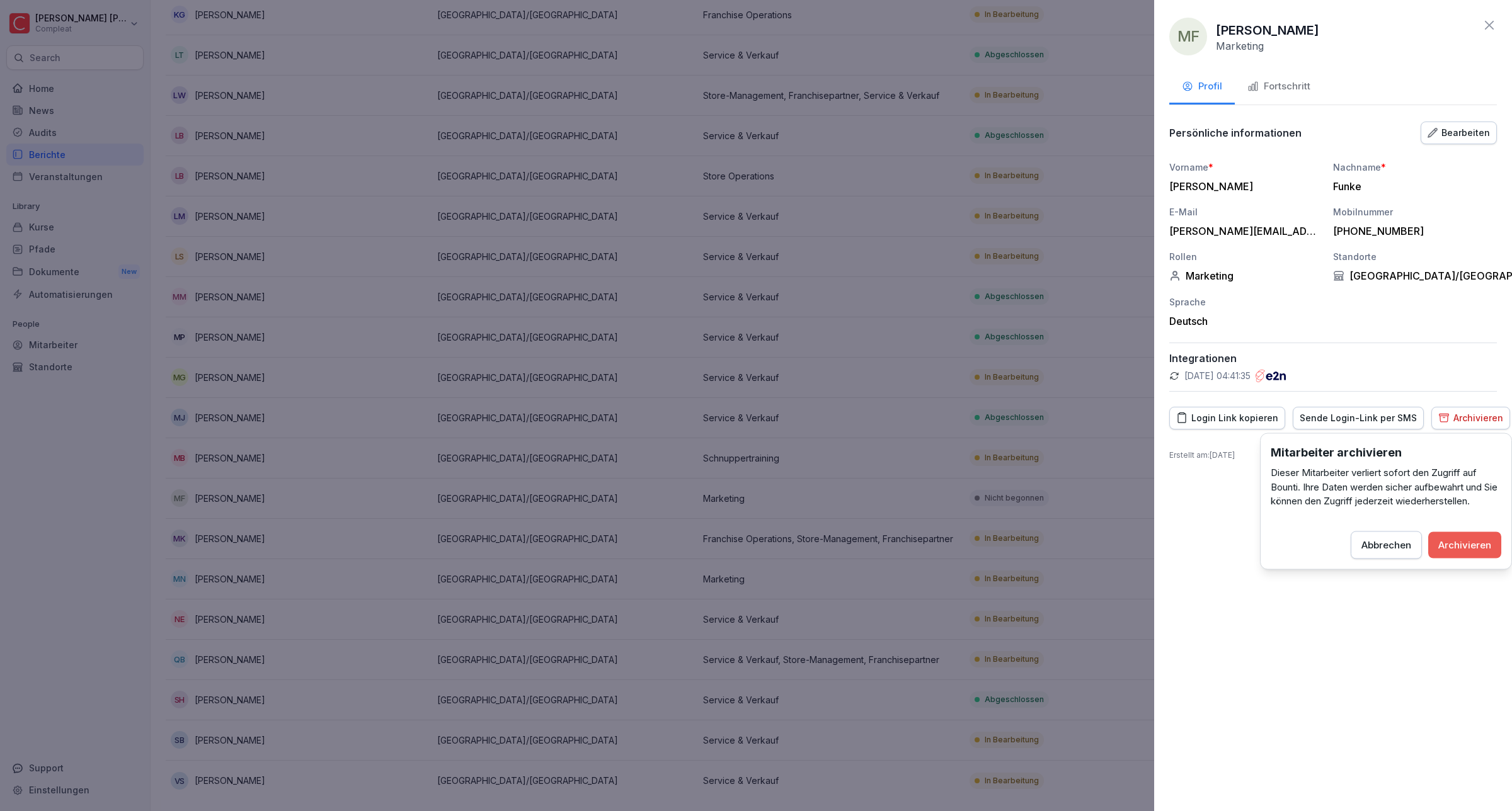
click at [1475, 546] on div "Archivieren" at bounding box center [1465, 545] width 53 height 14
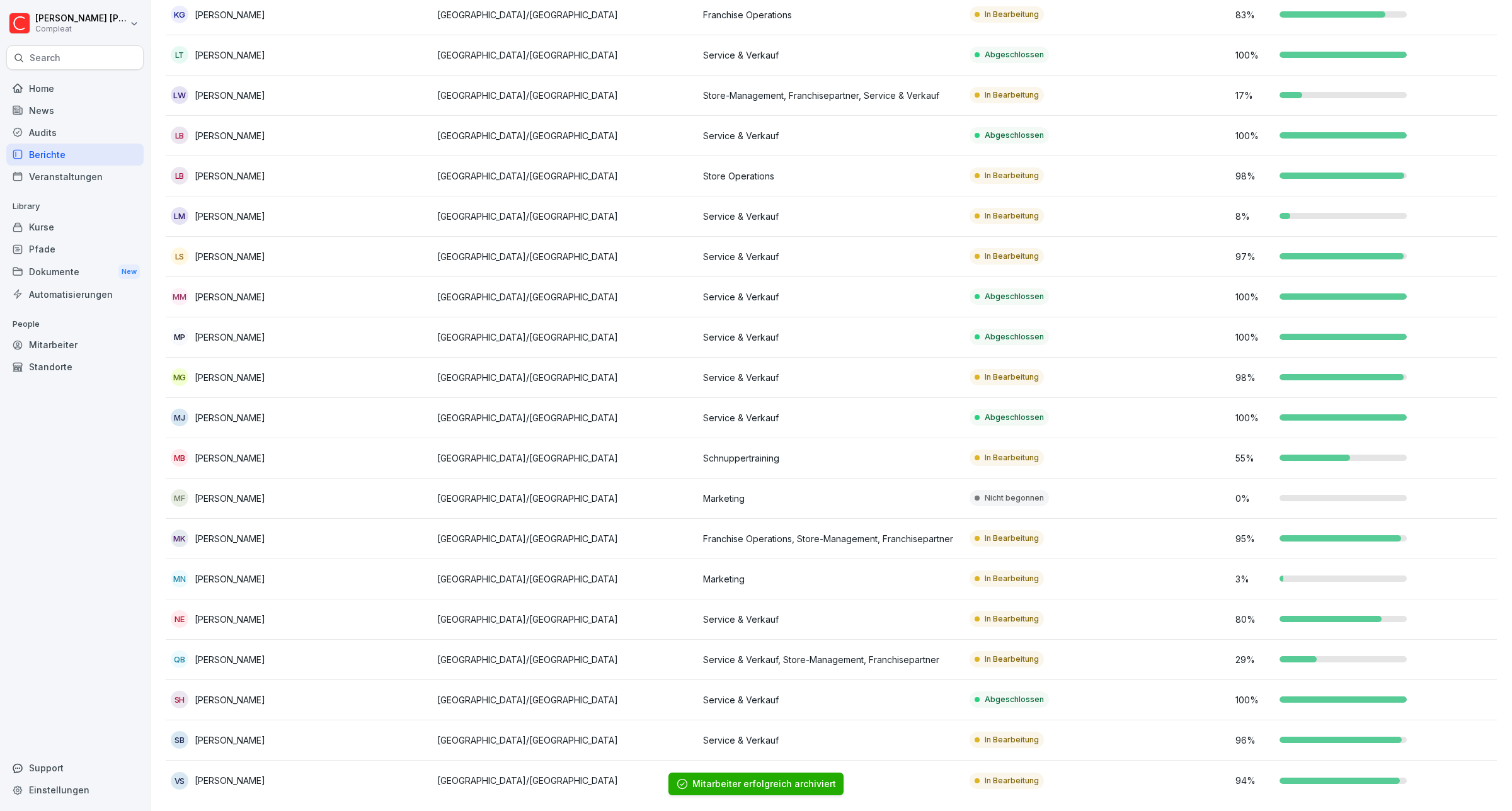
click at [38, 109] on div "News" at bounding box center [75, 111] width 137 height 23
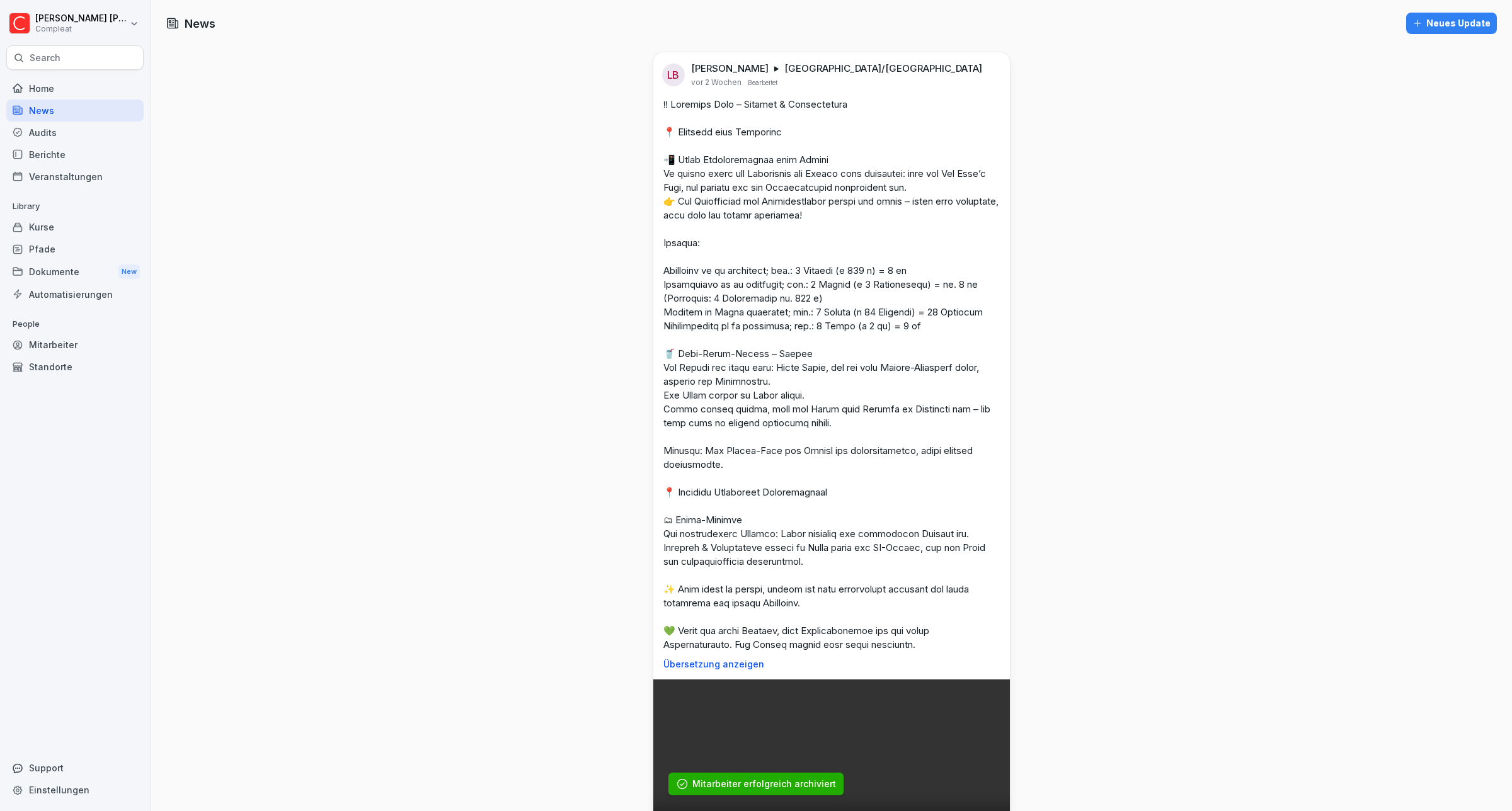
click at [26, 85] on div "Home" at bounding box center [75, 89] width 137 height 23
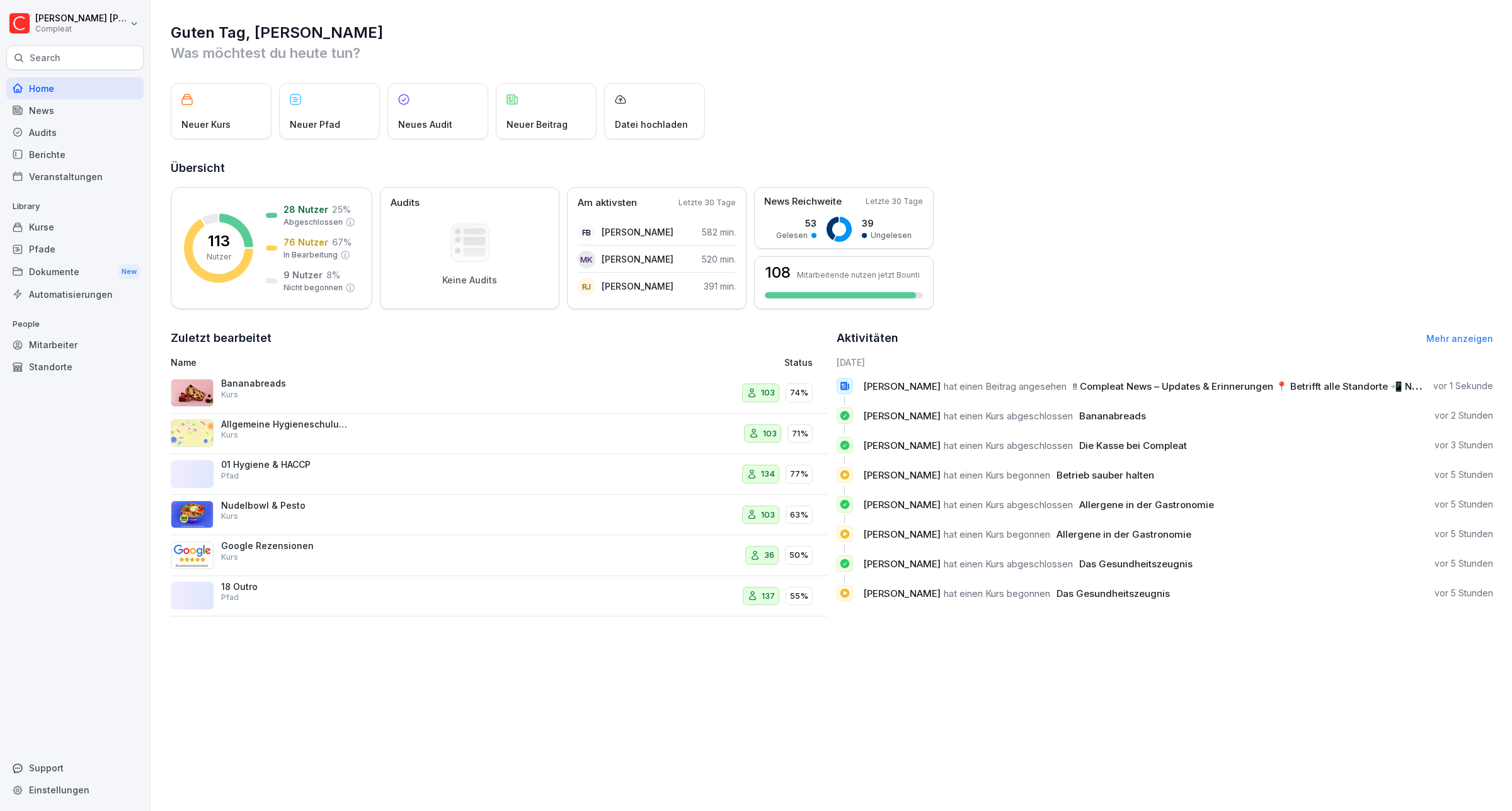
drag, startPoint x: 44, startPoint y: 252, endPoint x: 490, endPoint y: 20, distance: 502.7
click at [46, 245] on div "Pfade" at bounding box center [75, 249] width 137 height 23
